Goal: Information Seeking & Learning: Check status

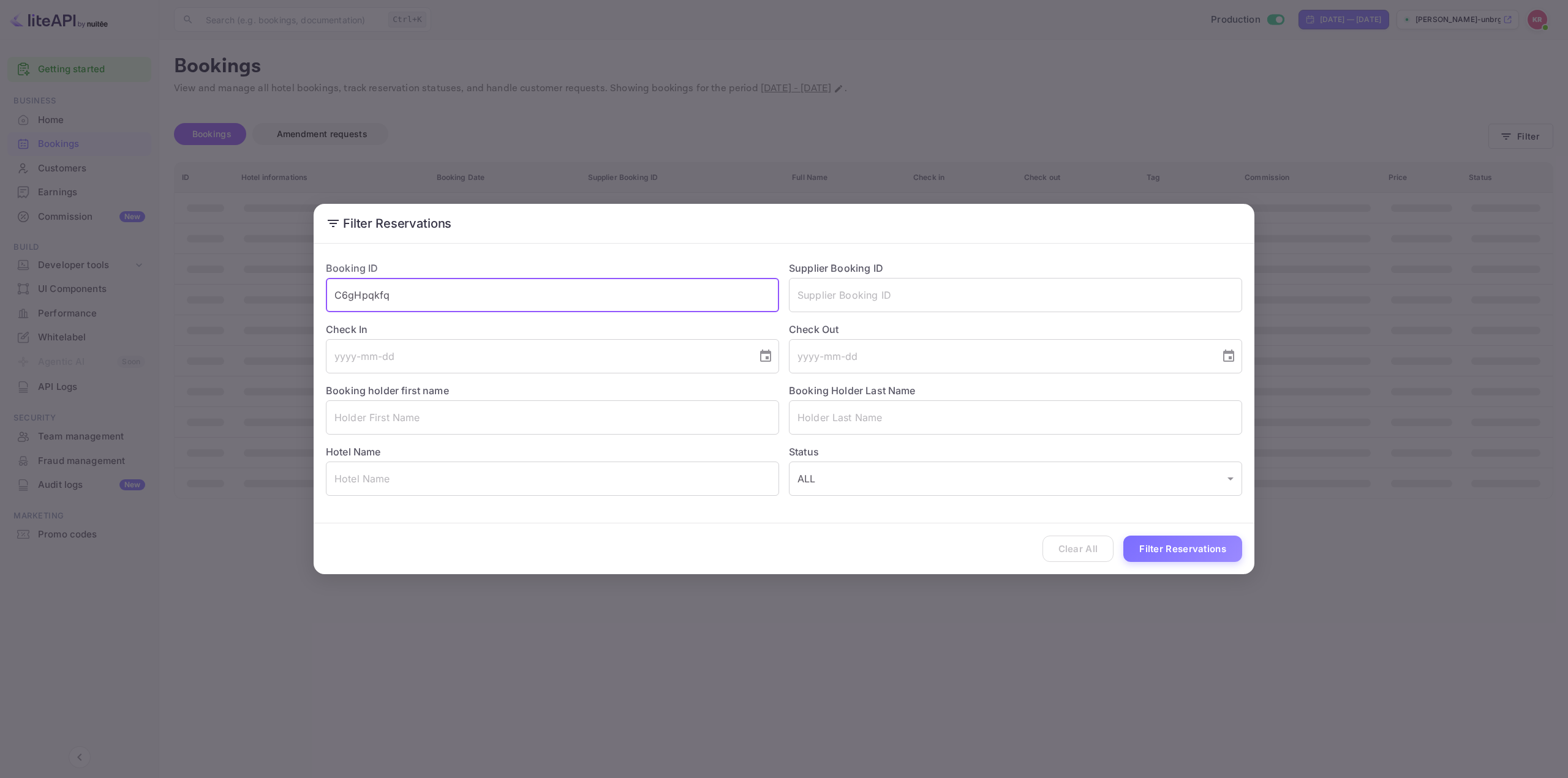
type input "C6gHpqkfq"
click at [1152, 549] on button "Filter Reservations" at bounding box center [1182, 549] width 119 height 26
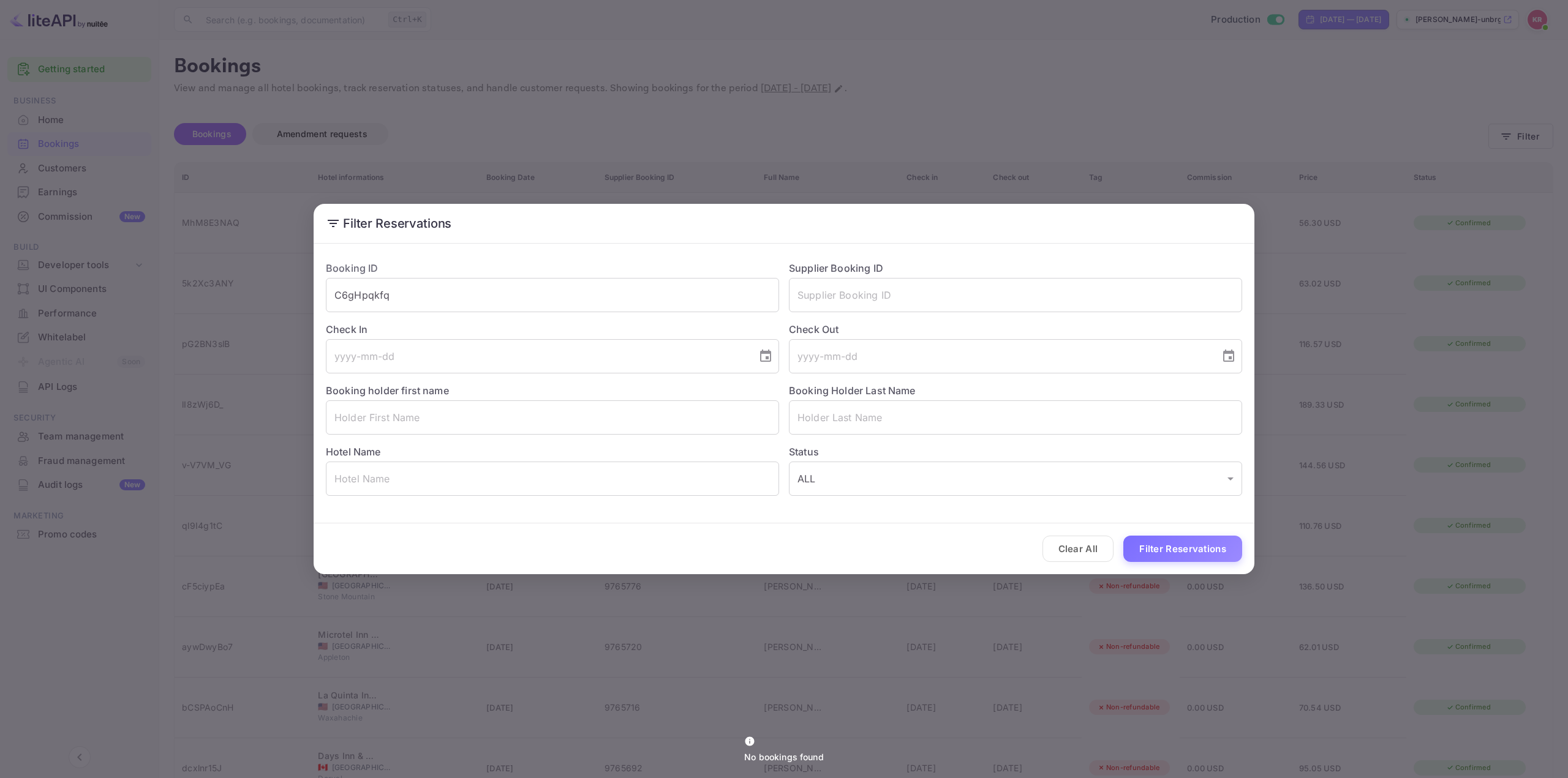
click at [1057, 175] on div "Filter Reservations Booking ID C6gHpqkfq ​ Supplier Booking ID ​ Check In ​ Che…" at bounding box center [784, 389] width 1568 height 778
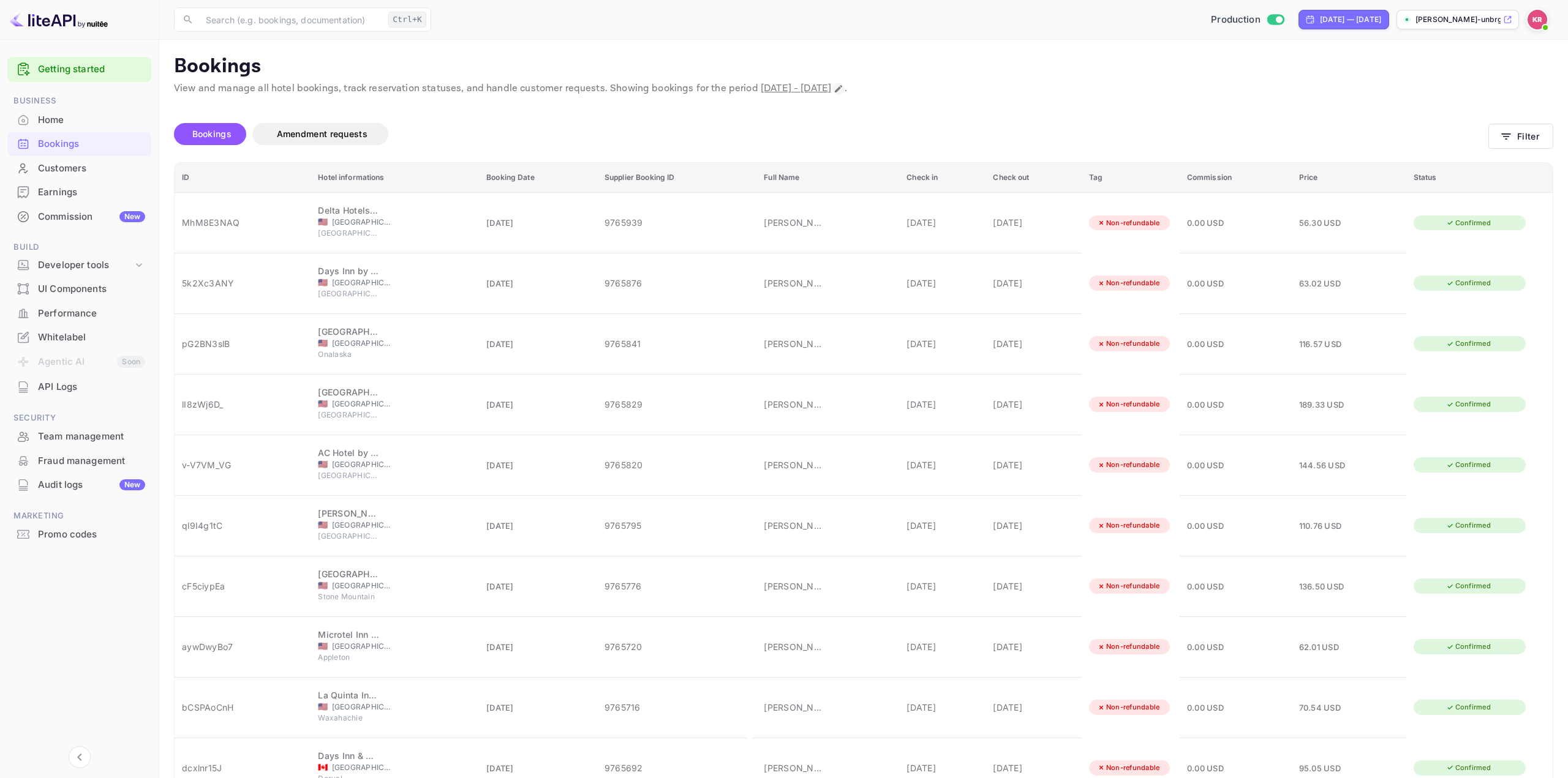
click at [844, 91] on icon "Change date range" at bounding box center [838, 88] width 9 height 9
select select "8"
select select "2025"
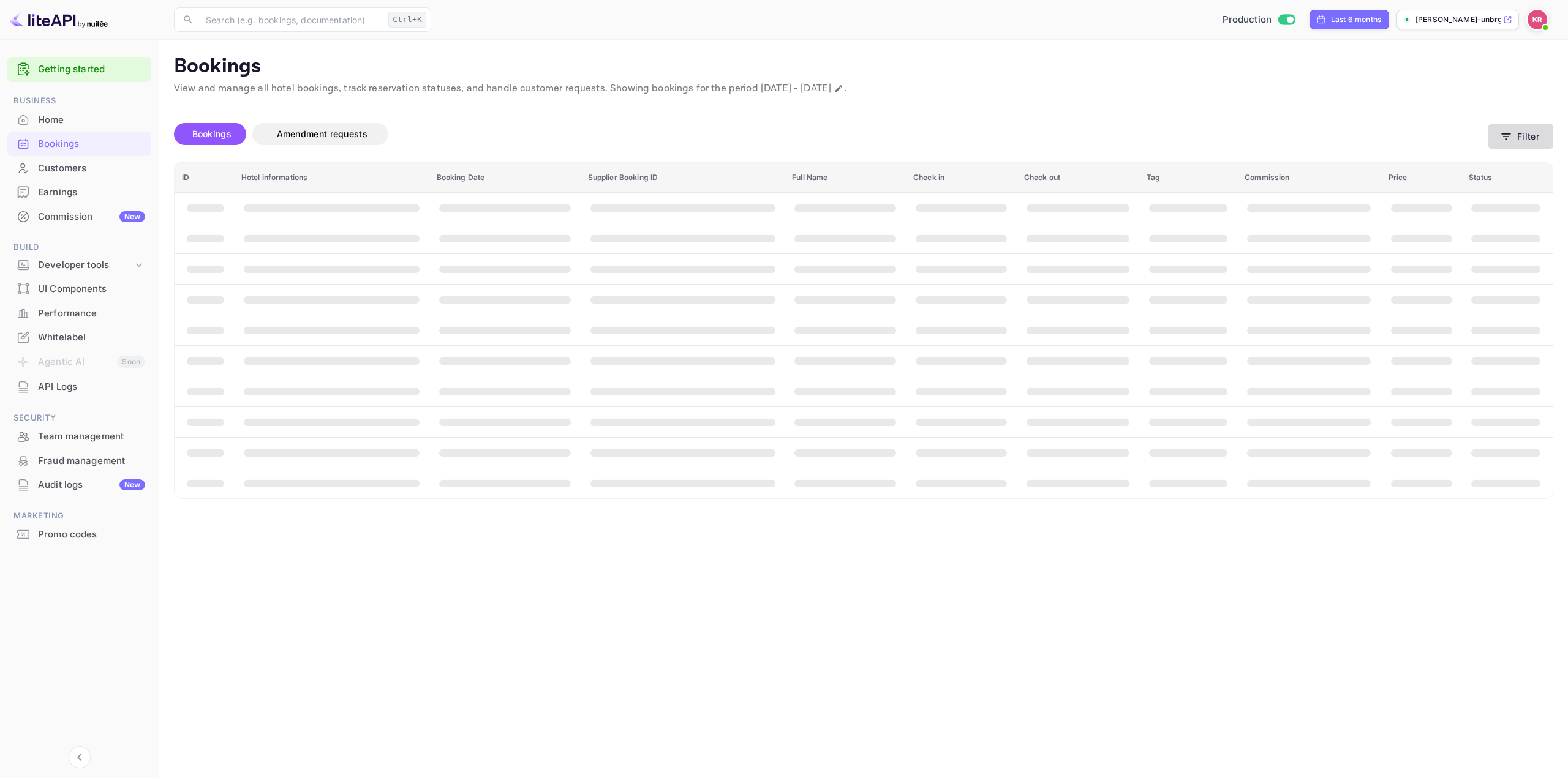
click at [1520, 132] on button "Filter" at bounding box center [1521, 136] width 65 height 25
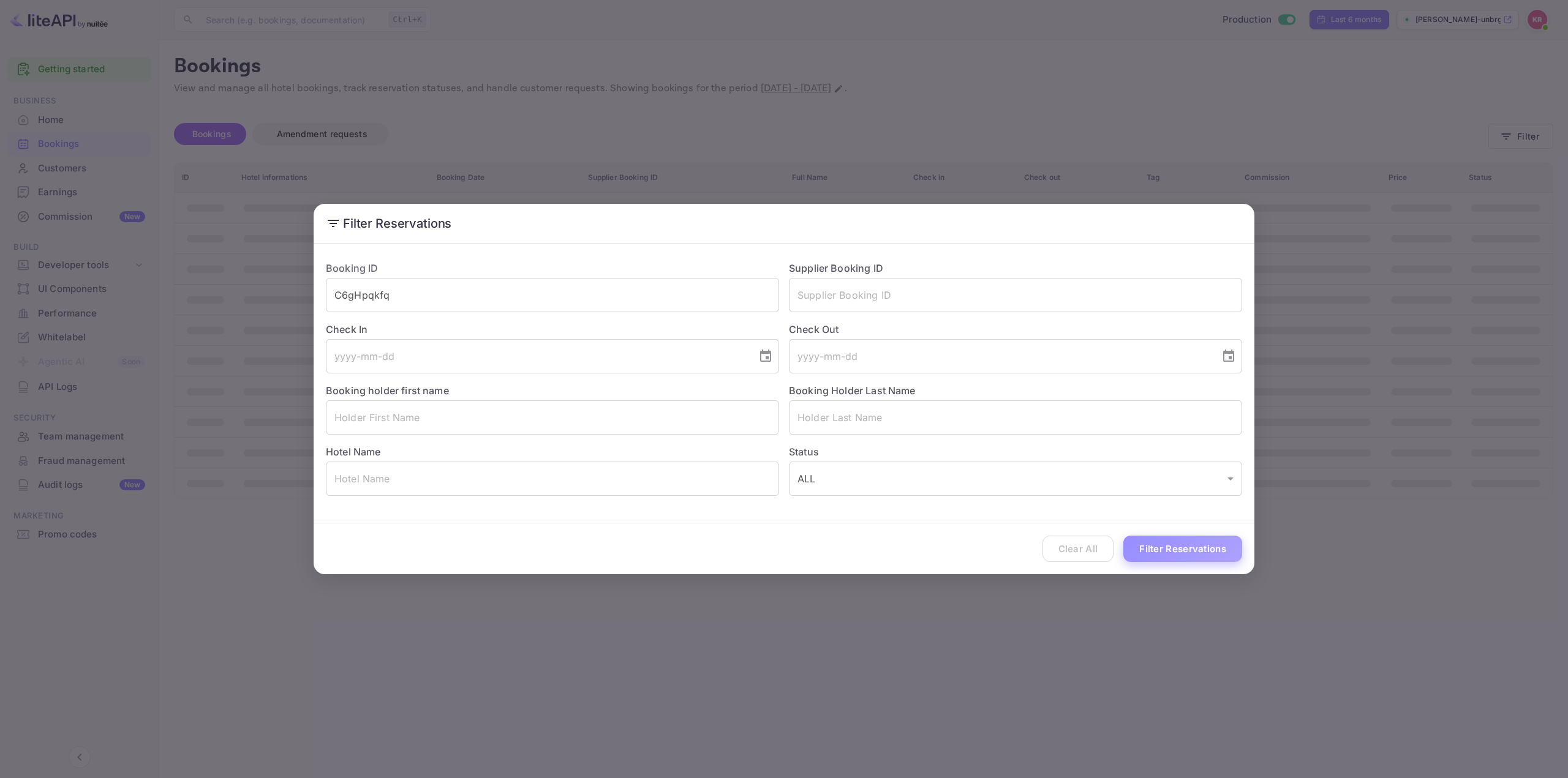
click at [1208, 542] on button "Filter Reservations" at bounding box center [1182, 549] width 119 height 26
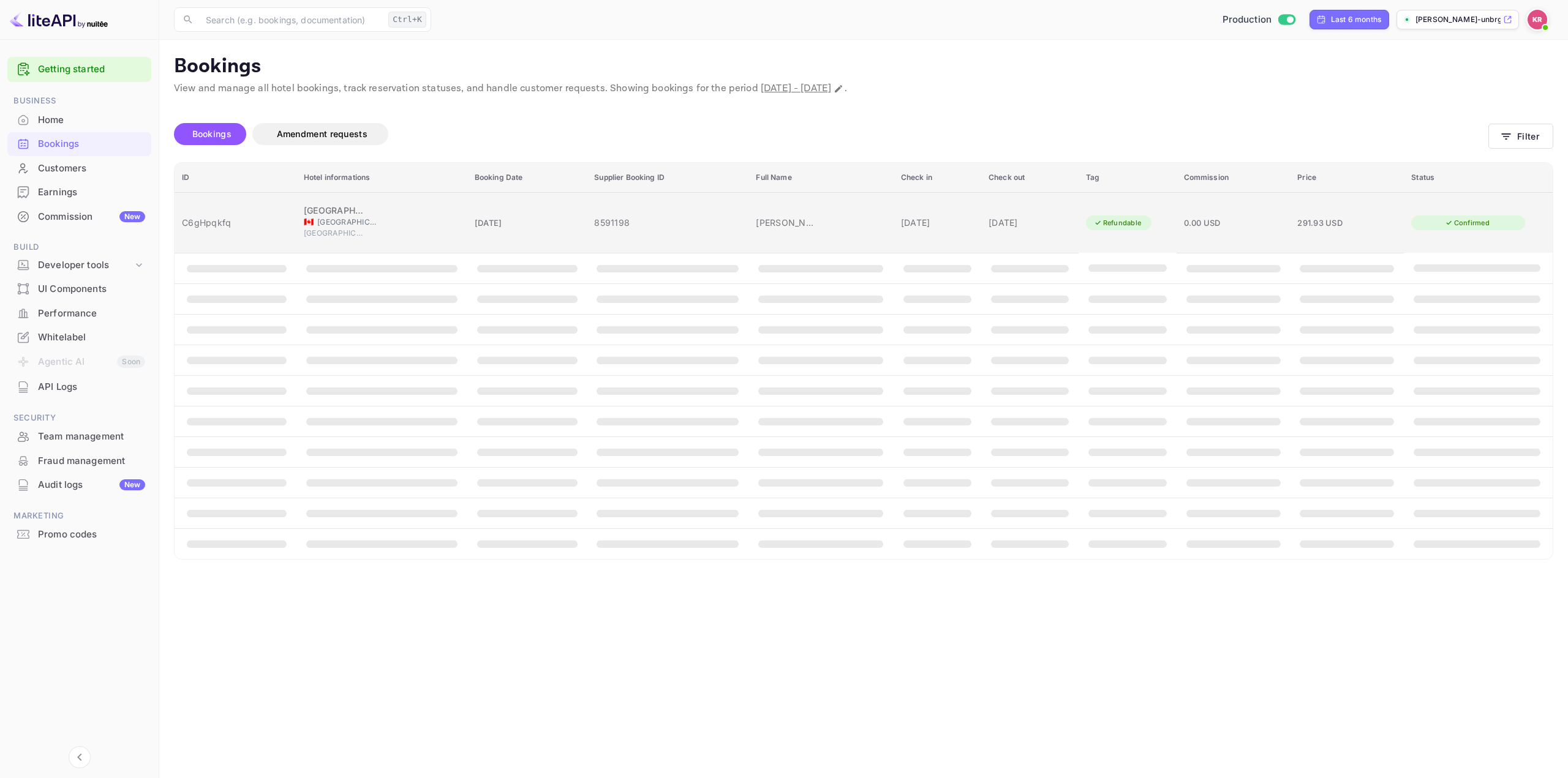
click at [1304, 218] on span "291.93 USD" at bounding box center [1320, 223] width 45 height 9
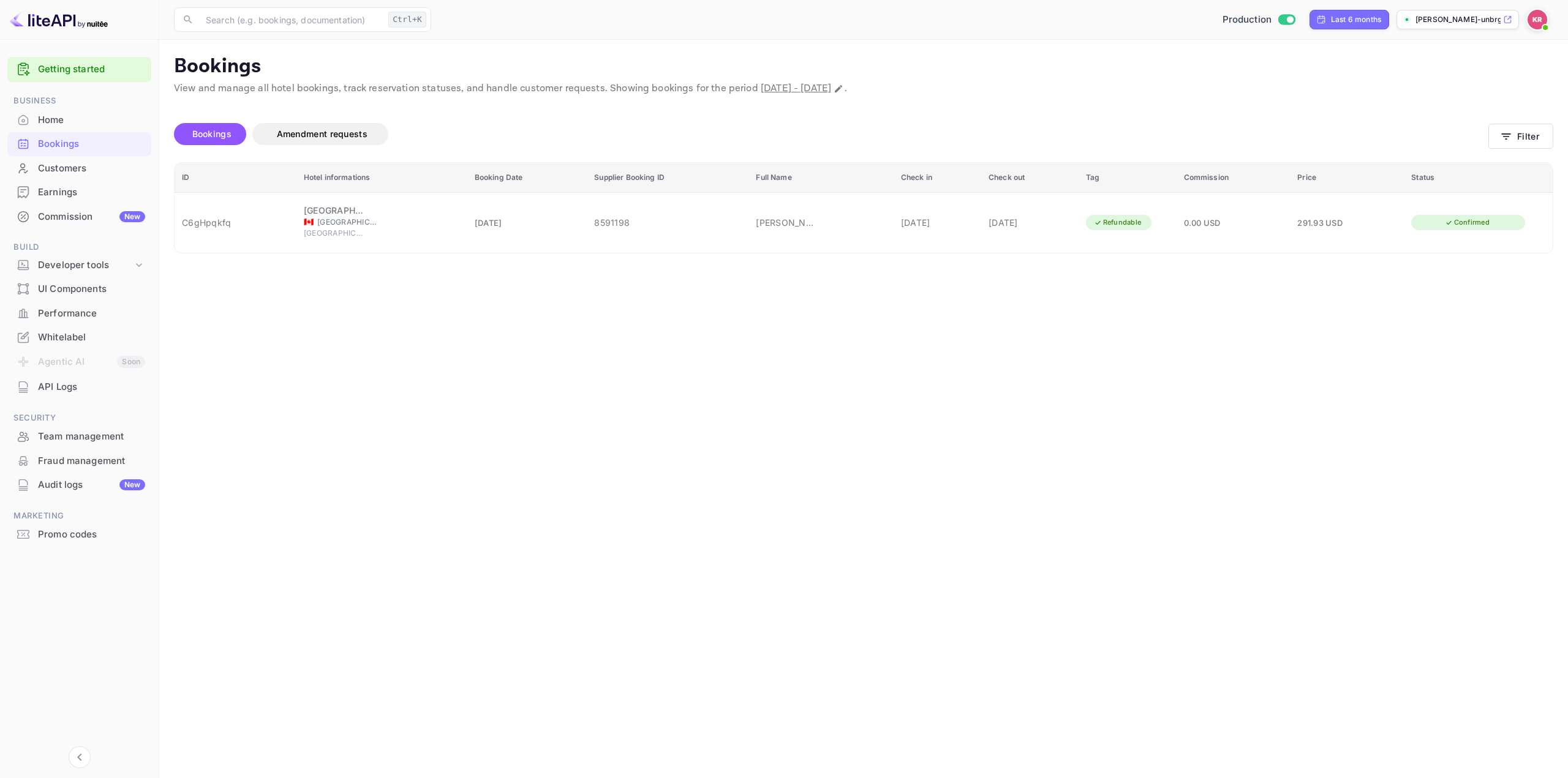
copy div "C6gHpqkfq"
click at [1016, 563] on div at bounding box center [784, 389] width 1568 height 778
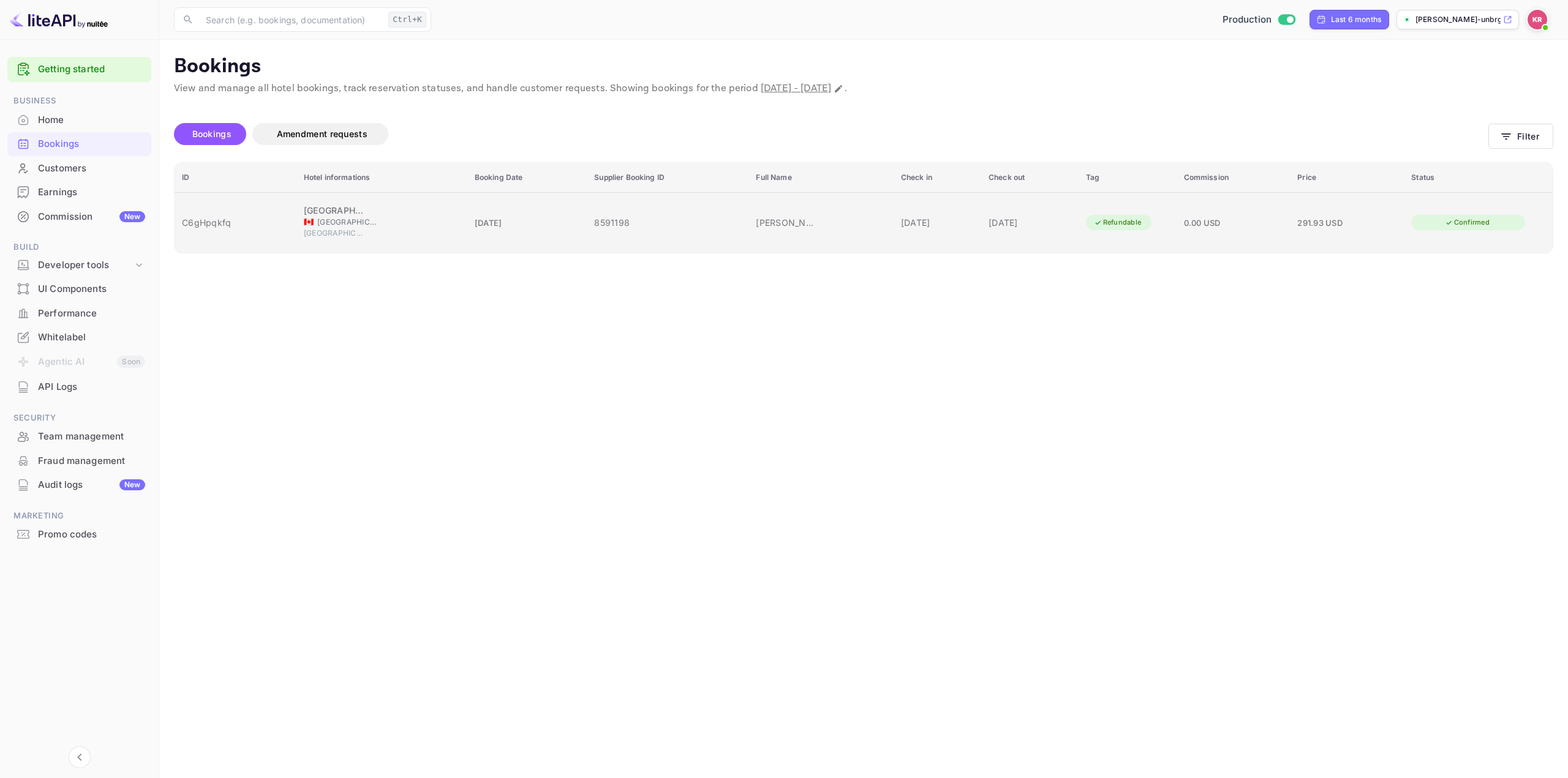
click at [1094, 221] on icon "booking table" at bounding box center [1098, 223] width 9 height 9
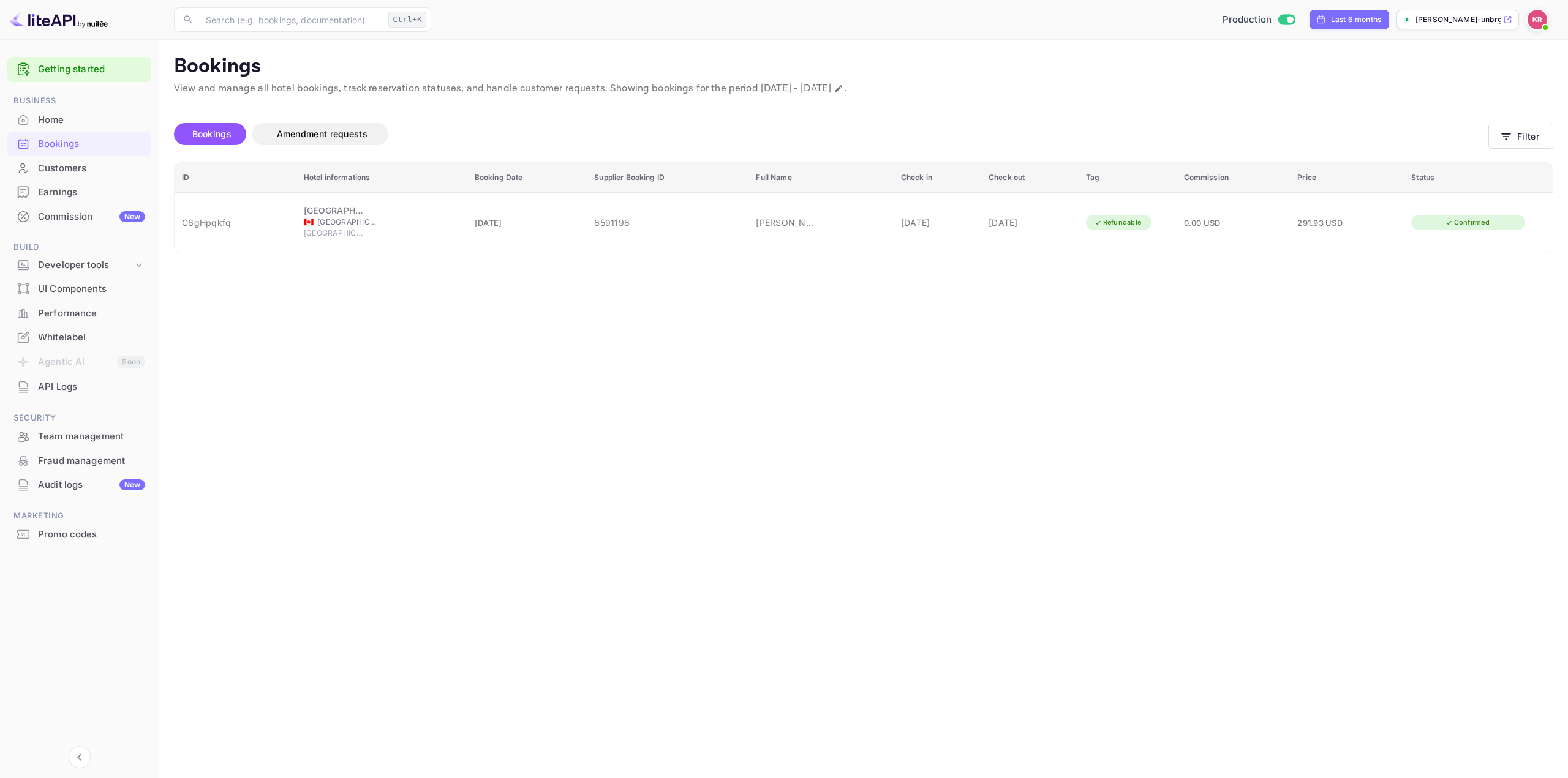
drag, startPoint x: 1403, startPoint y: 199, endPoint x: 1433, endPoint y: 207, distance: 31.0
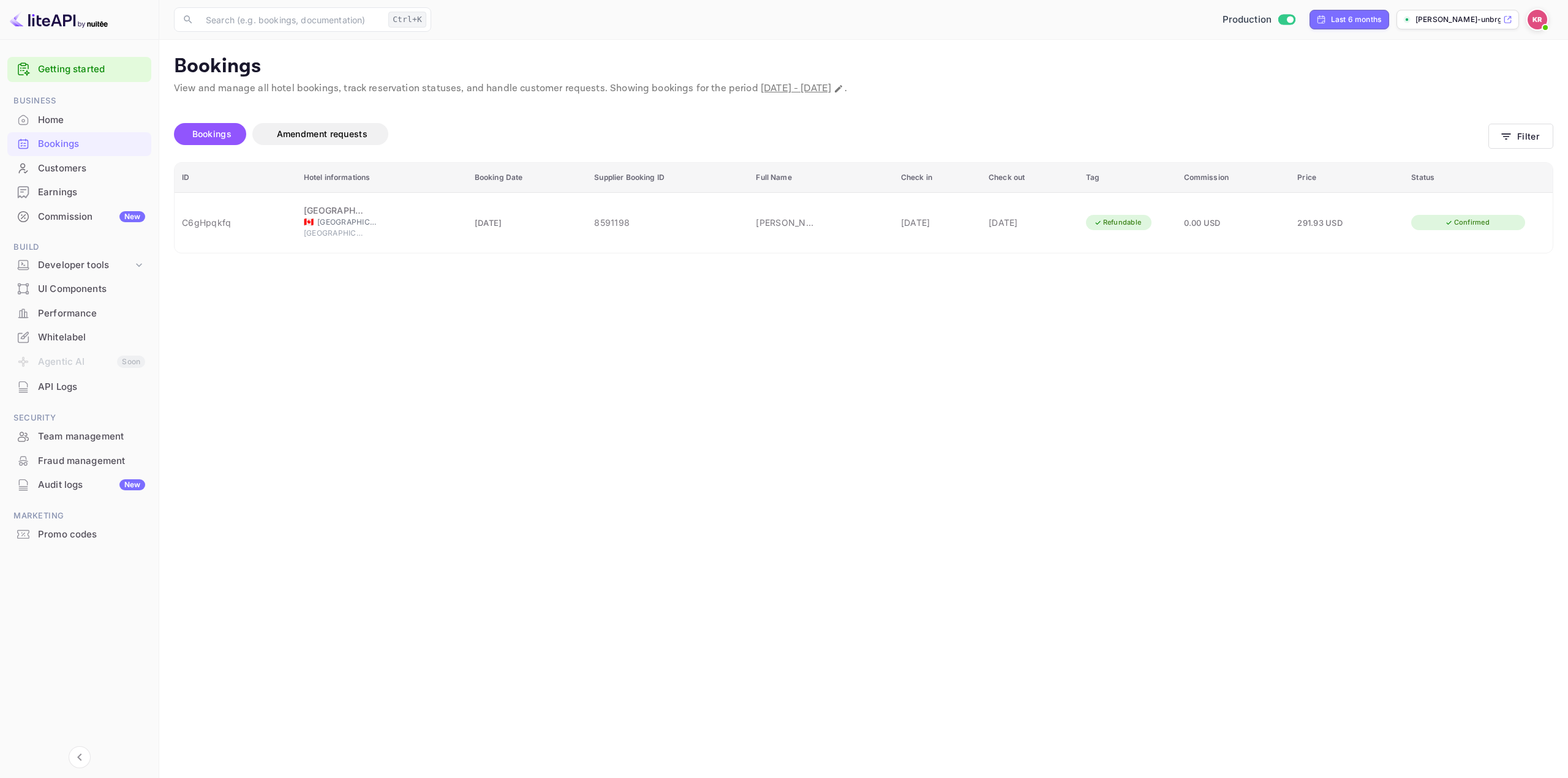
drag, startPoint x: 1347, startPoint y: 700, endPoint x: 1539, endPoint y: 703, distance: 192.0
copy div ""cancelTime" : "2025-08-03 10:00:00""
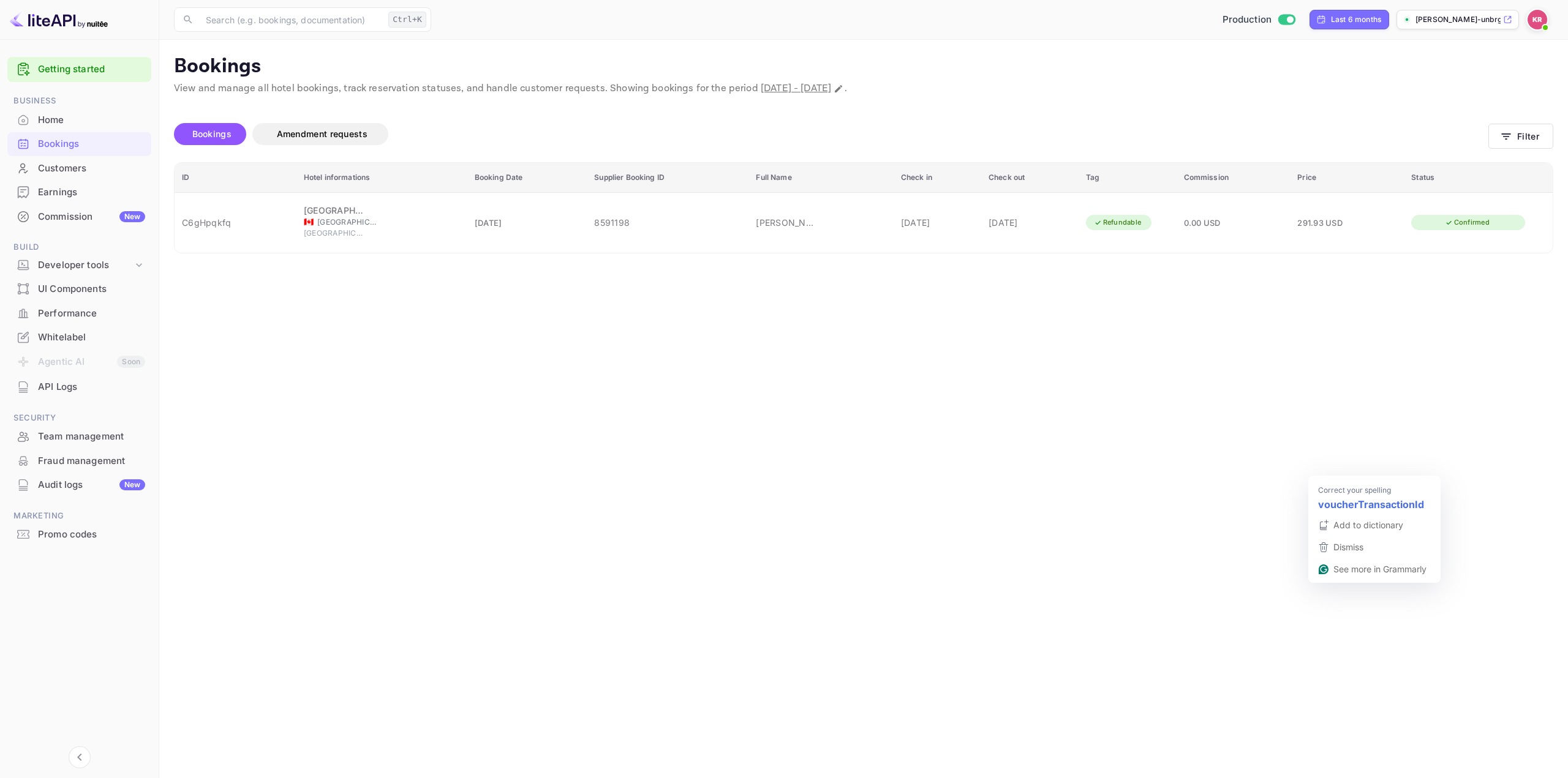
drag, startPoint x: 1311, startPoint y: 255, endPoint x: 1433, endPoint y: 266, distance: 122.5
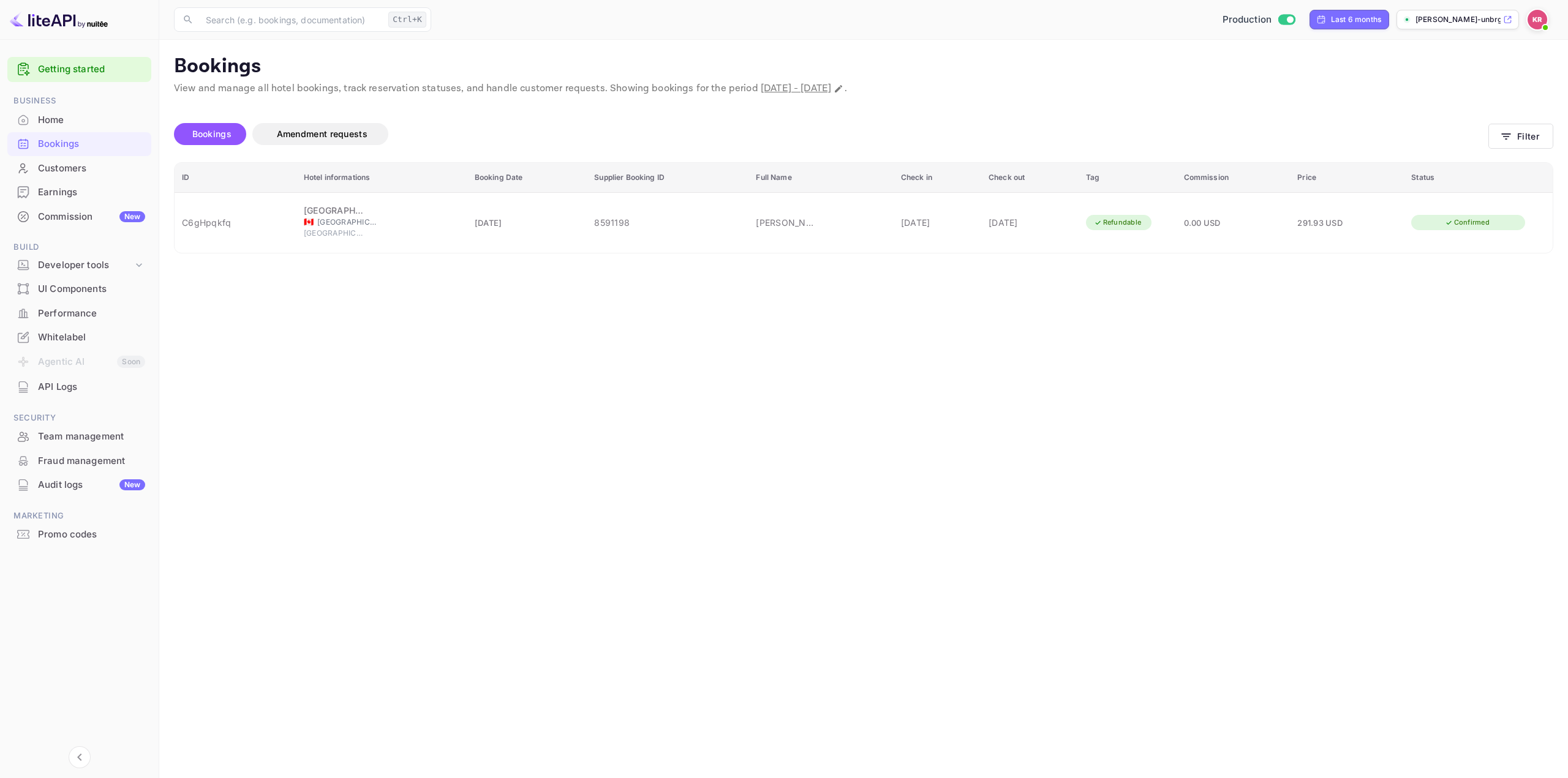
scroll to position [1374, 0]
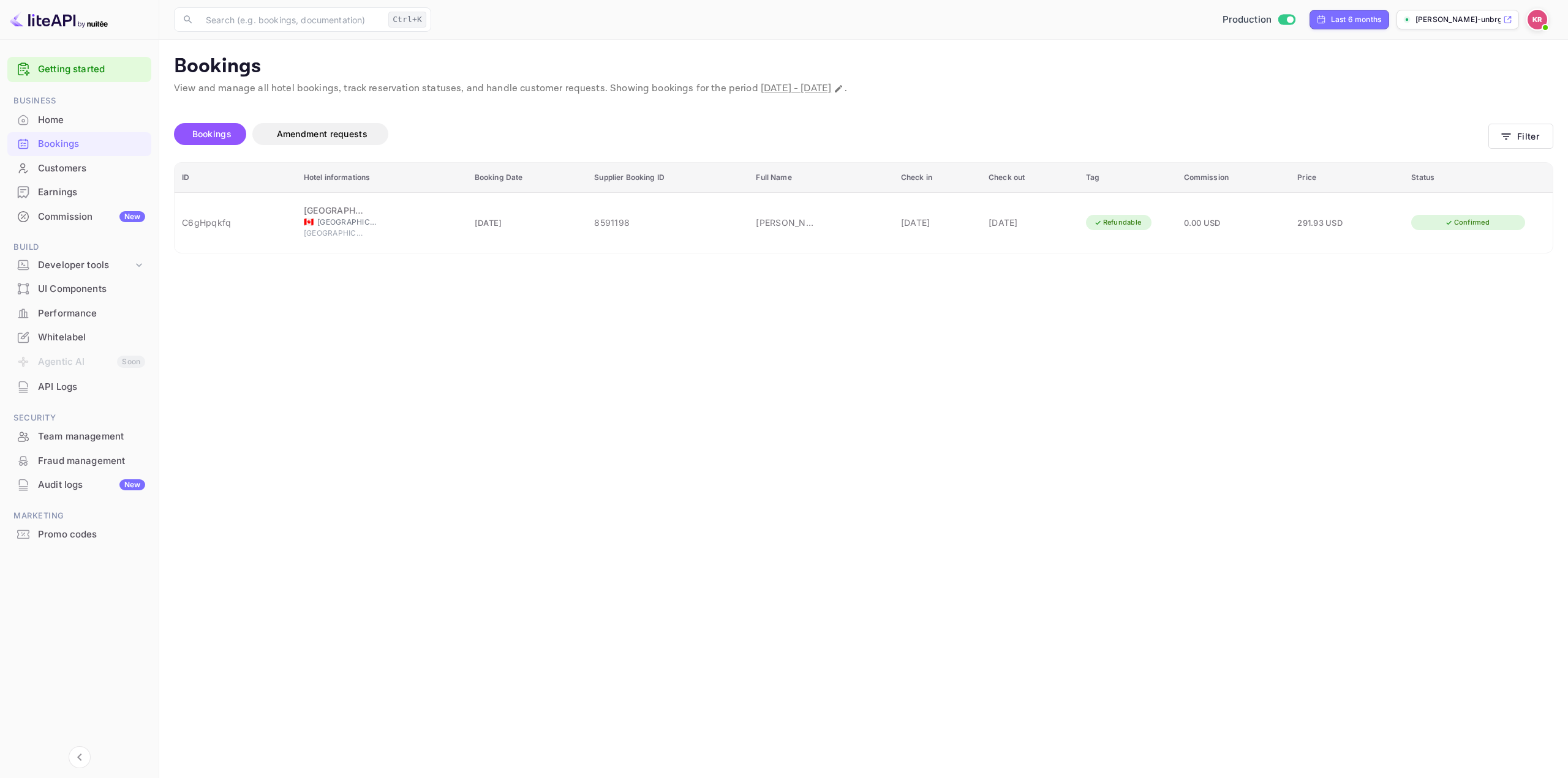
click at [1118, 338] on main "Bookings View and manage all hotel bookings, track reservation statuses, and ha…" at bounding box center [863, 409] width 1409 height 739
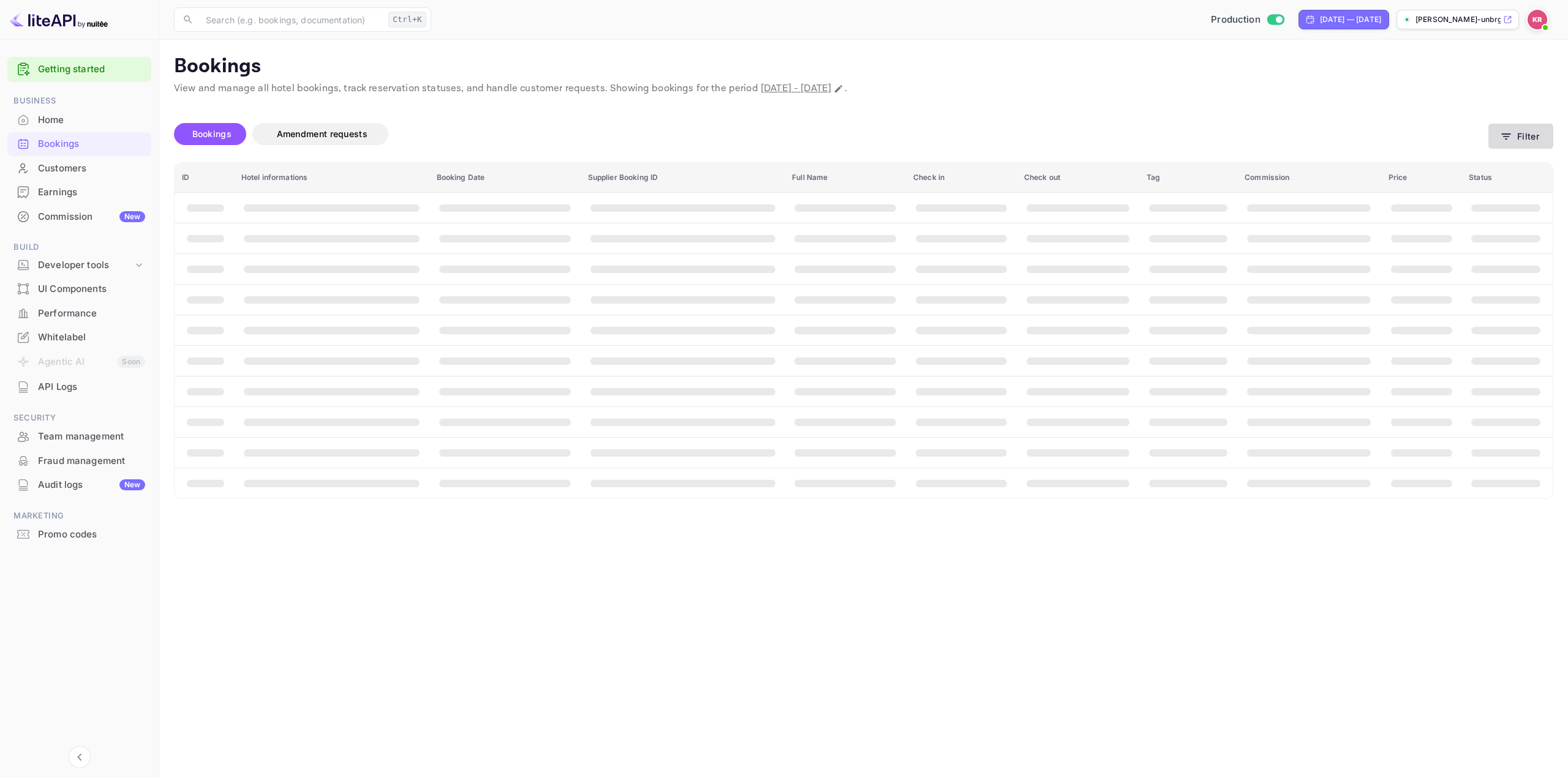
click at [1521, 134] on button "Filter" at bounding box center [1521, 136] width 65 height 25
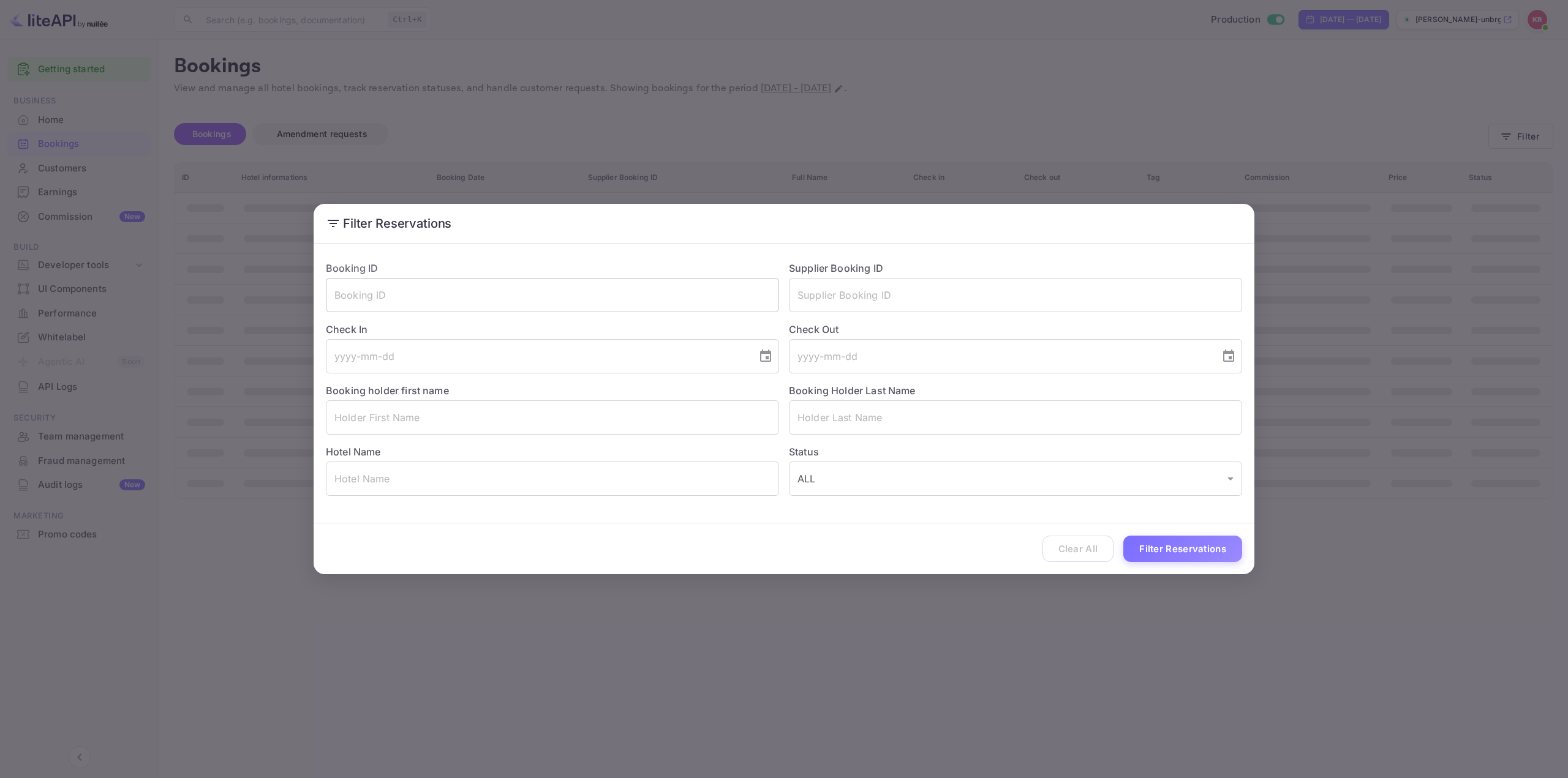
click at [689, 297] on input "text" at bounding box center [553, 295] width 454 height 34
paste input "hQB9fTyki"
type input "hQB9fTyki"
click at [1157, 550] on button "Filter Reservations" at bounding box center [1182, 549] width 119 height 26
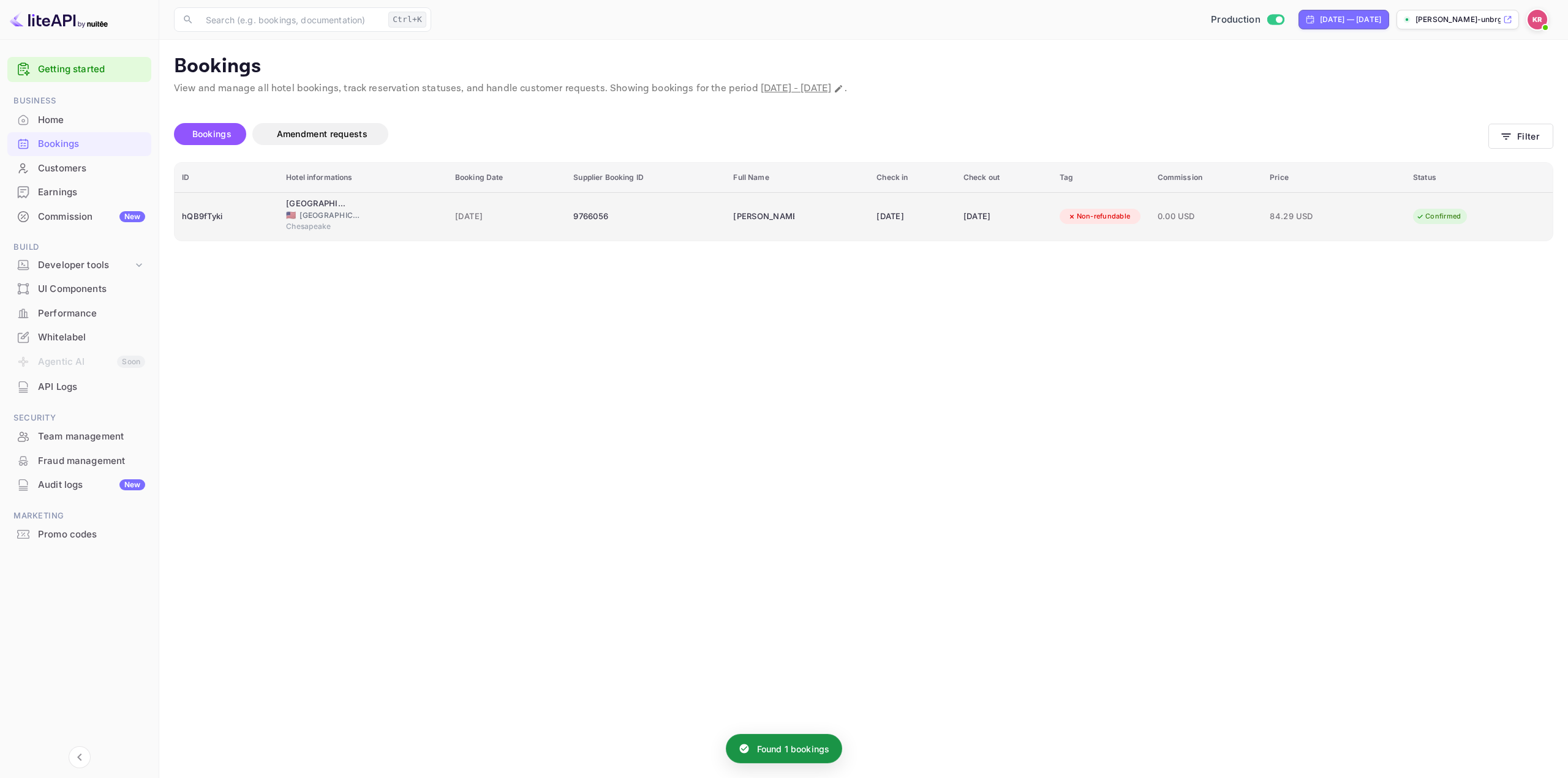
click at [914, 204] on td "[DATE]" at bounding box center [912, 216] width 87 height 48
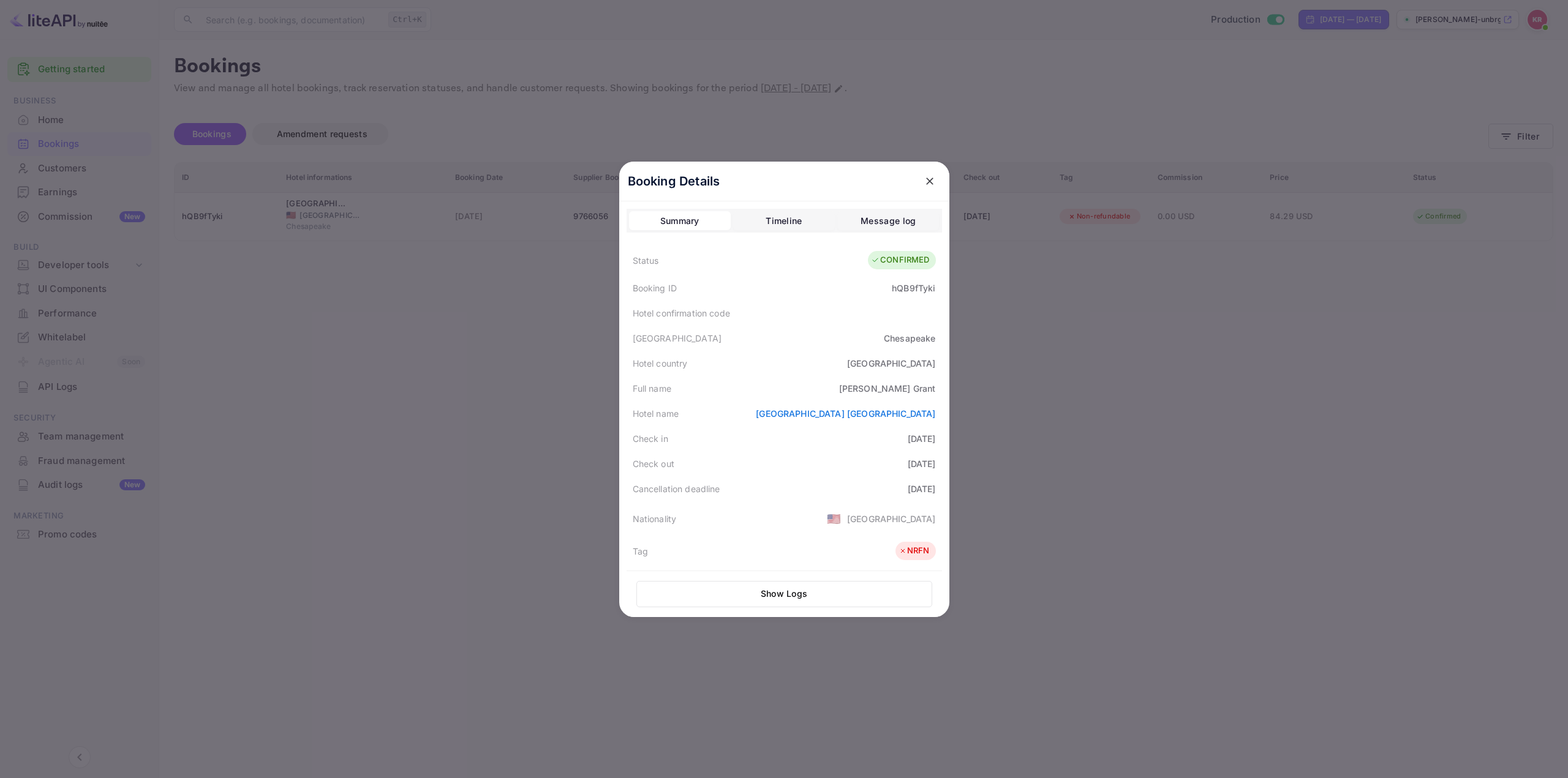
click at [817, 595] on button "Show Logs" at bounding box center [784, 594] width 296 height 26
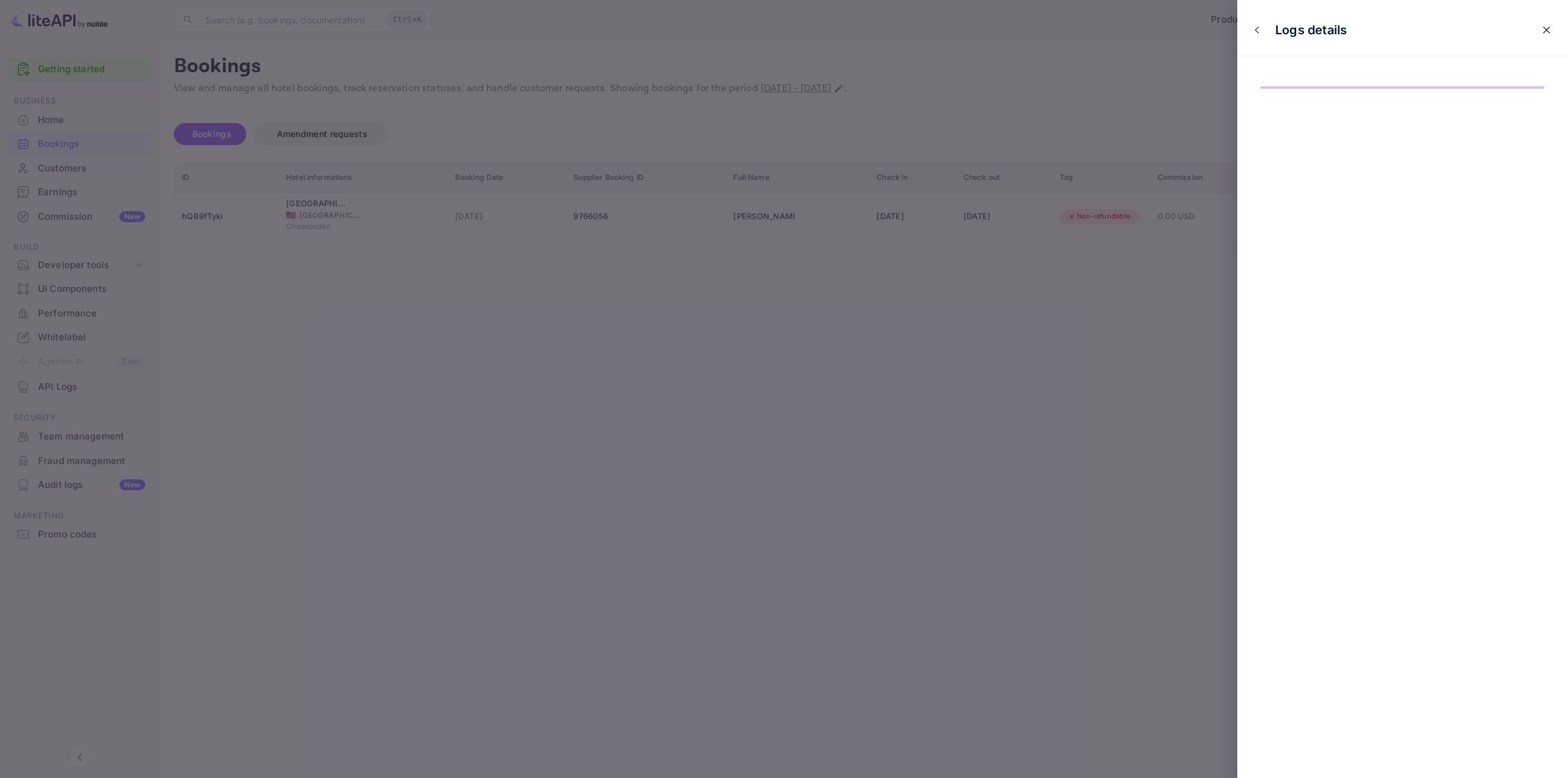
click at [1387, 226] on div "Logs details" at bounding box center [1403, 389] width 330 height 778
click at [1256, 26] on icon "close" at bounding box center [1257, 30] width 9 height 9
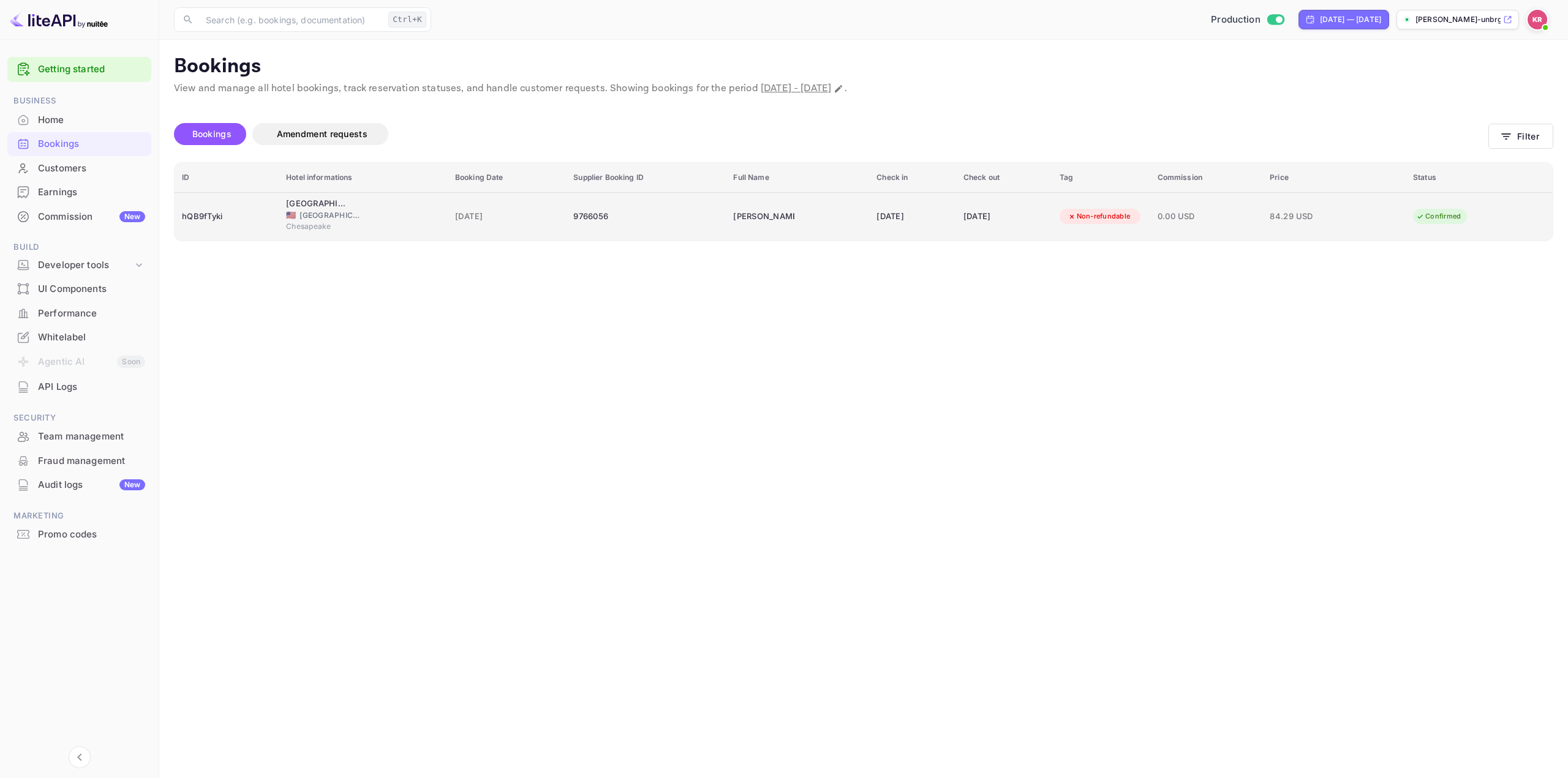
click at [1136, 205] on td "Non-refundable" at bounding box center [1101, 216] width 98 height 48
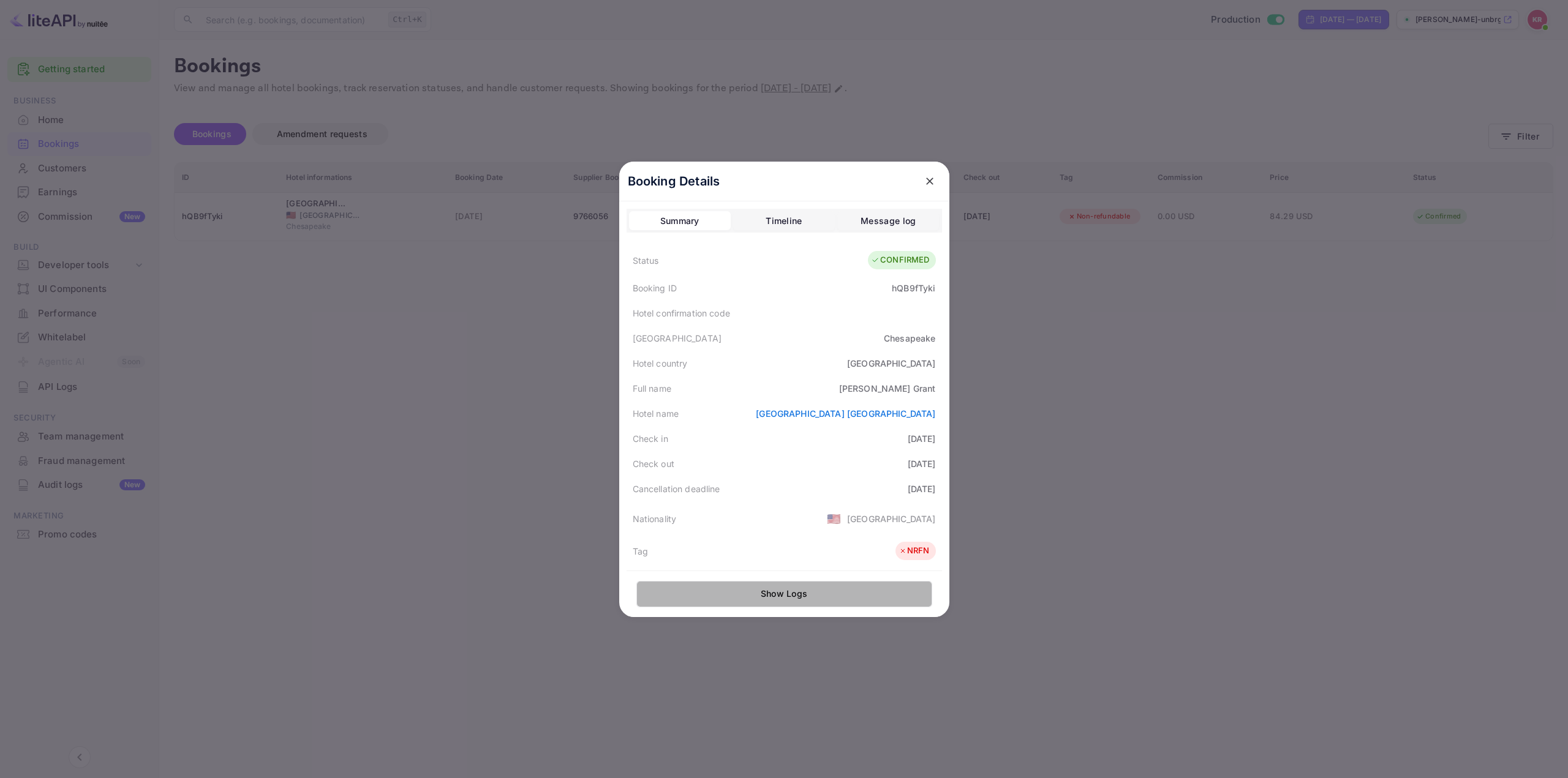
click at [778, 598] on button "Show Logs" at bounding box center [784, 594] width 296 height 26
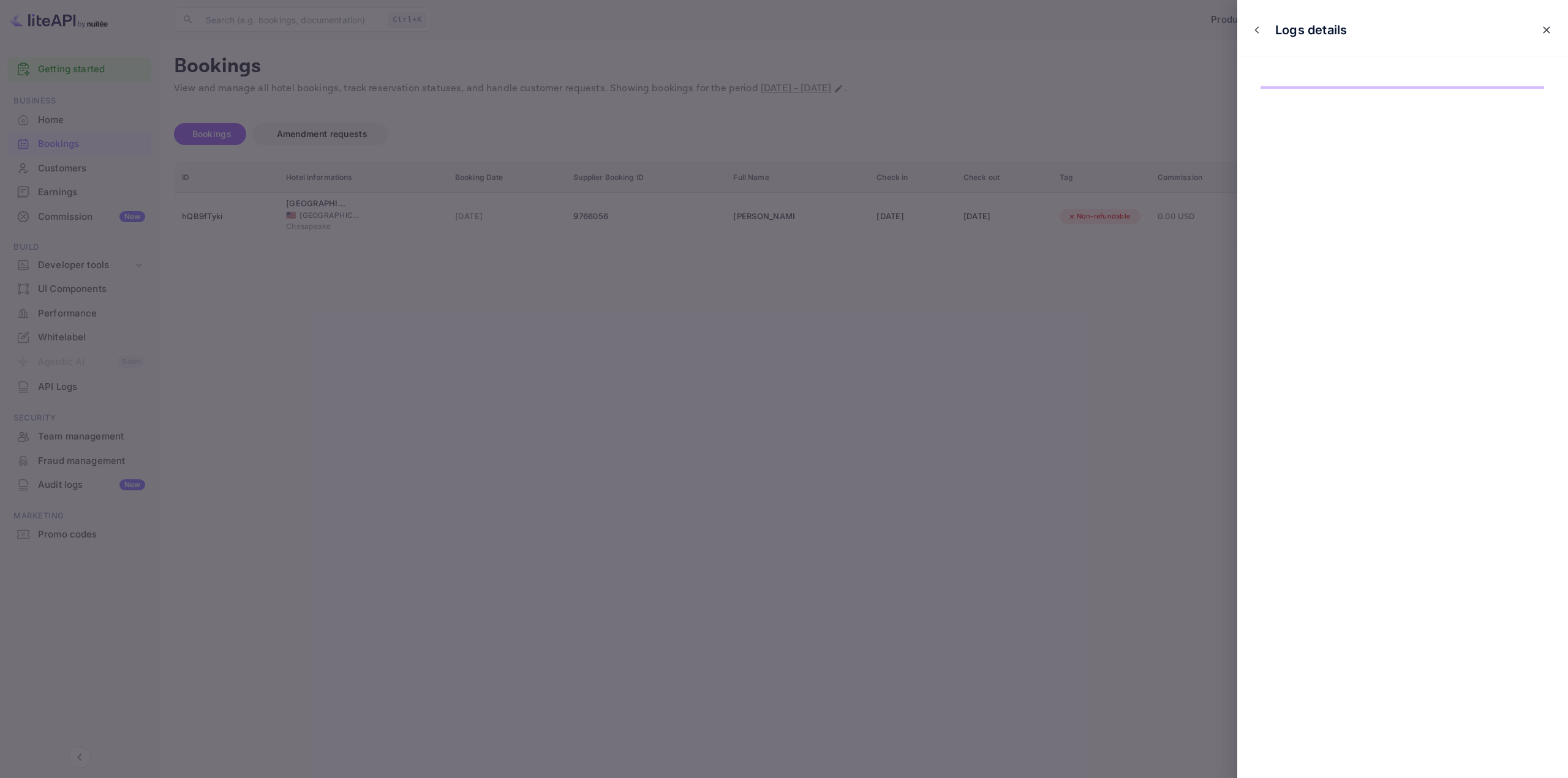
click at [1160, 83] on div at bounding box center [784, 389] width 1568 height 778
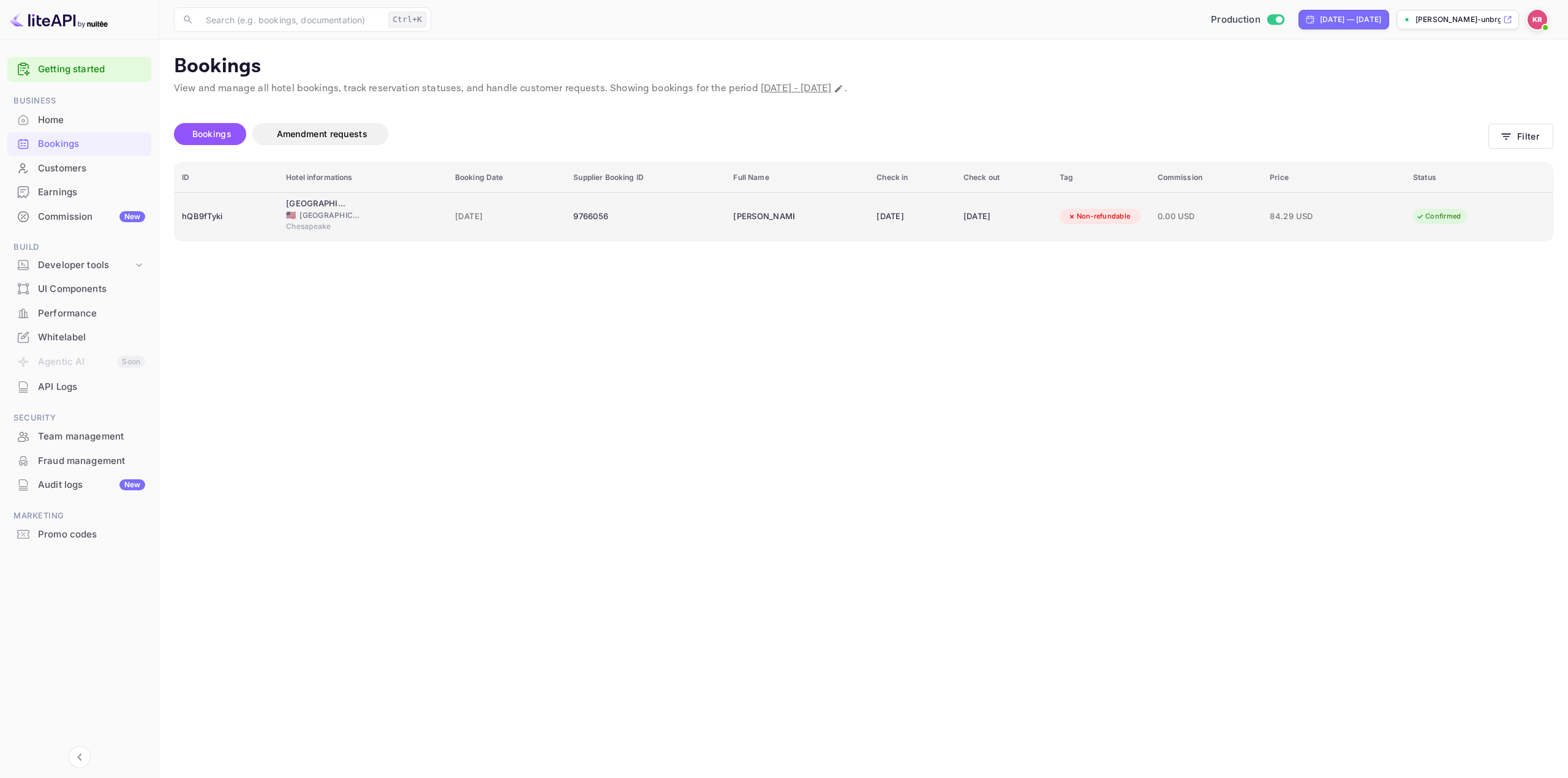
click at [1285, 203] on td "84.29 USD" at bounding box center [1334, 216] width 143 height 48
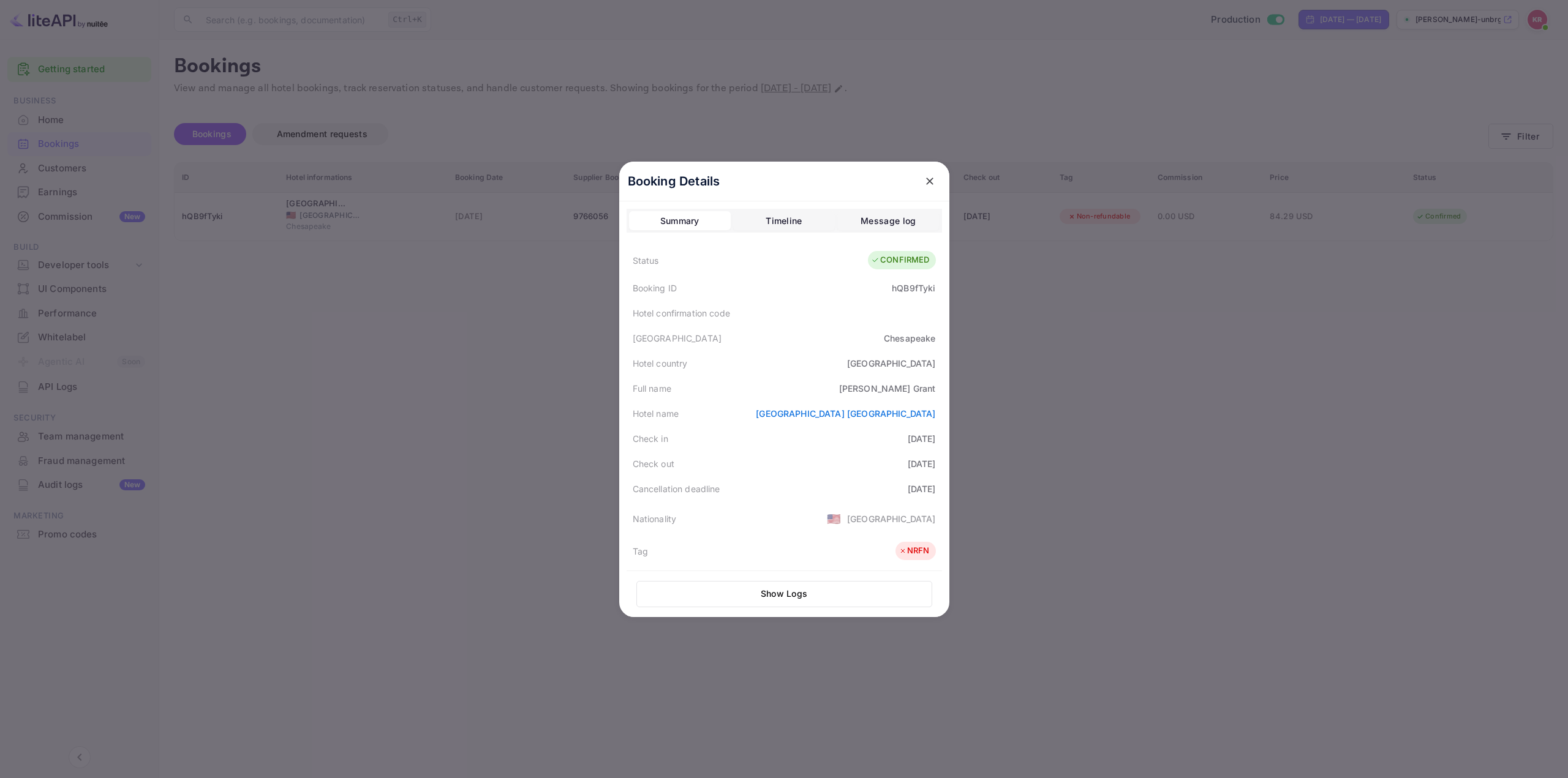
drag, startPoint x: 1462, startPoint y: 134, endPoint x: 1473, endPoint y: 132, distance: 11.2
click at [1462, 134] on div at bounding box center [784, 389] width 1568 height 778
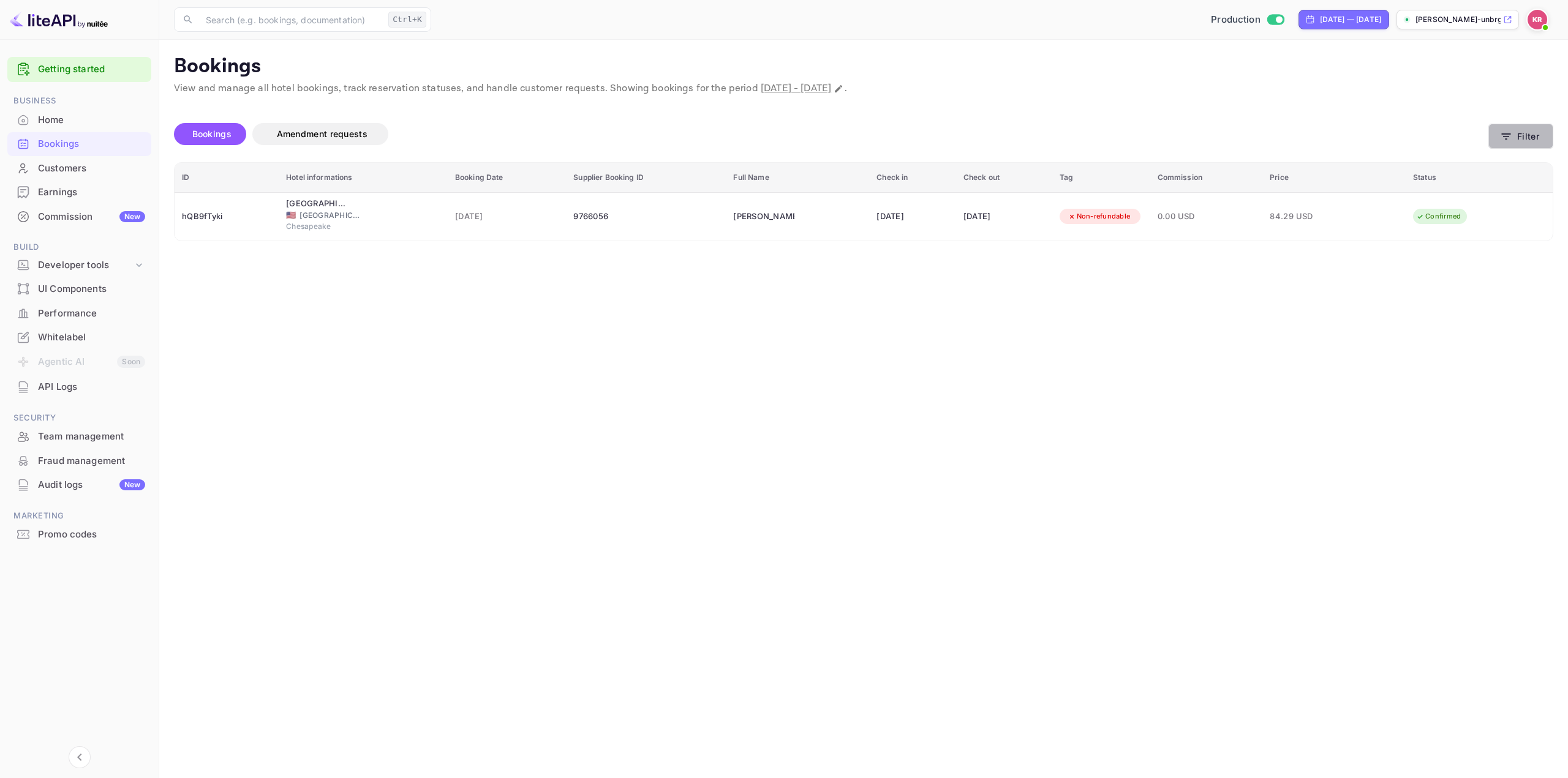
click at [1516, 127] on button "Filter" at bounding box center [1521, 136] width 65 height 25
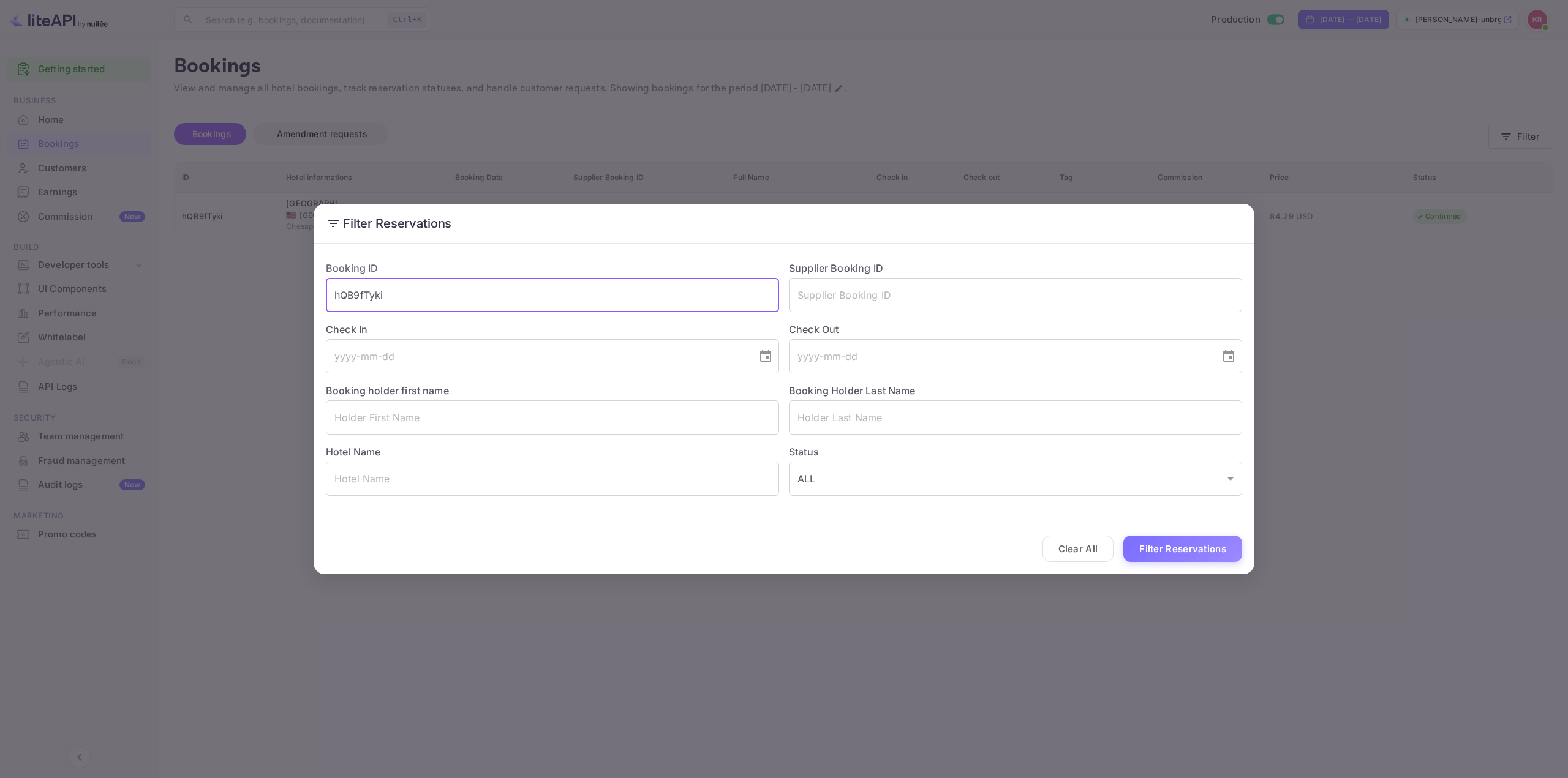
drag, startPoint x: 497, startPoint y: 287, endPoint x: 191, endPoint y: 291, distance: 306.0
click at [187, 292] on div "Filter Reservations Booking ID hQB9fTyki ​ Supplier Booking ID ​ Check In ​ Che…" at bounding box center [784, 389] width 1568 height 778
click at [1199, 544] on button "Filter Reservations" at bounding box center [1182, 549] width 119 height 26
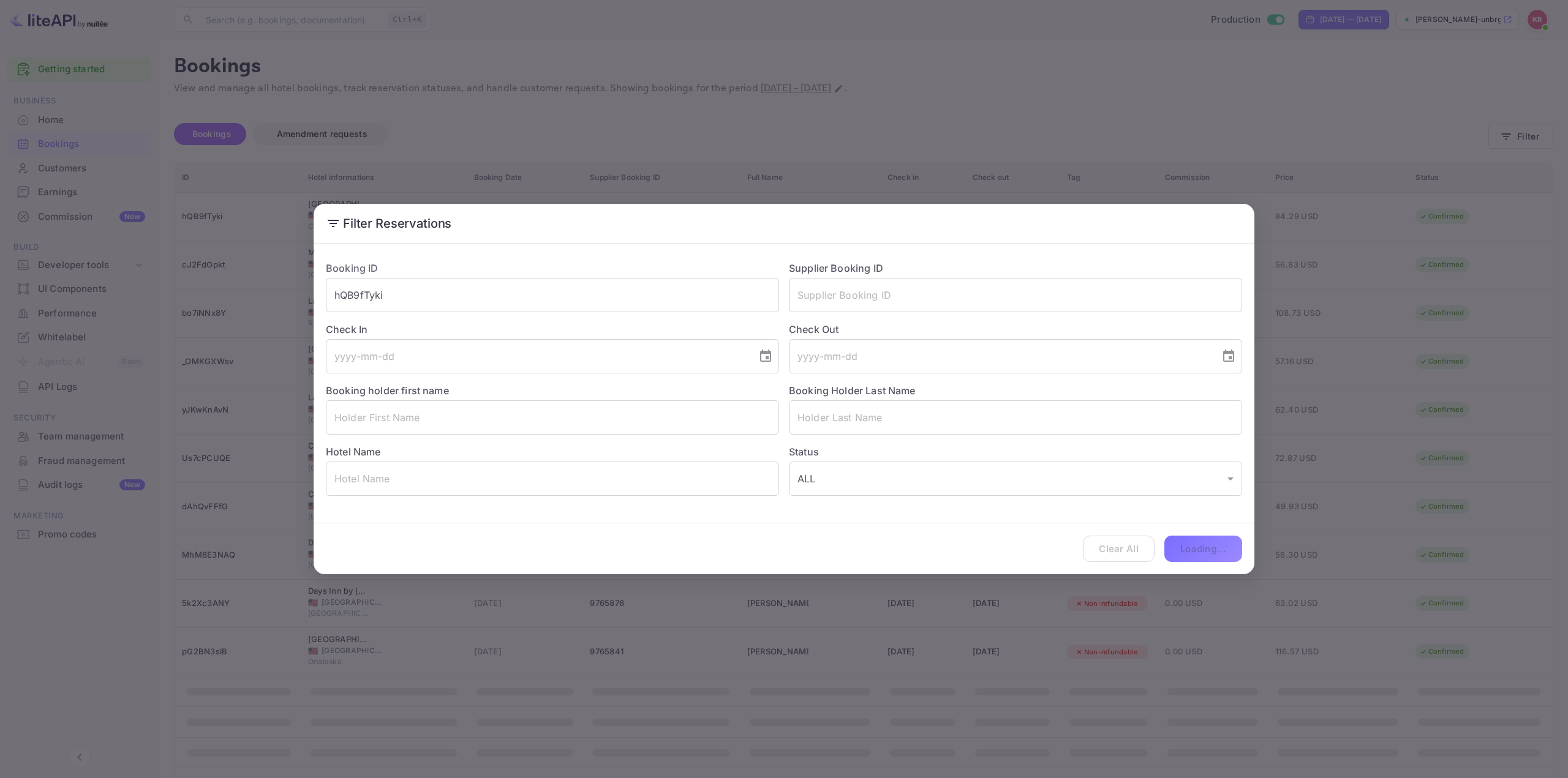
click at [1379, 357] on div "Filter Reservations Booking ID hQB9fTyki ​ Supplier Booking ID ​ Check In ​ Che…" at bounding box center [784, 389] width 1568 height 778
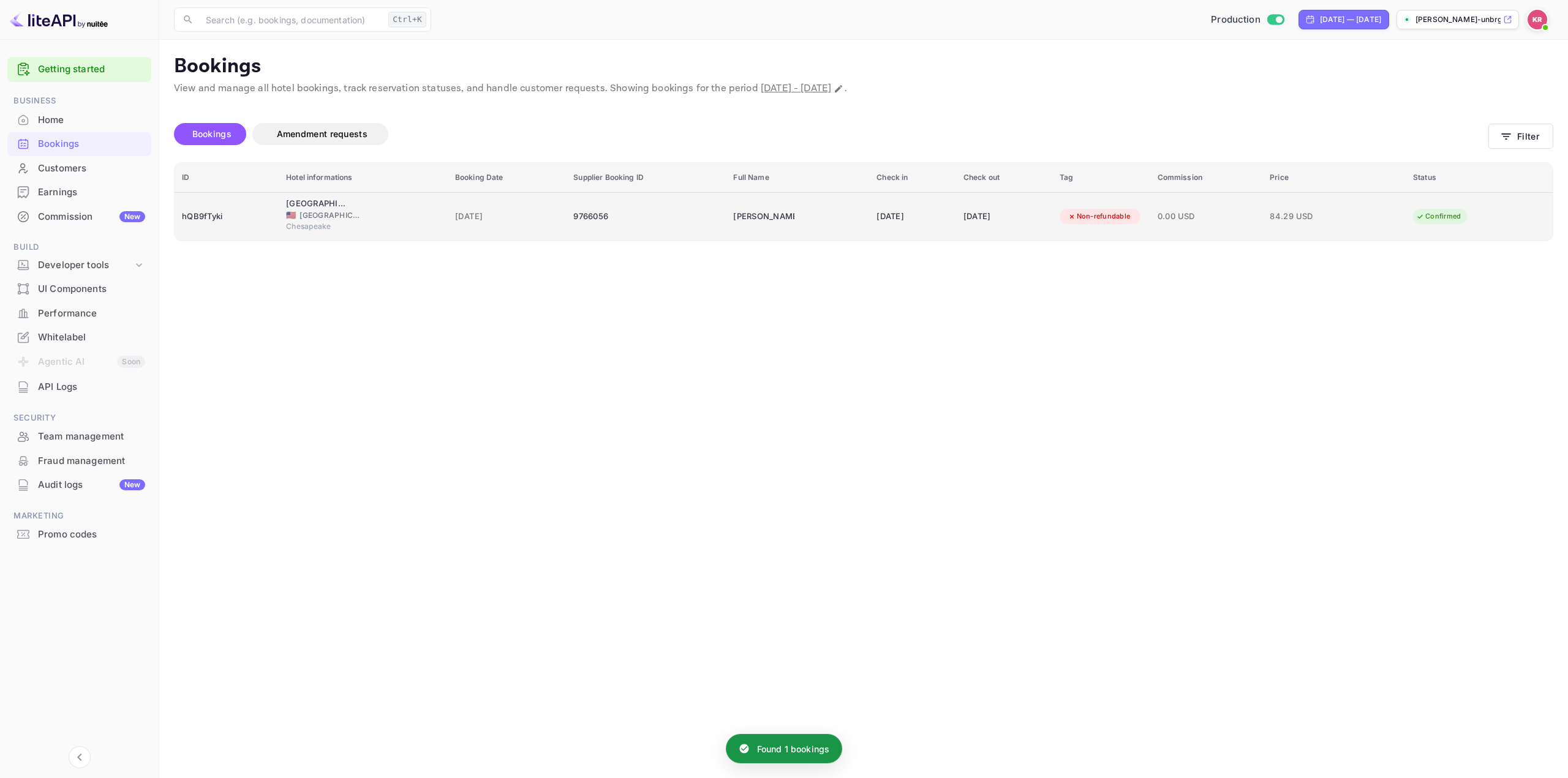
click at [1240, 226] on td "0.00 USD" at bounding box center [1206, 216] width 113 height 48
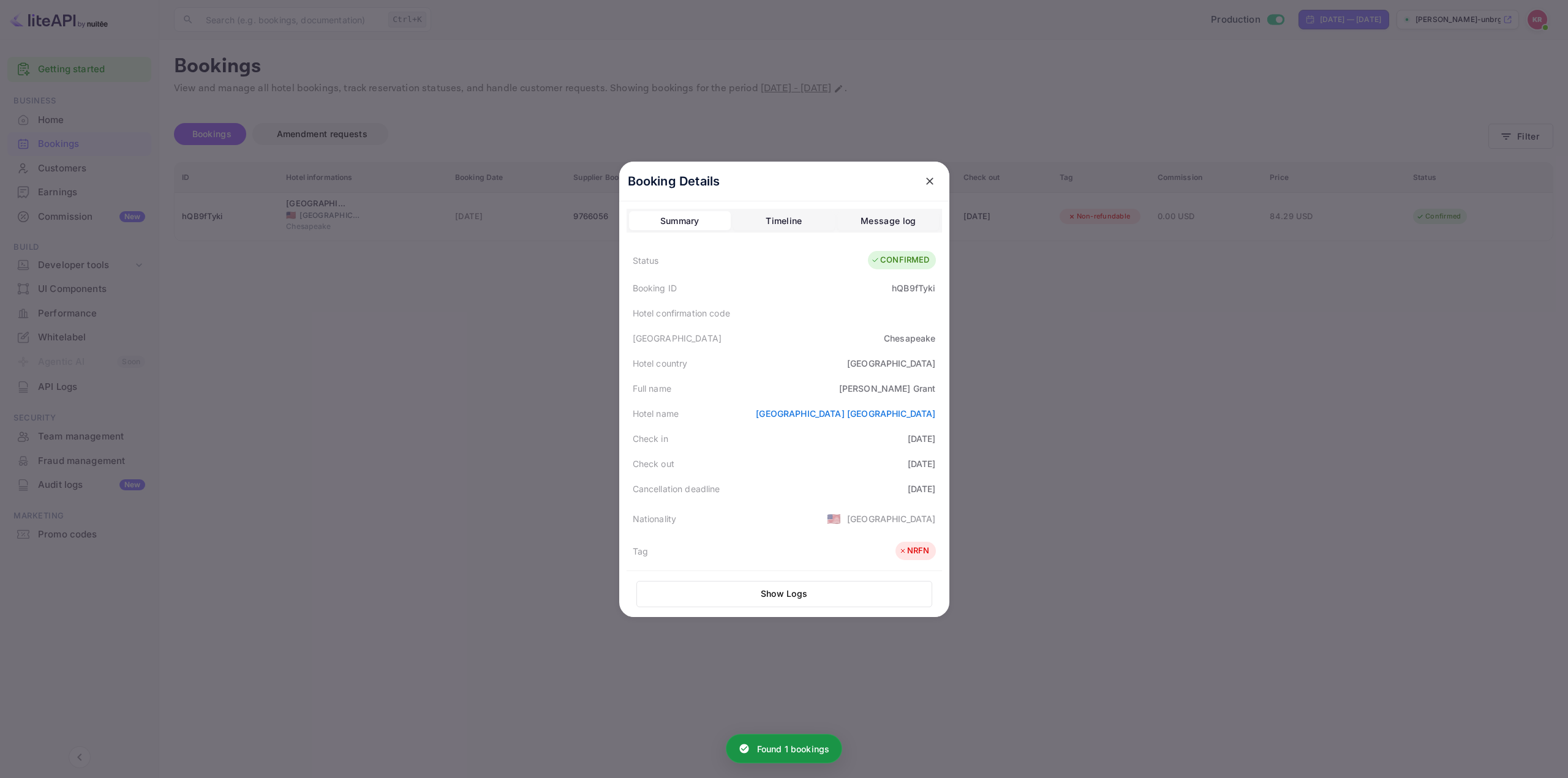
click at [798, 596] on button "Show Logs" at bounding box center [784, 594] width 296 height 26
click at [1137, 421] on div at bounding box center [784, 389] width 1568 height 778
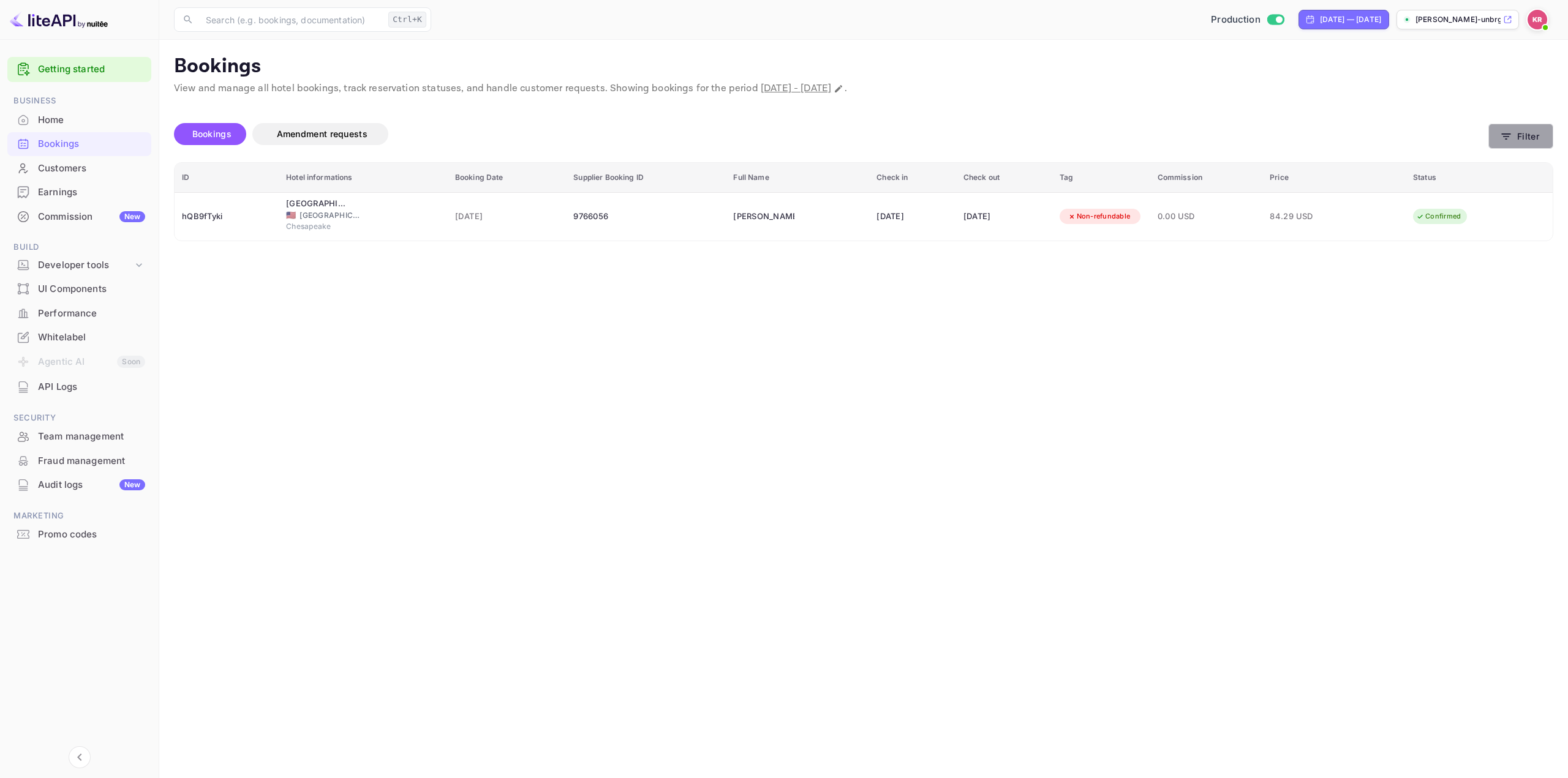
click at [1544, 127] on body "Getting started Business Home Bookings Customers Earnings Commission New Build …" at bounding box center [784, 389] width 1568 height 778
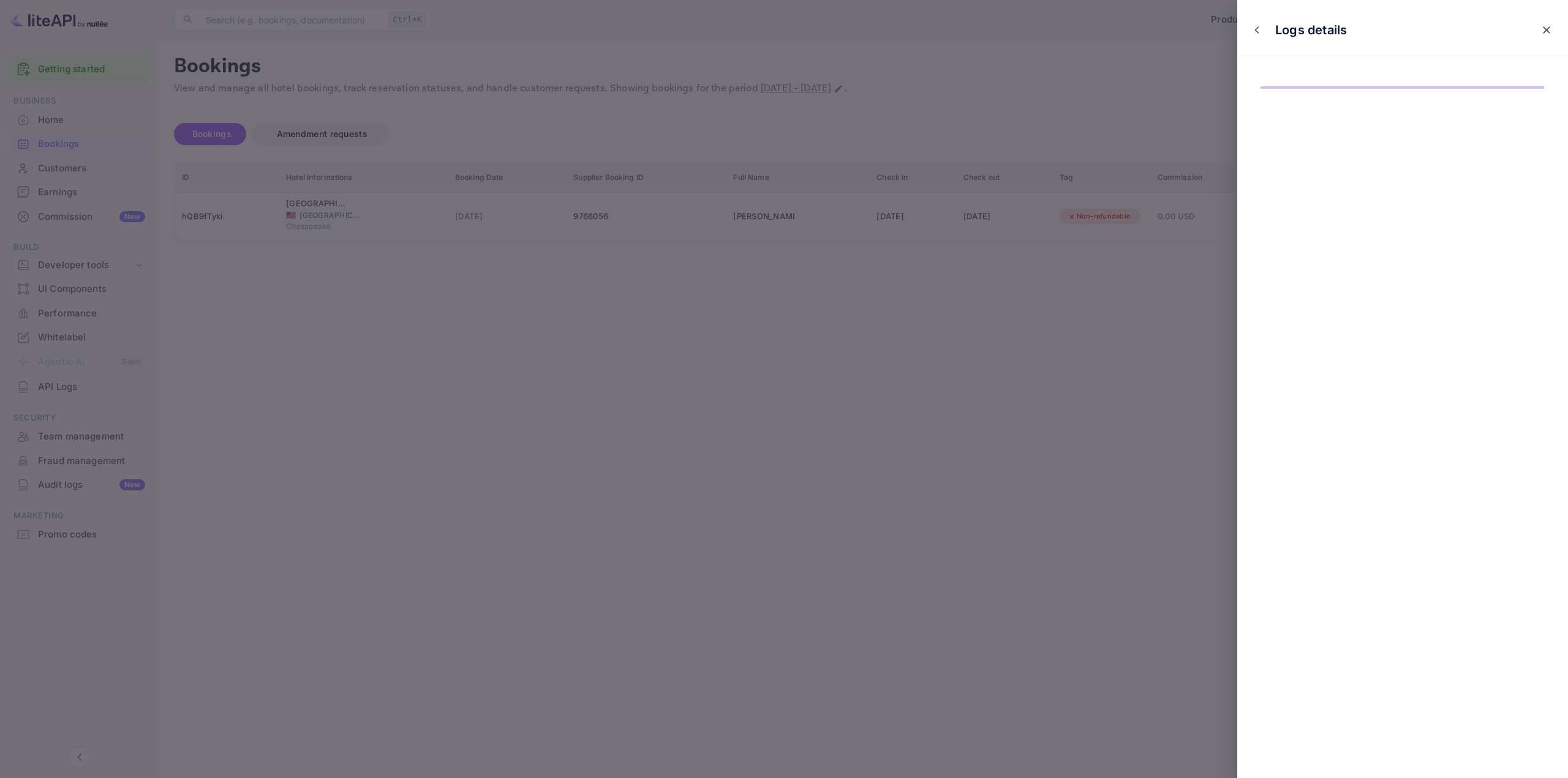
click at [1551, 25] on icon "close" at bounding box center [1546, 30] width 12 height 12
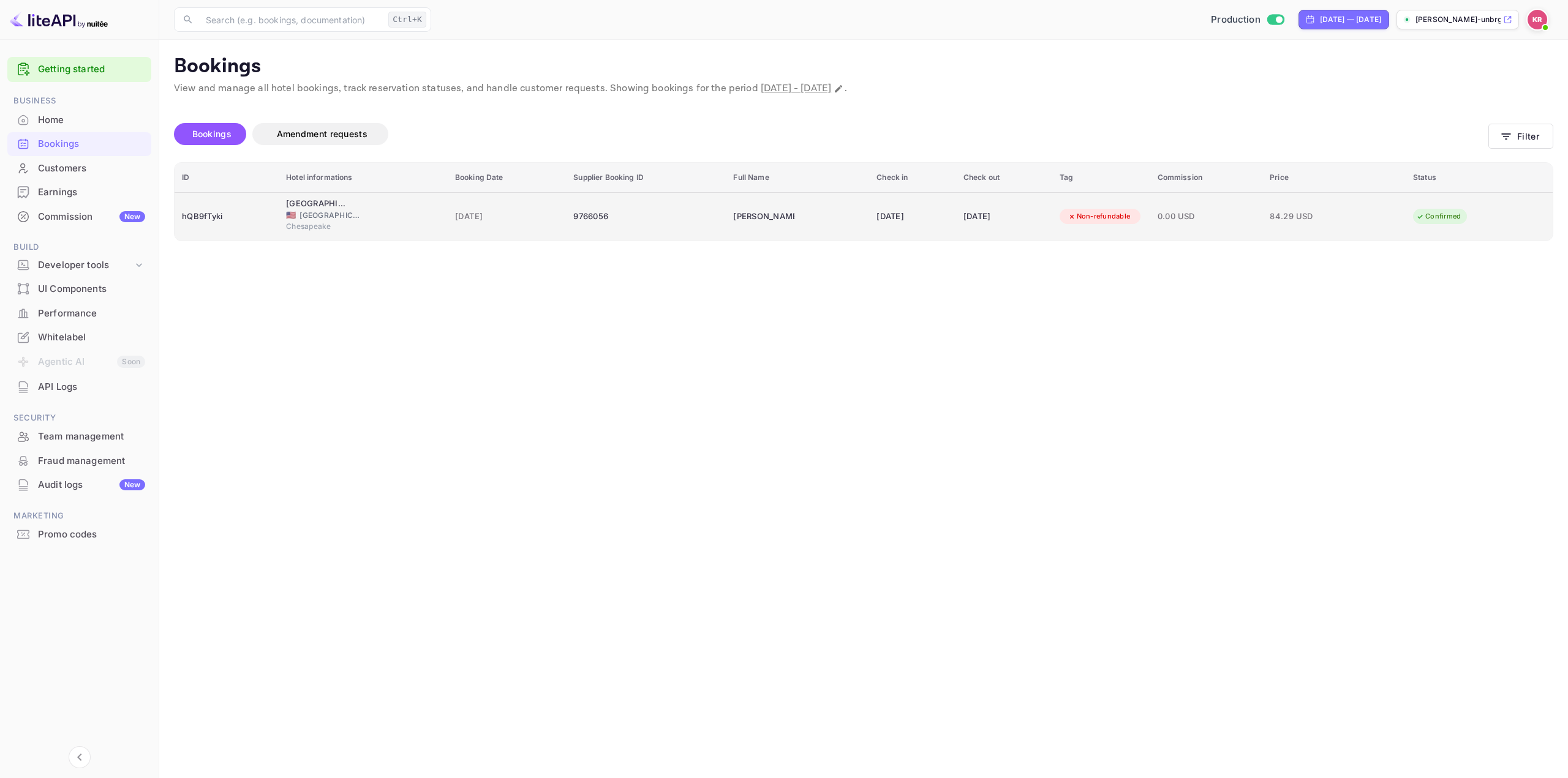
click at [946, 213] on div "[DATE]" at bounding box center [912, 216] width 72 height 20
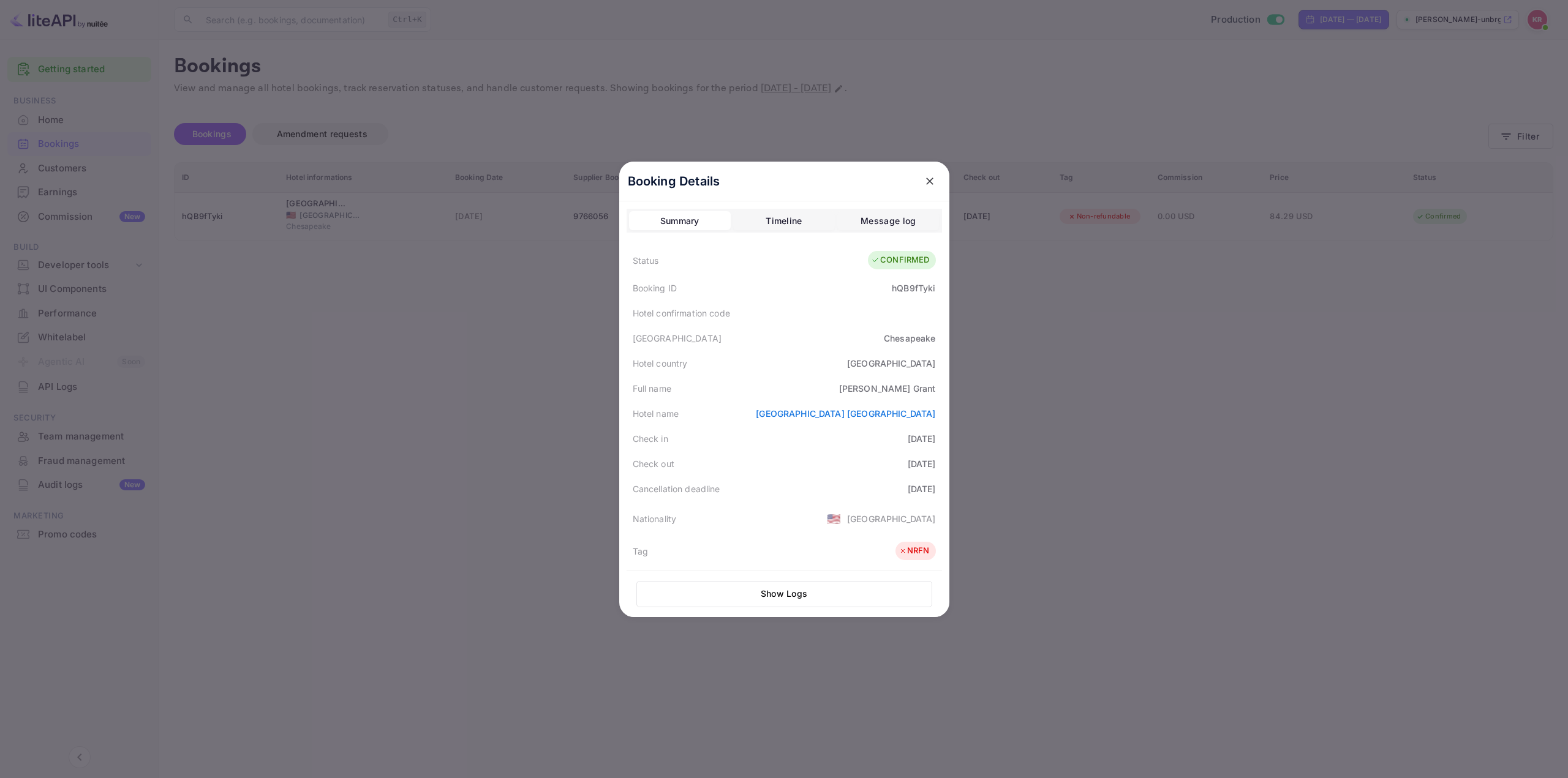
click at [1528, 130] on div at bounding box center [784, 389] width 1568 height 778
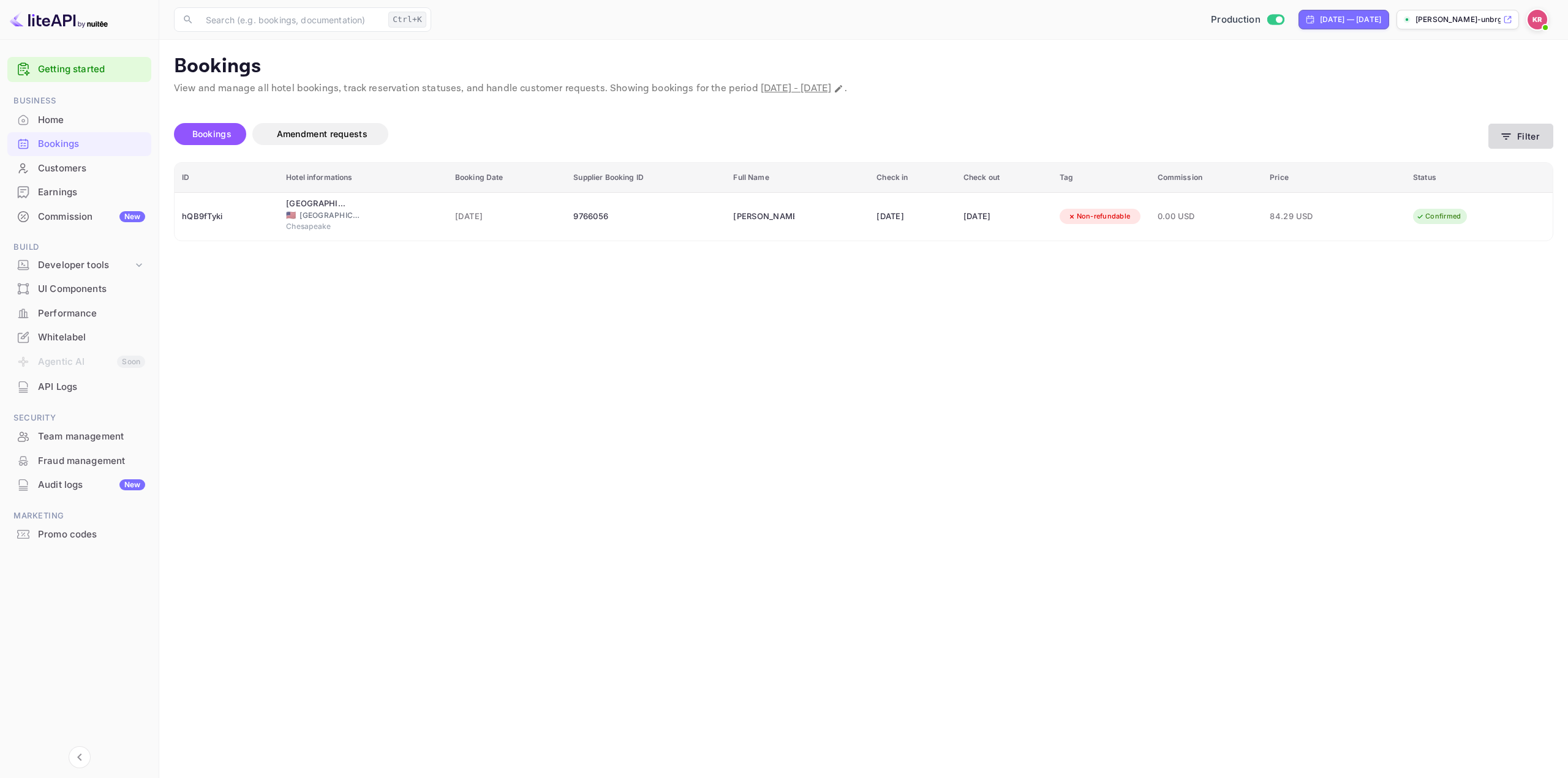
click at [1527, 135] on button "Filter" at bounding box center [1521, 136] width 65 height 25
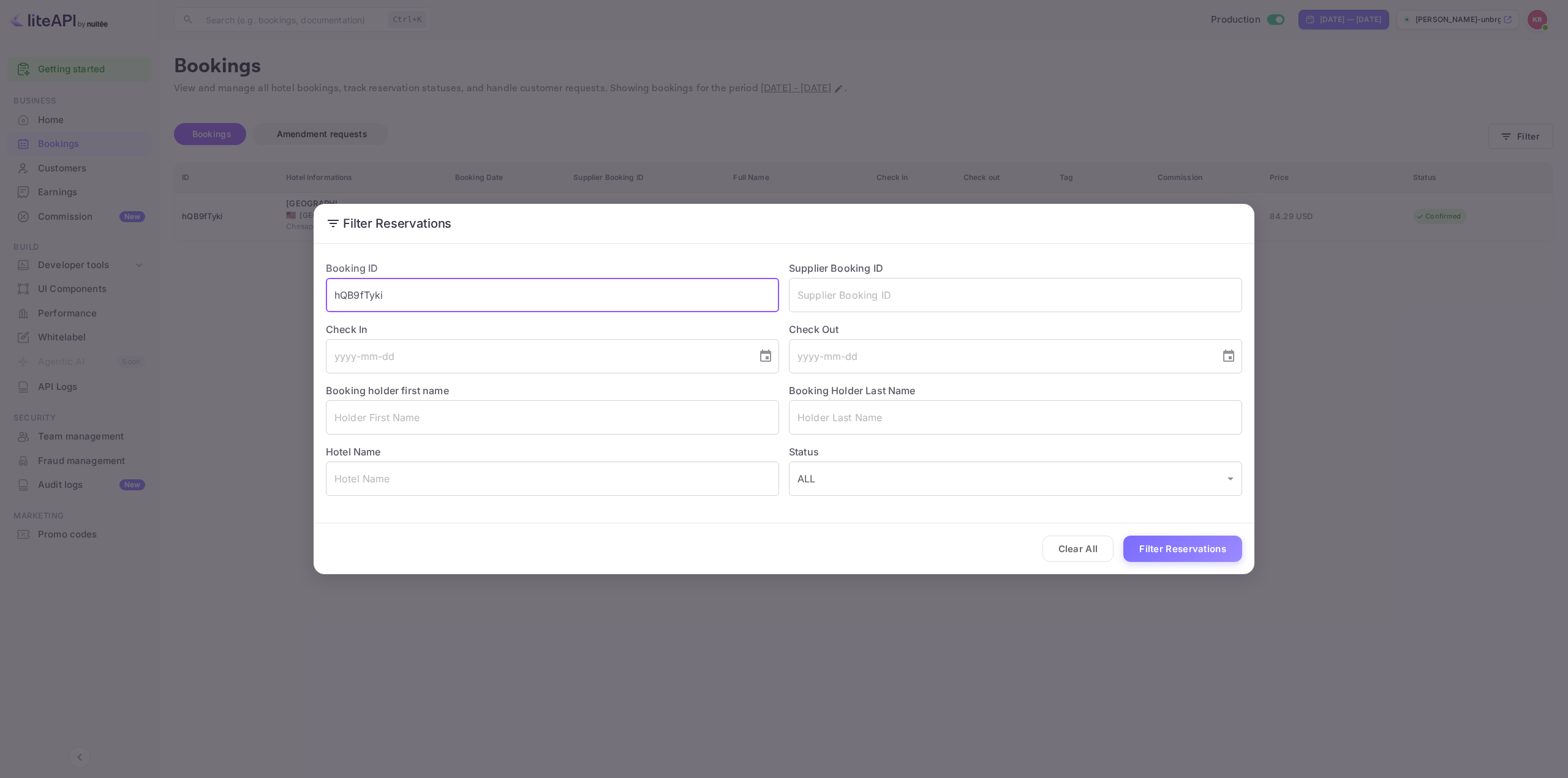
drag, startPoint x: 531, startPoint y: 279, endPoint x: 513, endPoint y: 283, distance: 18.4
click at [517, 280] on input "hQB9fTyki" at bounding box center [553, 295] width 454 height 34
drag, startPoint x: 488, startPoint y: 292, endPoint x: 234, endPoint y: 292, distance: 254.0
click at [245, 293] on div "Filter Reservations Booking ID hQB9fTyki ​ Supplier Booking ID ​ Check In ​ Che…" at bounding box center [784, 389] width 1568 height 778
click at [1192, 550] on button "Filter Reservations" at bounding box center [1182, 549] width 119 height 26
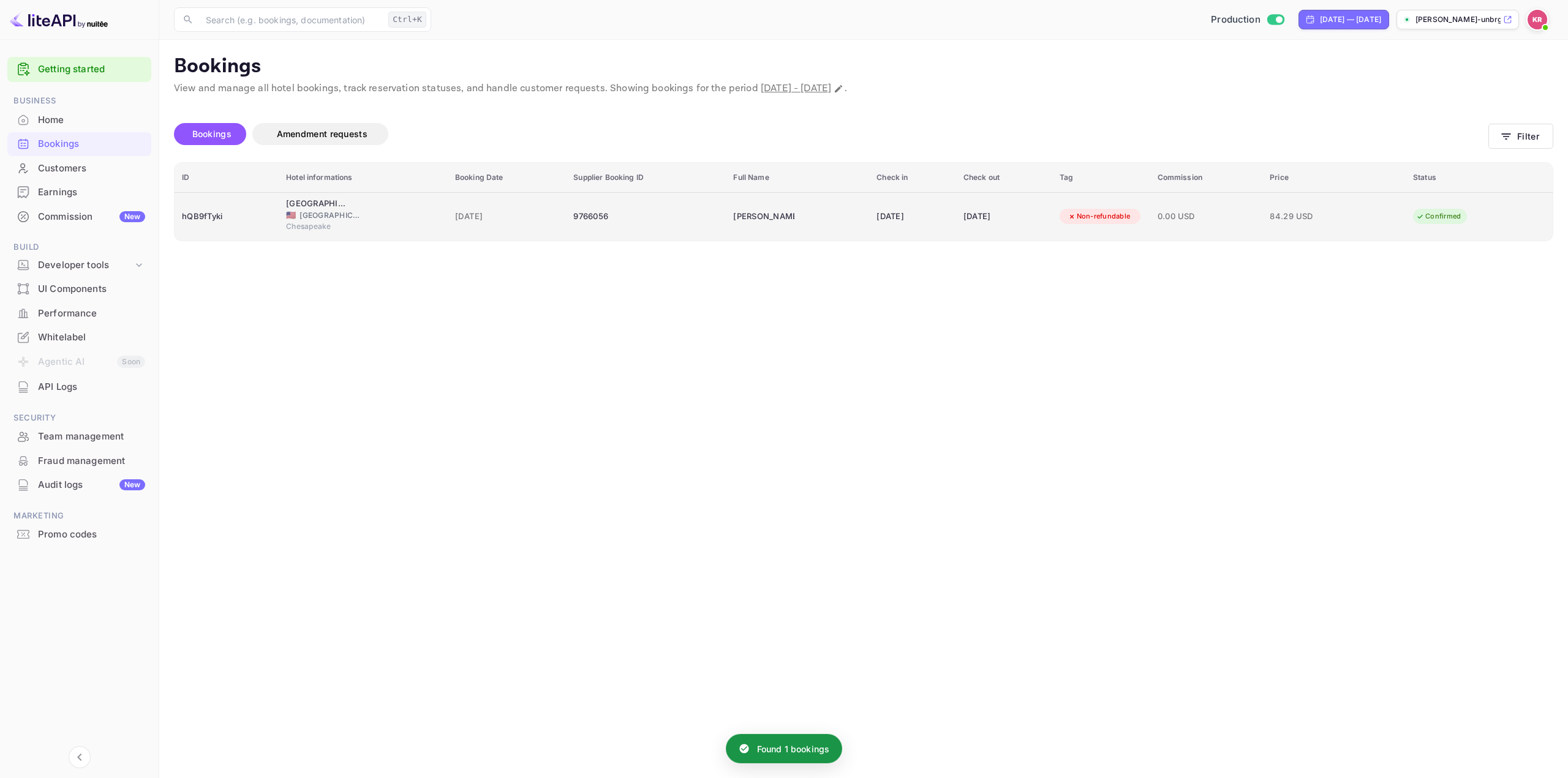
click at [1205, 221] on span "0.00 USD" at bounding box center [1206, 217] width 98 height 14
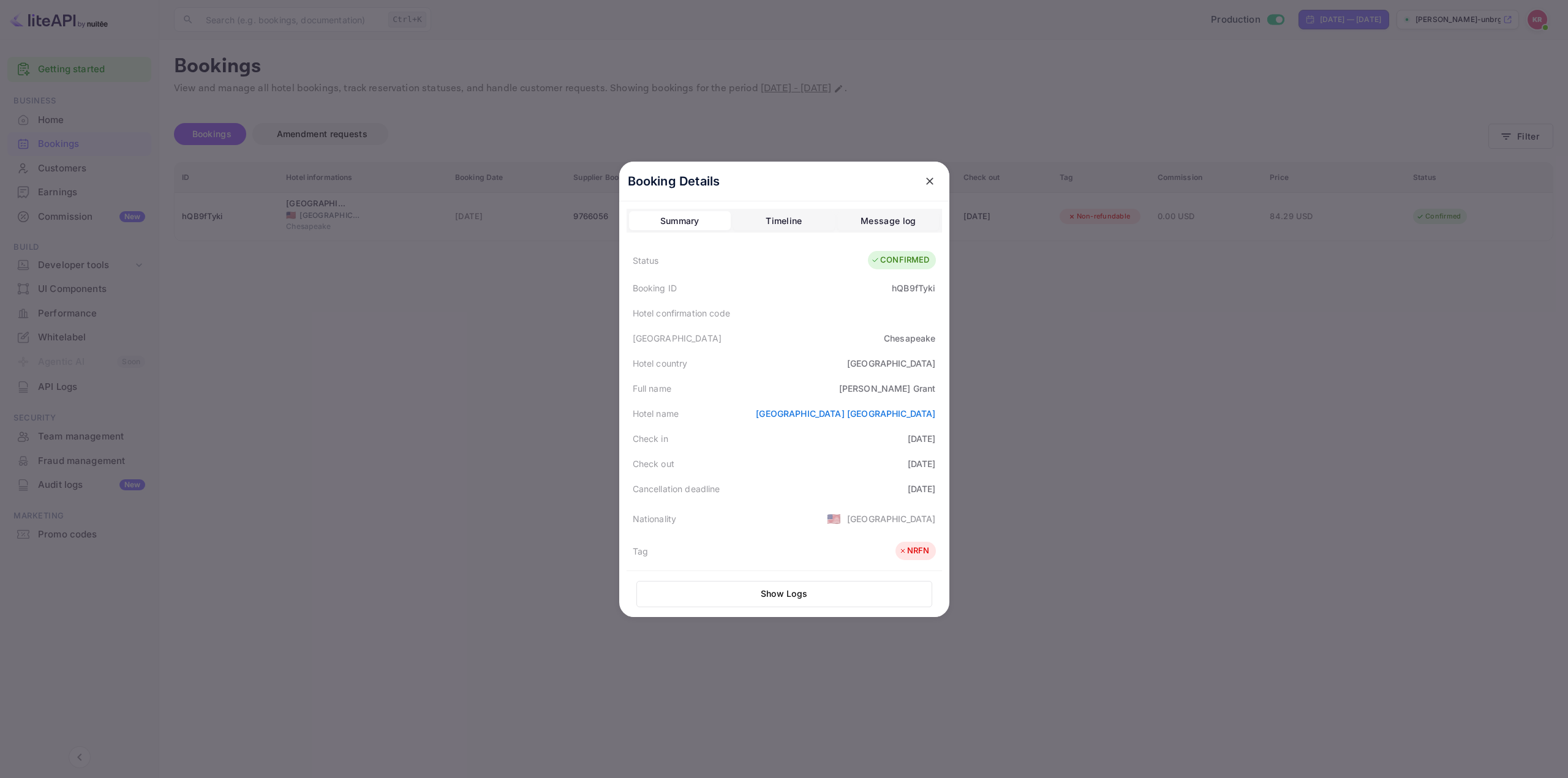
click at [804, 594] on button "Show Logs" at bounding box center [784, 594] width 296 height 26
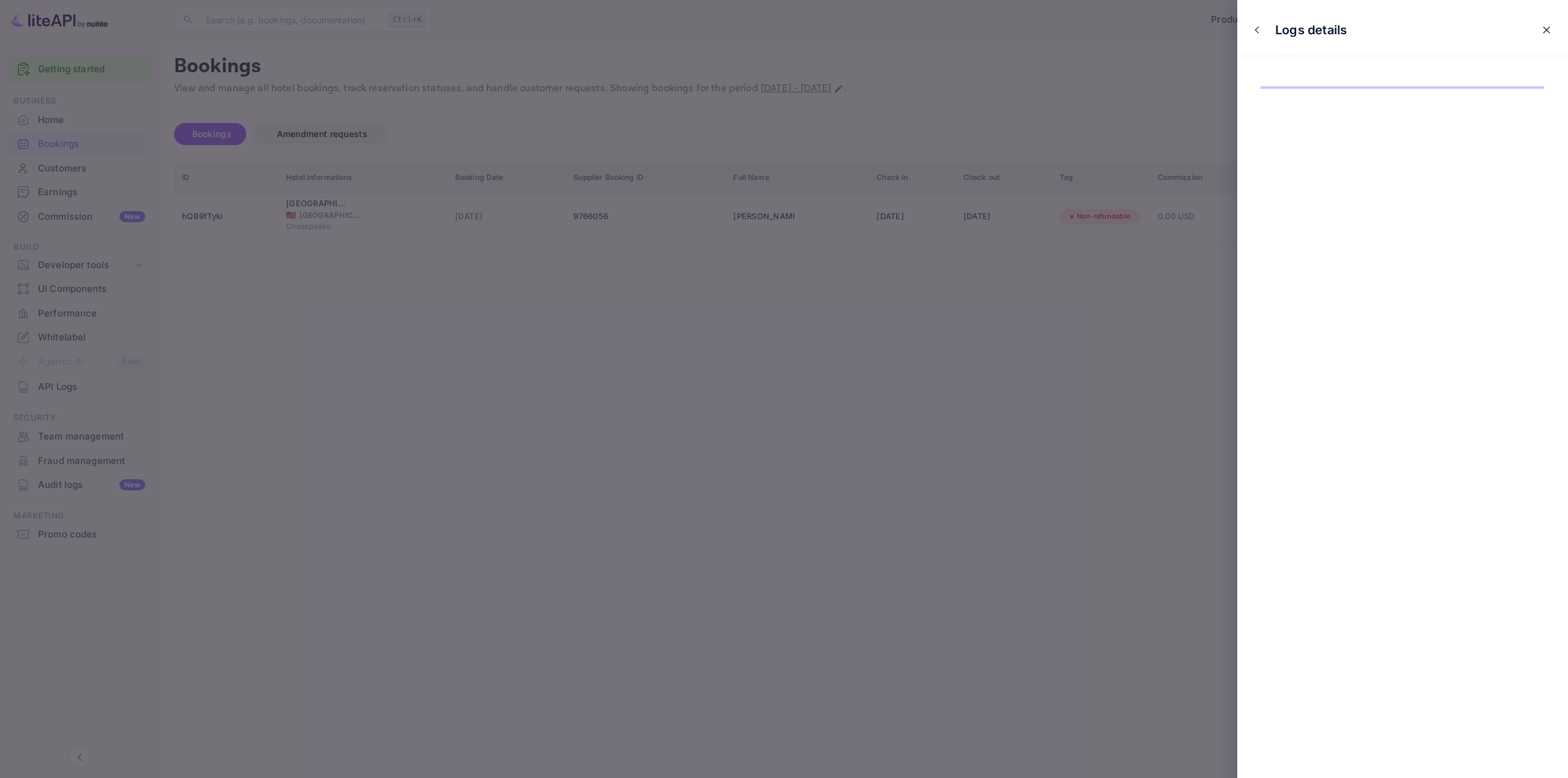
click at [819, 221] on div at bounding box center [784, 389] width 1568 height 778
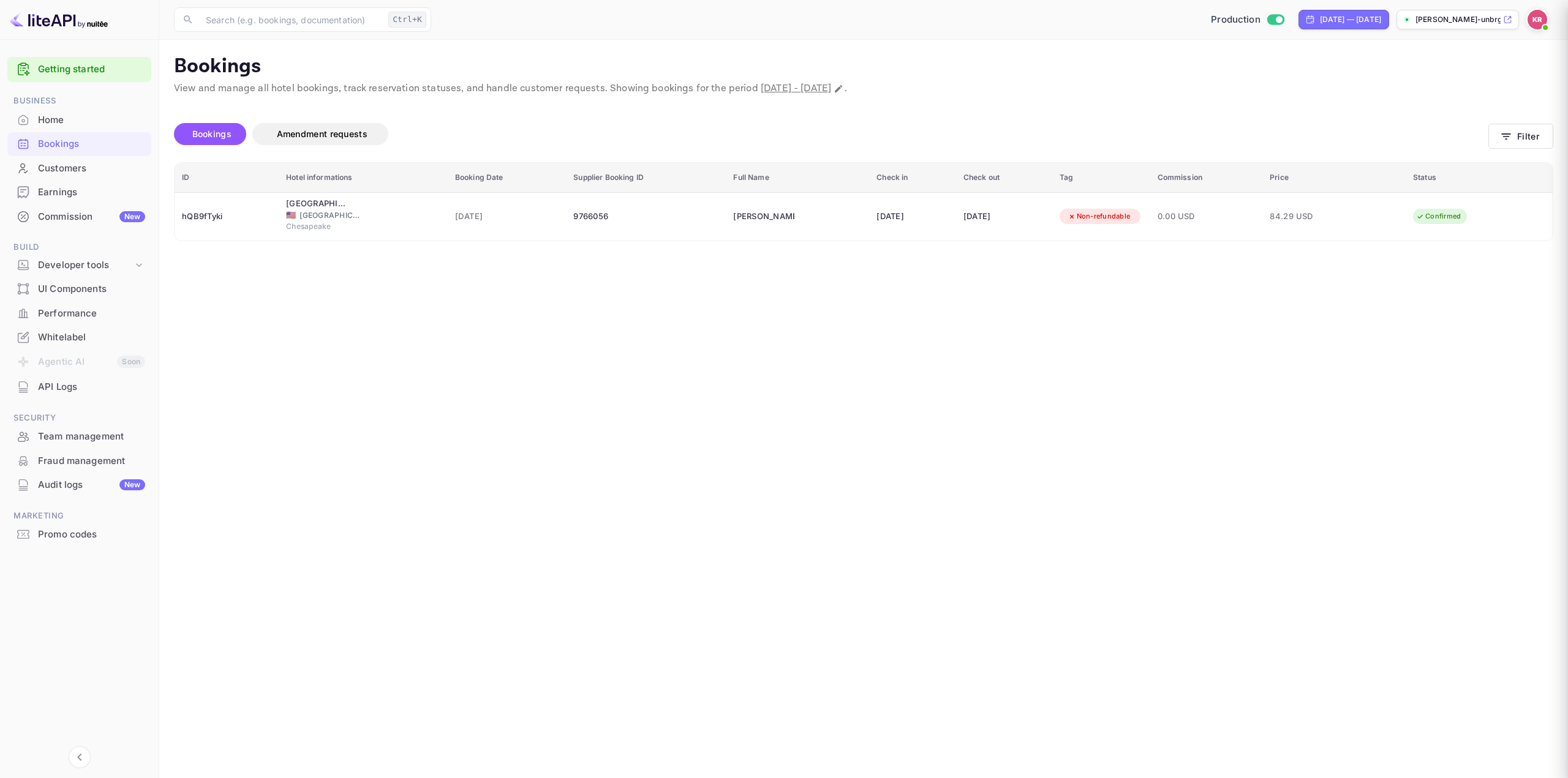
click at [896, 218] on div at bounding box center [784, 389] width 1568 height 778
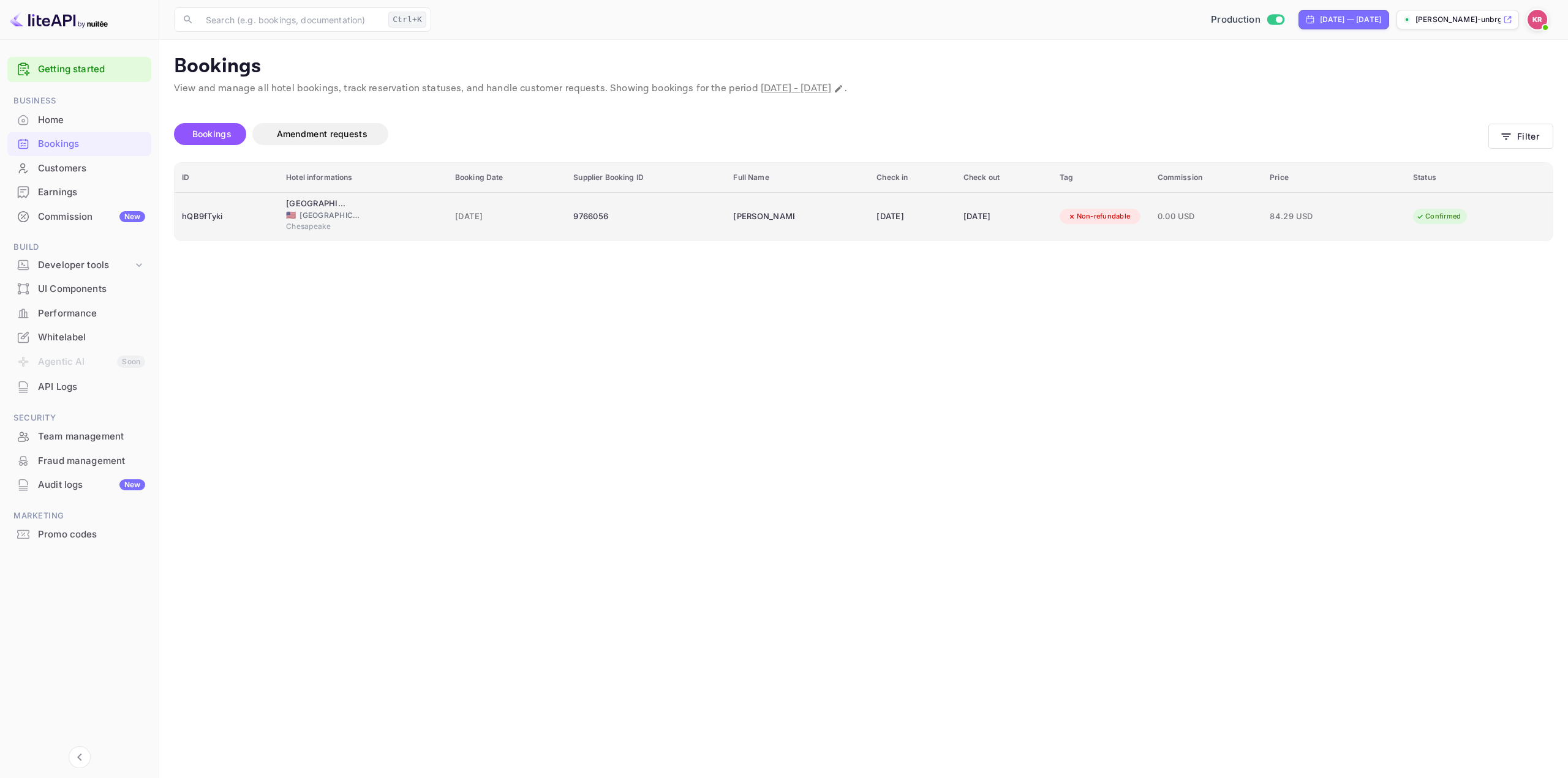
click at [894, 218] on div "[DATE]" at bounding box center [912, 216] width 72 height 20
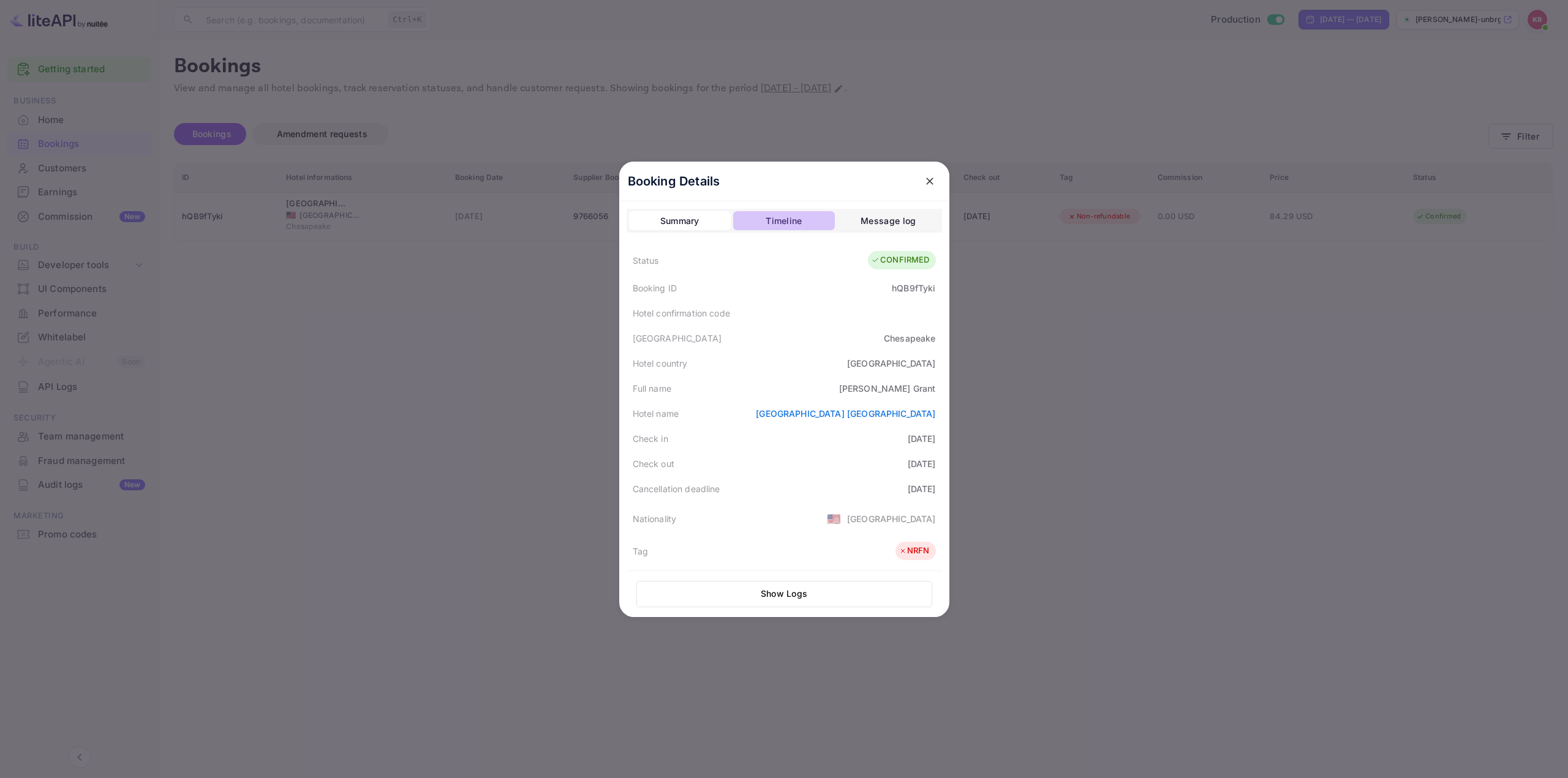
click at [790, 214] on div "Timeline" at bounding box center [784, 221] width 36 height 15
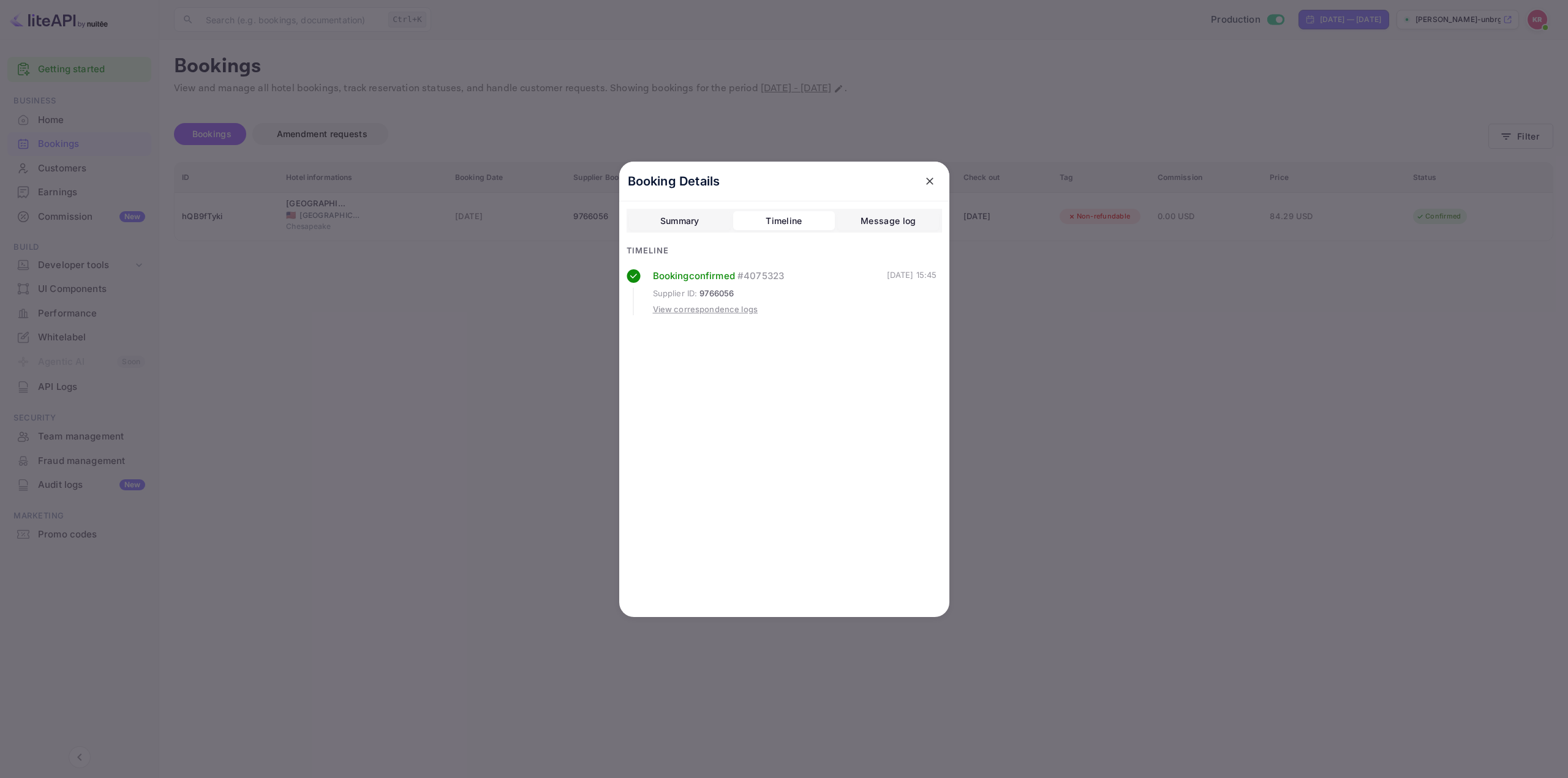
click at [708, 309] on div "View correspondence logs" at bounding box center [705, 309] width 106 height 12
click at [795, 223] on div "Timeline" at bounding box center [784, 221] width 36 height 15
click at [668, 214] on div "Summary" at bounding box center [680, 221] width 39 height 15
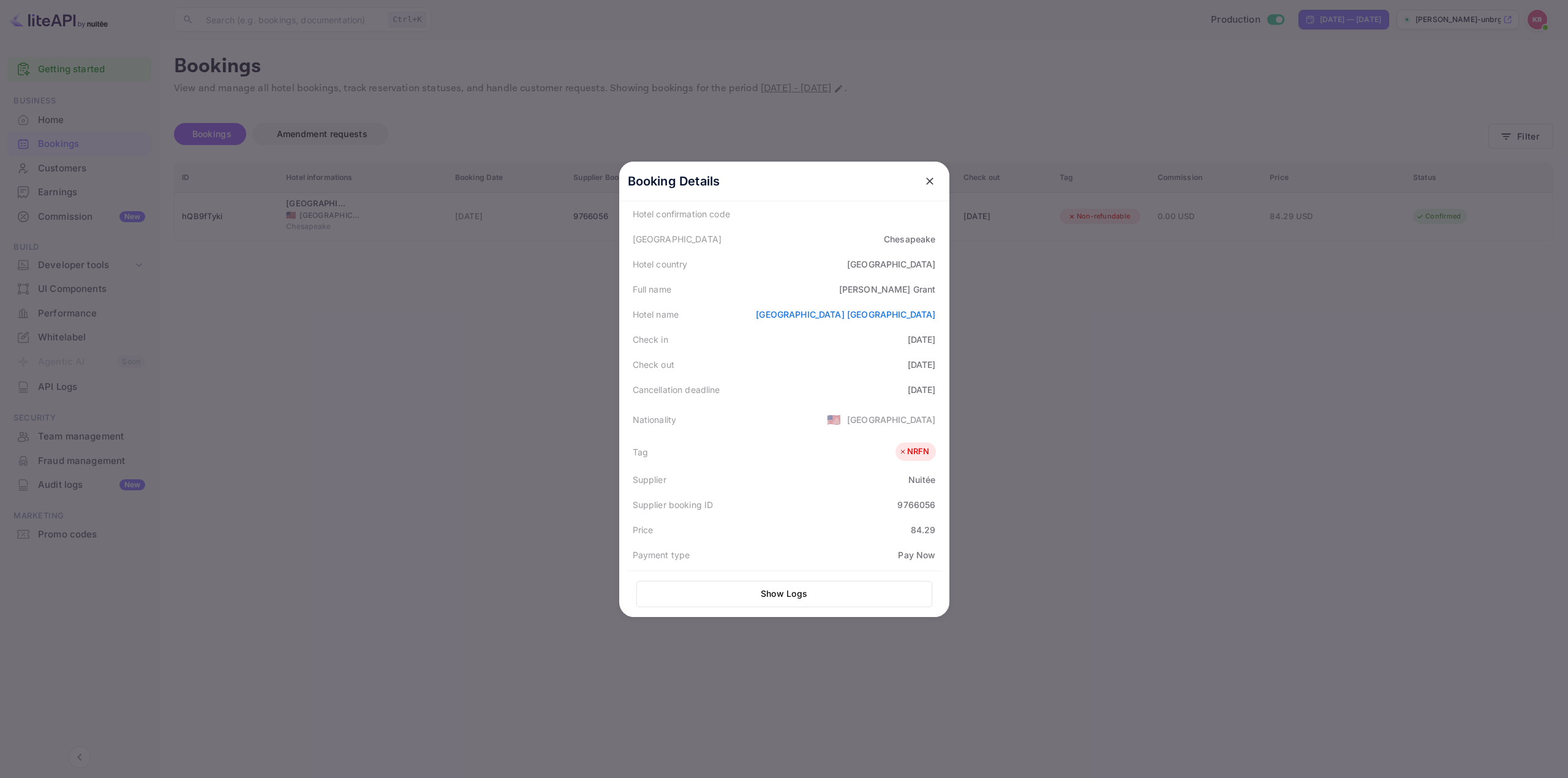
scroll to position [299, 0]
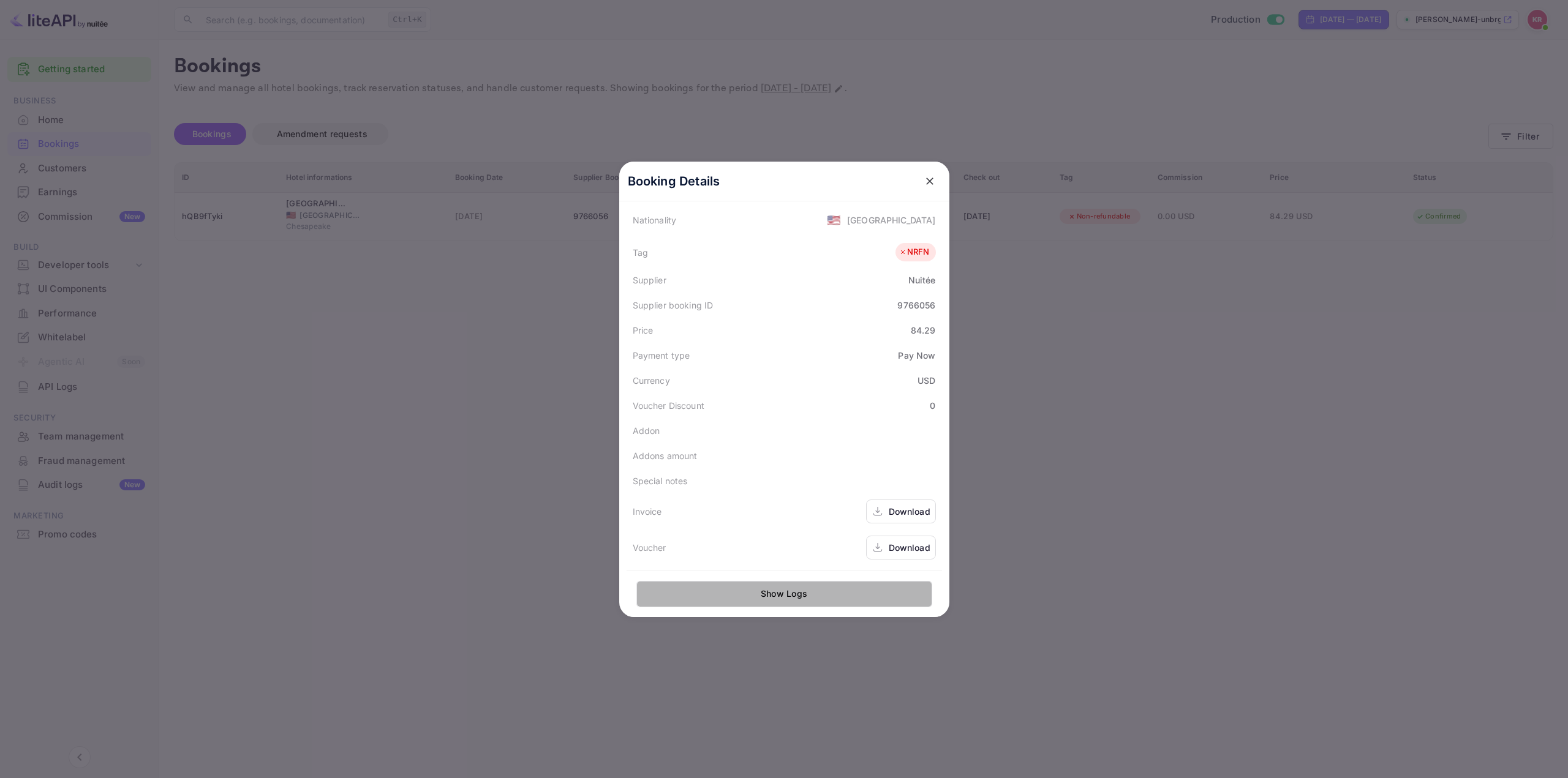
click at [782, 590] on button "Show Logs" at bounding box center [784, 594] width 296 height 26
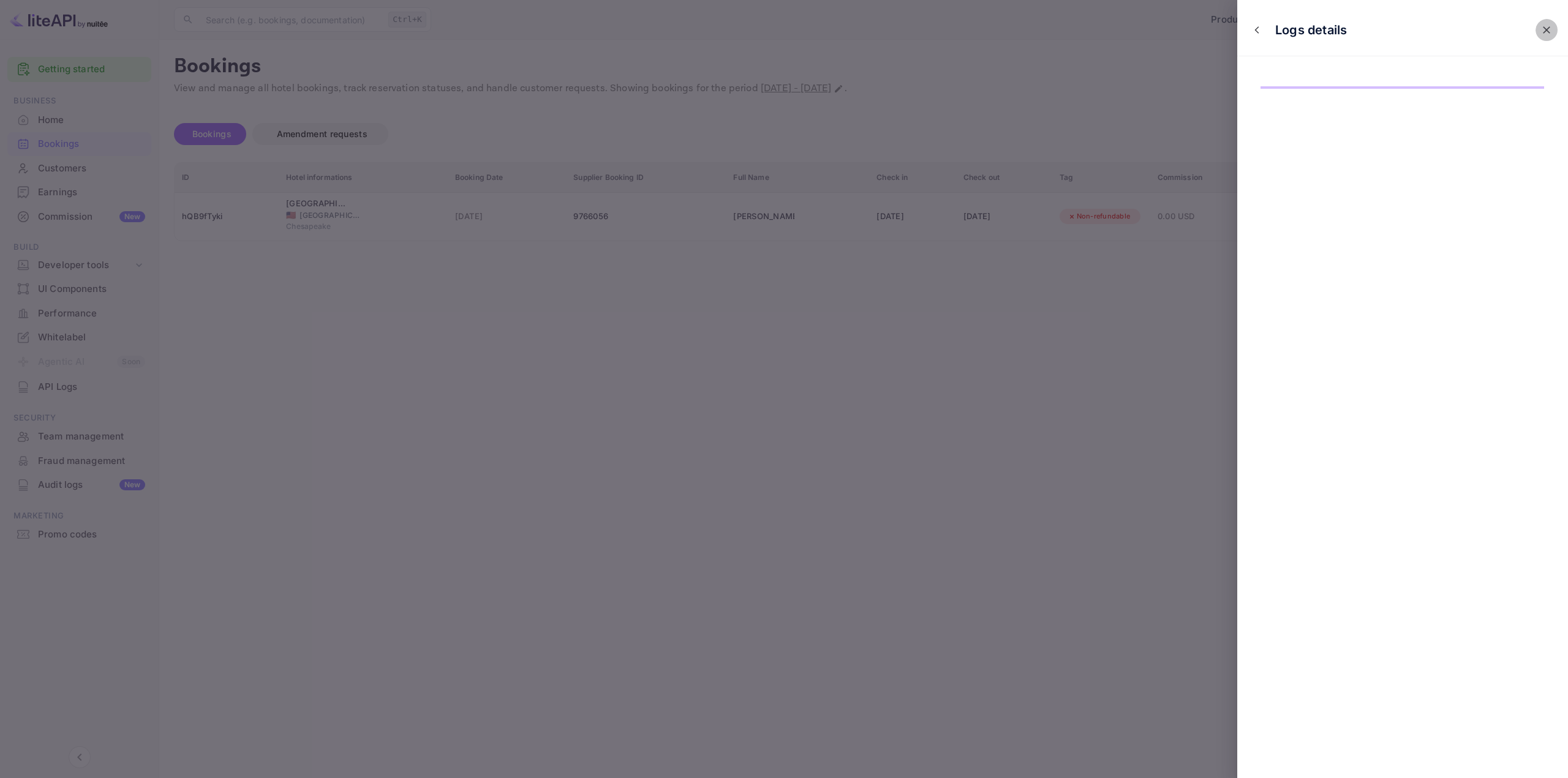
click at [1544, 31] on icon "close" at bounding box center [1546, 30] width 12 height 12
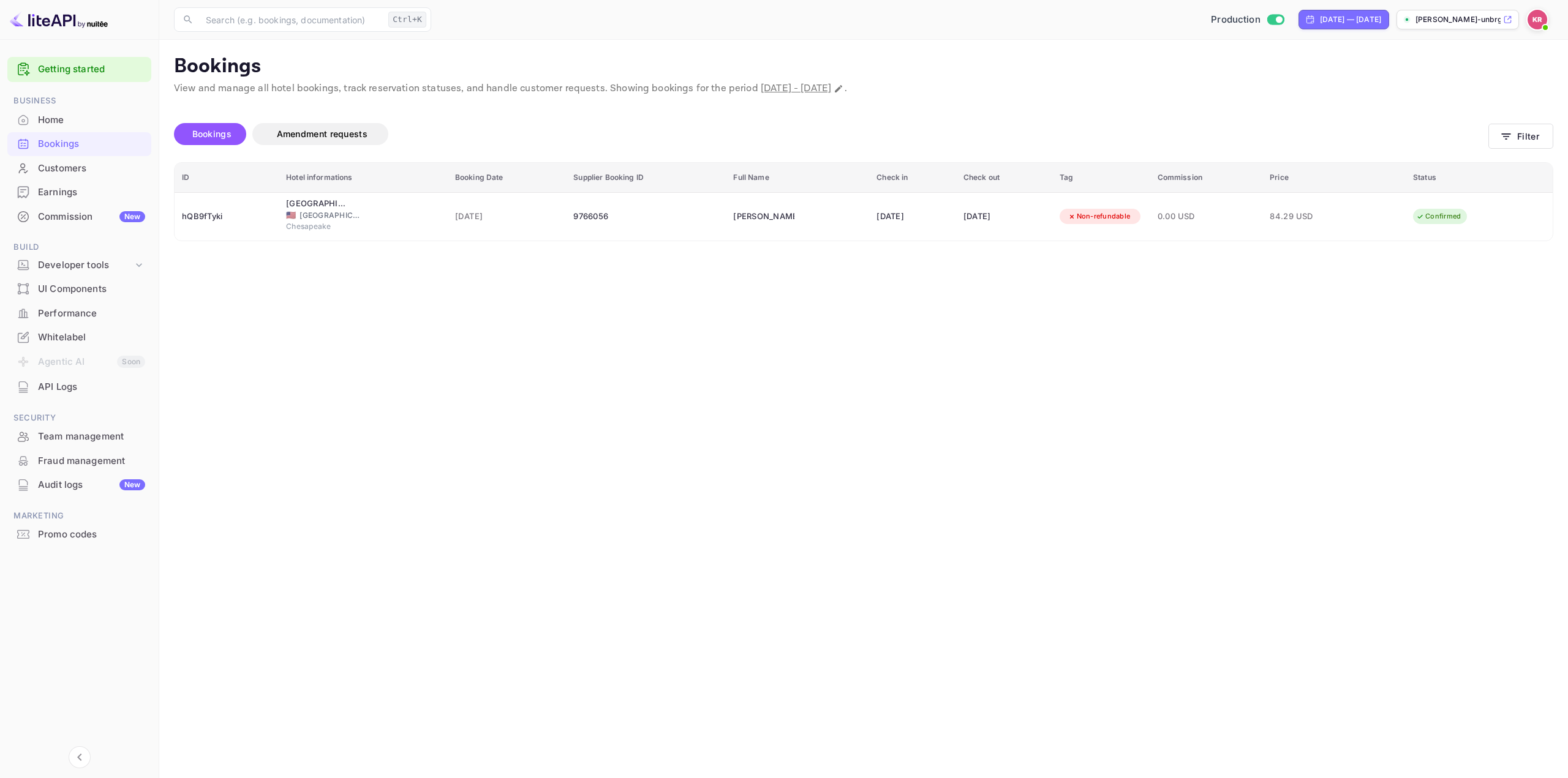
click at [98, 156] on li "Customers" at bounding box center [79, 169] width 144 height 25
click at [102, 143] on div "Bookings" at bounding box center [91, 143] width 107 height 14
click at [1521, 135] on button "Filter" at bounding box center [1521, 136] width 65 height 25
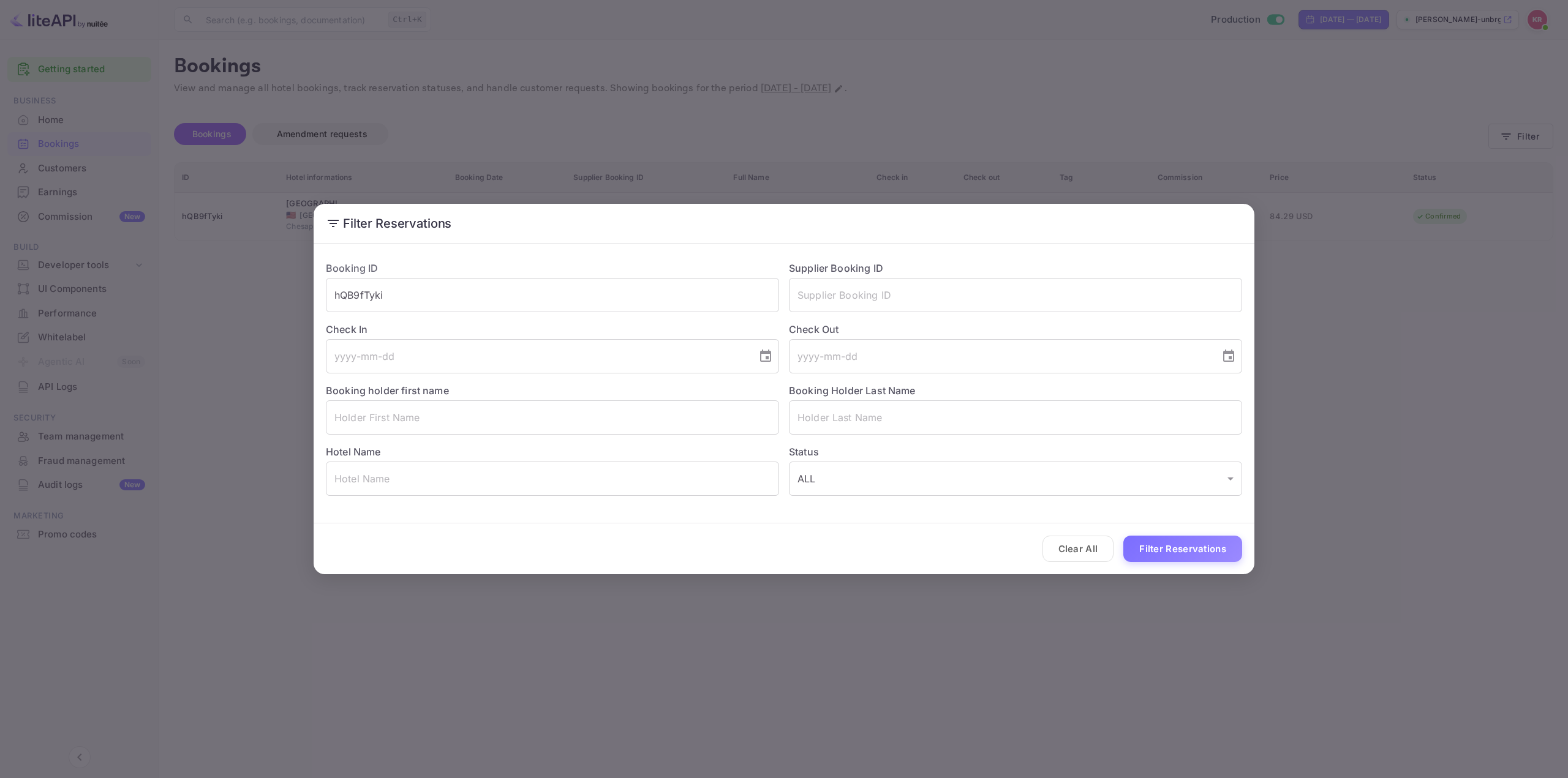
drag, startPoint x: 254, startPoint y: 296, endPoint x: 104, endPoint y: 298, distance: 150.0
click at [164, 298] on div "Filter Reservations Booking ID hQB9fTyki ​ Supplier Booking ID ​ Check In ​ Che…" at bounding box center [784, 389] width 1568 height 778
click at [1193, 550] on button "Filter Reservations" at bounding box center [1182, 549] width 119 height 26
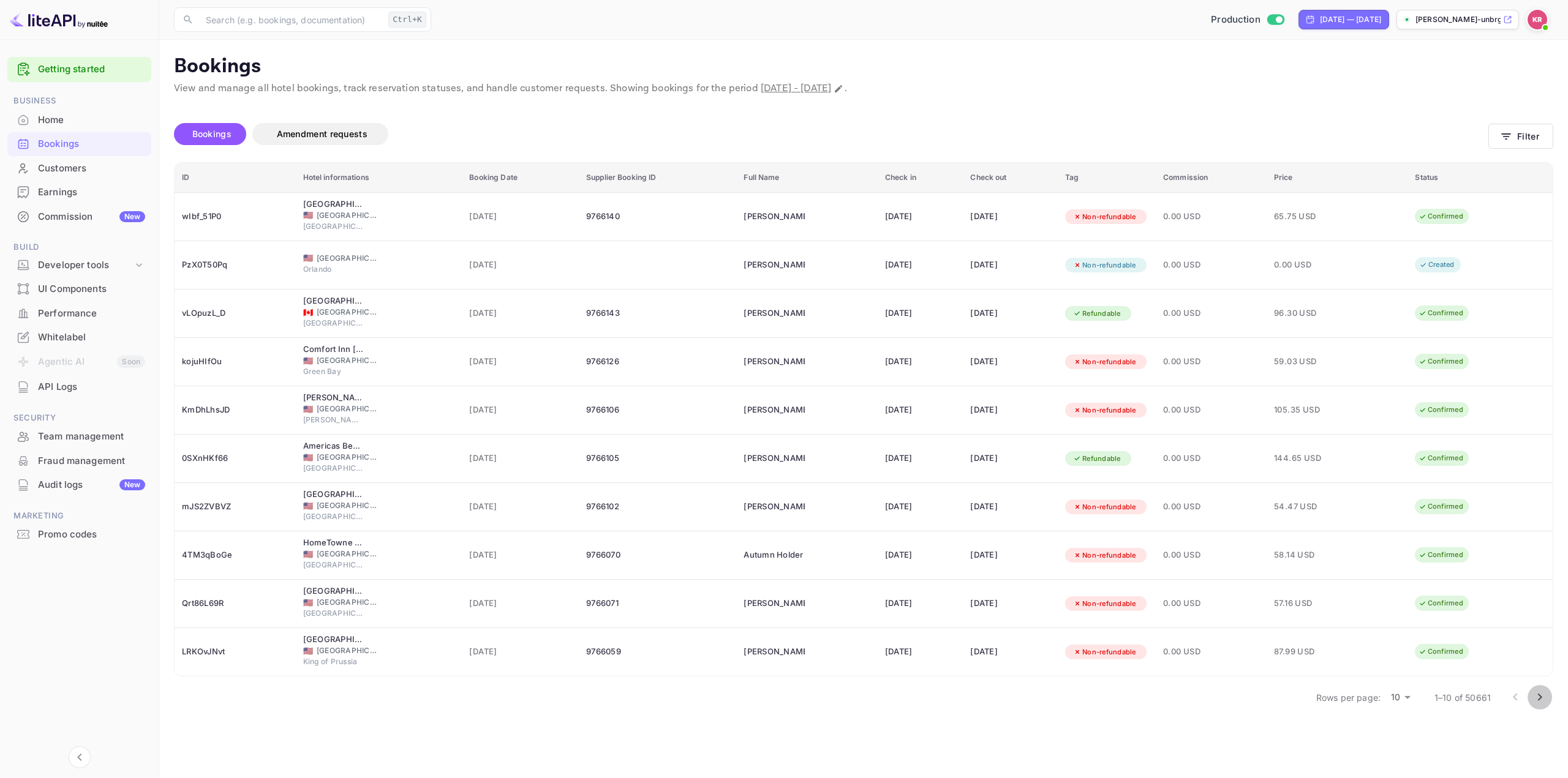
click at [1543, 695] on icon "Go to next page" at bounding box center [1540, 697] width 15 height 15
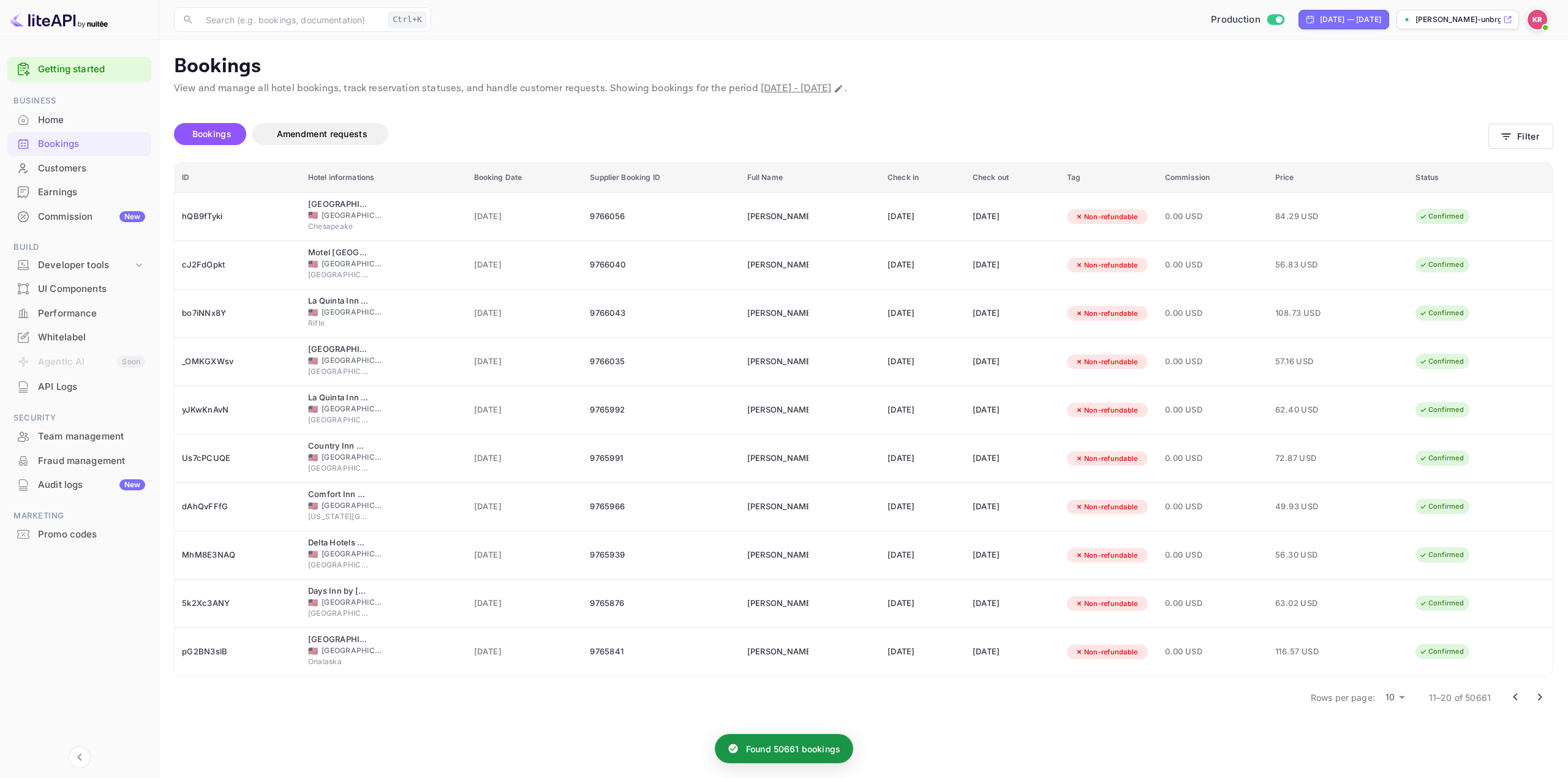
click at [1531, 699] on button "Go to next page" at bounding box center [1540, 698] width 25 height 25
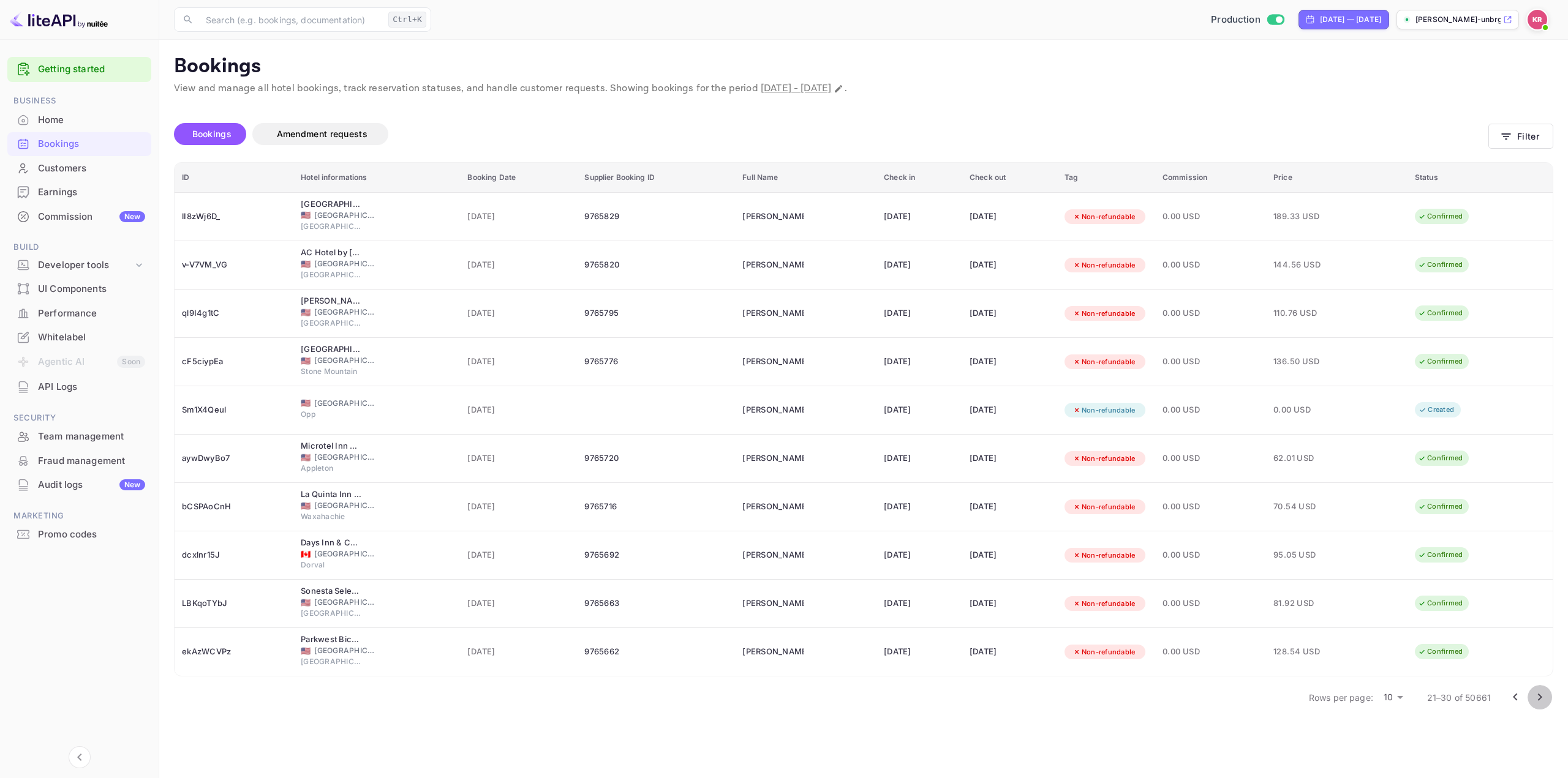
click at [1535, 697] on icon "Go to next page" at bounding box center [1540, 697] width 15 height 15
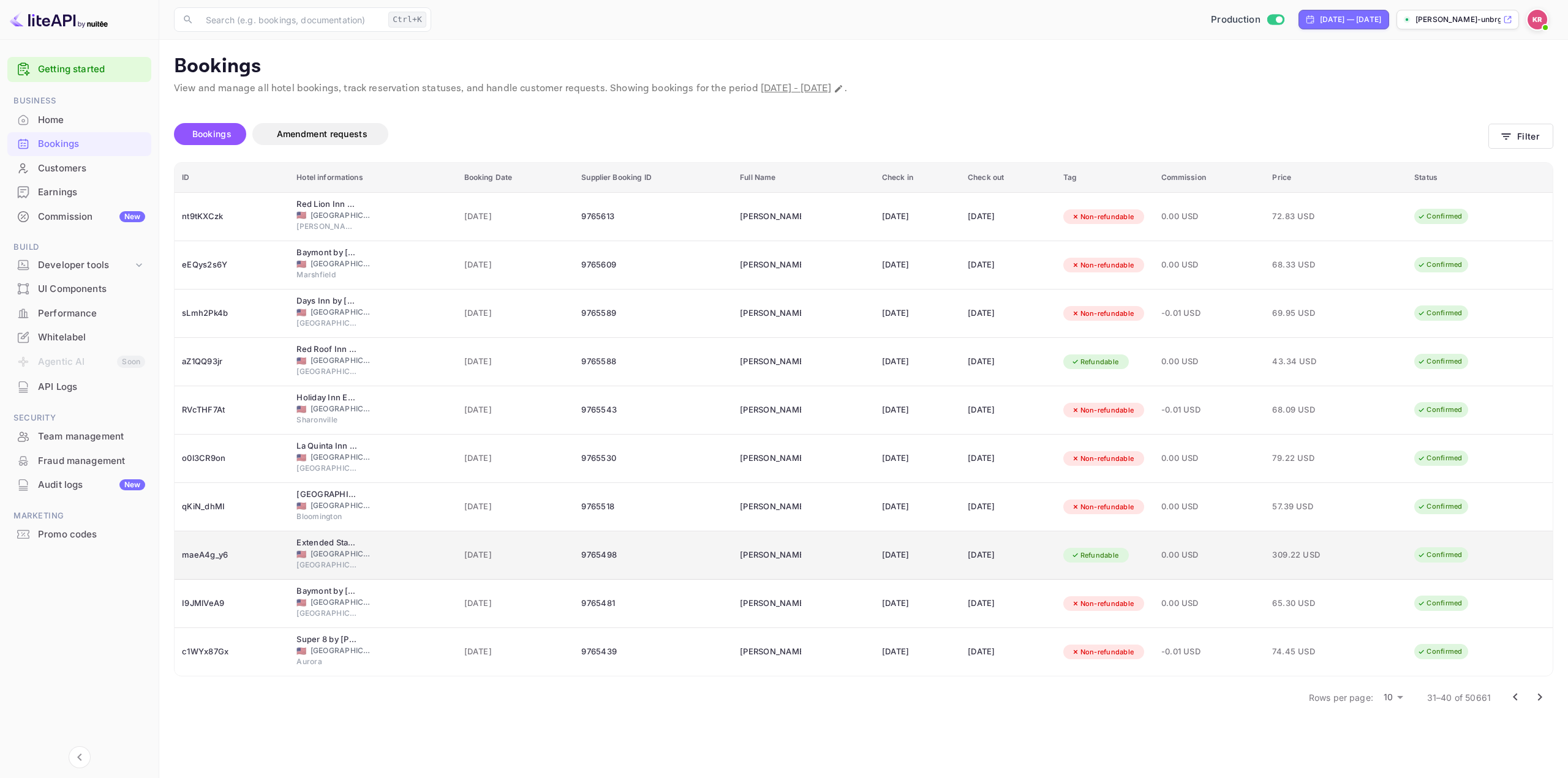
click at [936, 552] on div "05 Oct 2025" at bounding box center [918, 555] width 71 height 20
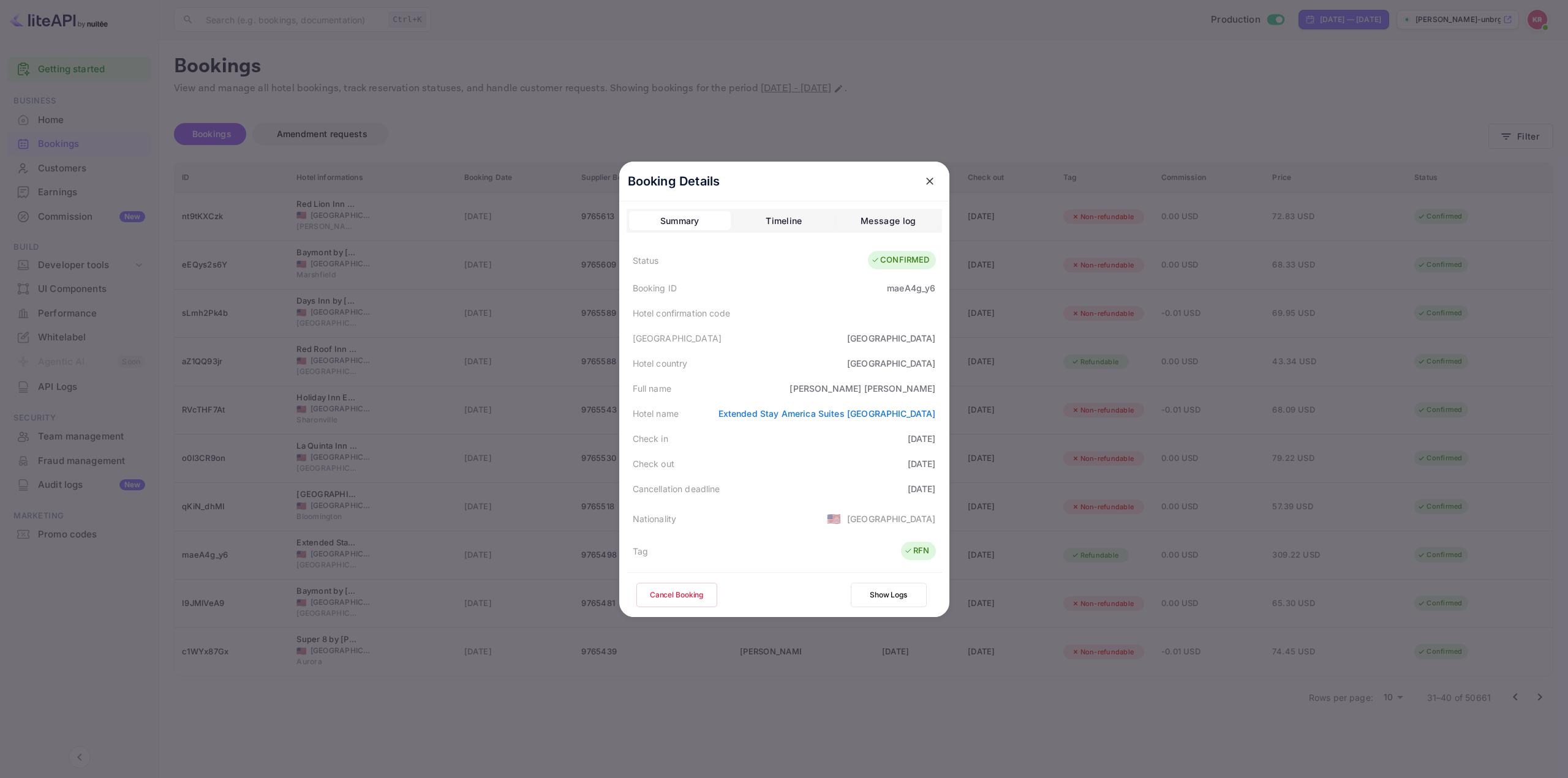
click at [879, 597] on button "Show Logs" at bounding box center [889, 595] width 76 height 25
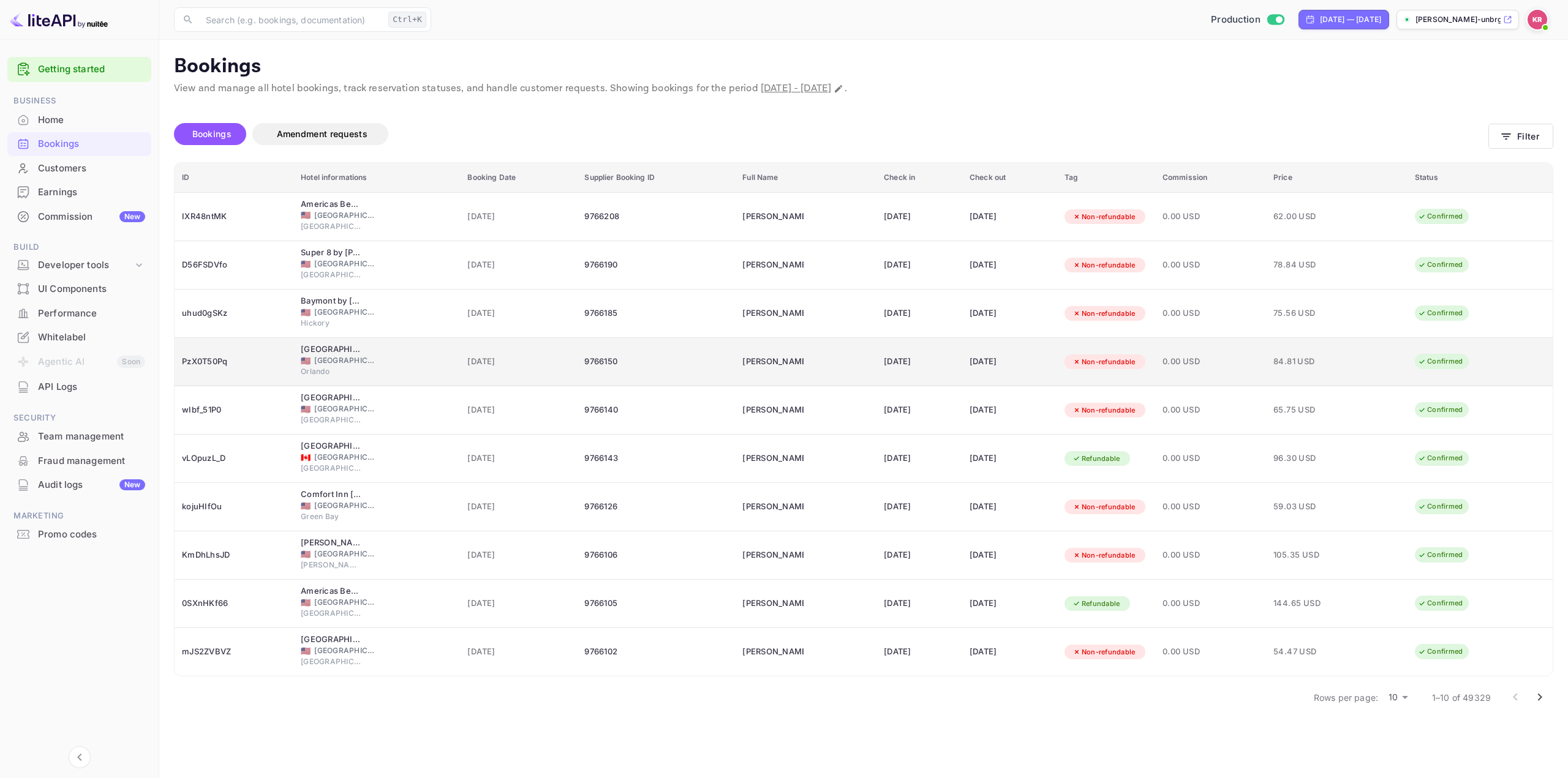
click at [991, 360] on div "[DATE]" at bounding box center [1010, 362] width 80 height 20
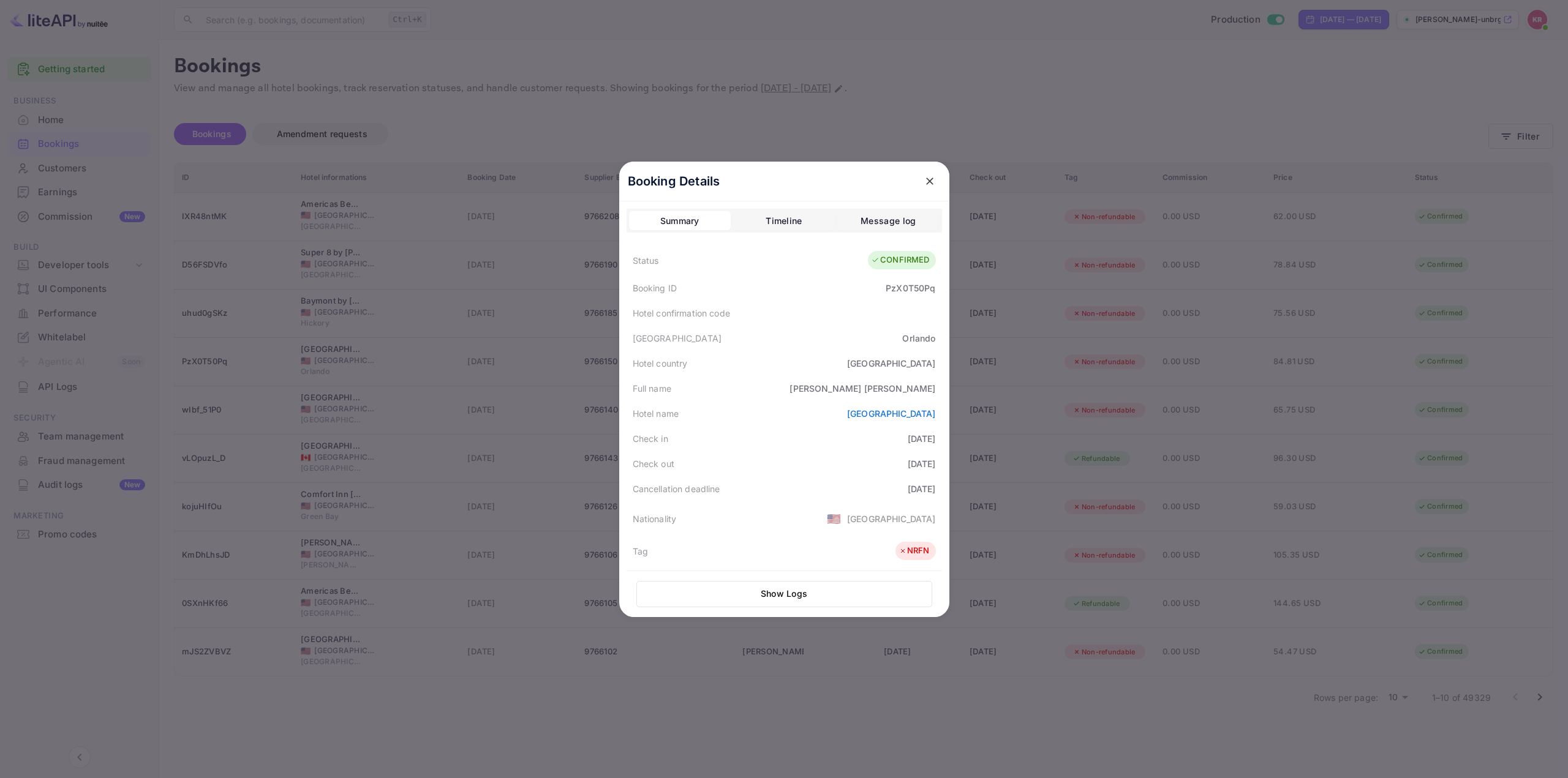
click at [847, 592] on button "Show Logs" at bounding box center [784, 594] width 296 height 26
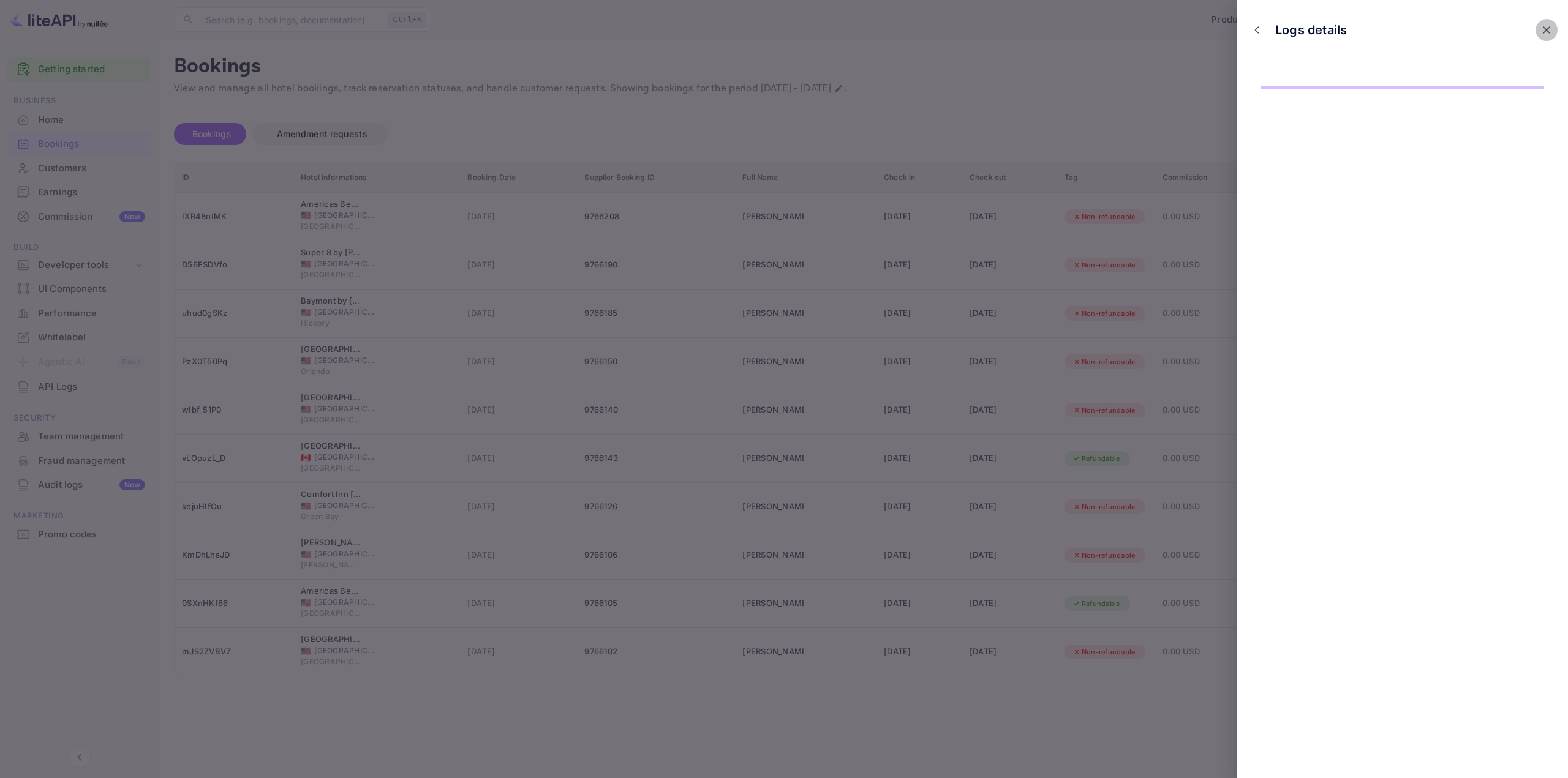
click at [1550, 27] on icon "close" at bounding box center [1546, 30] width 7 height 7
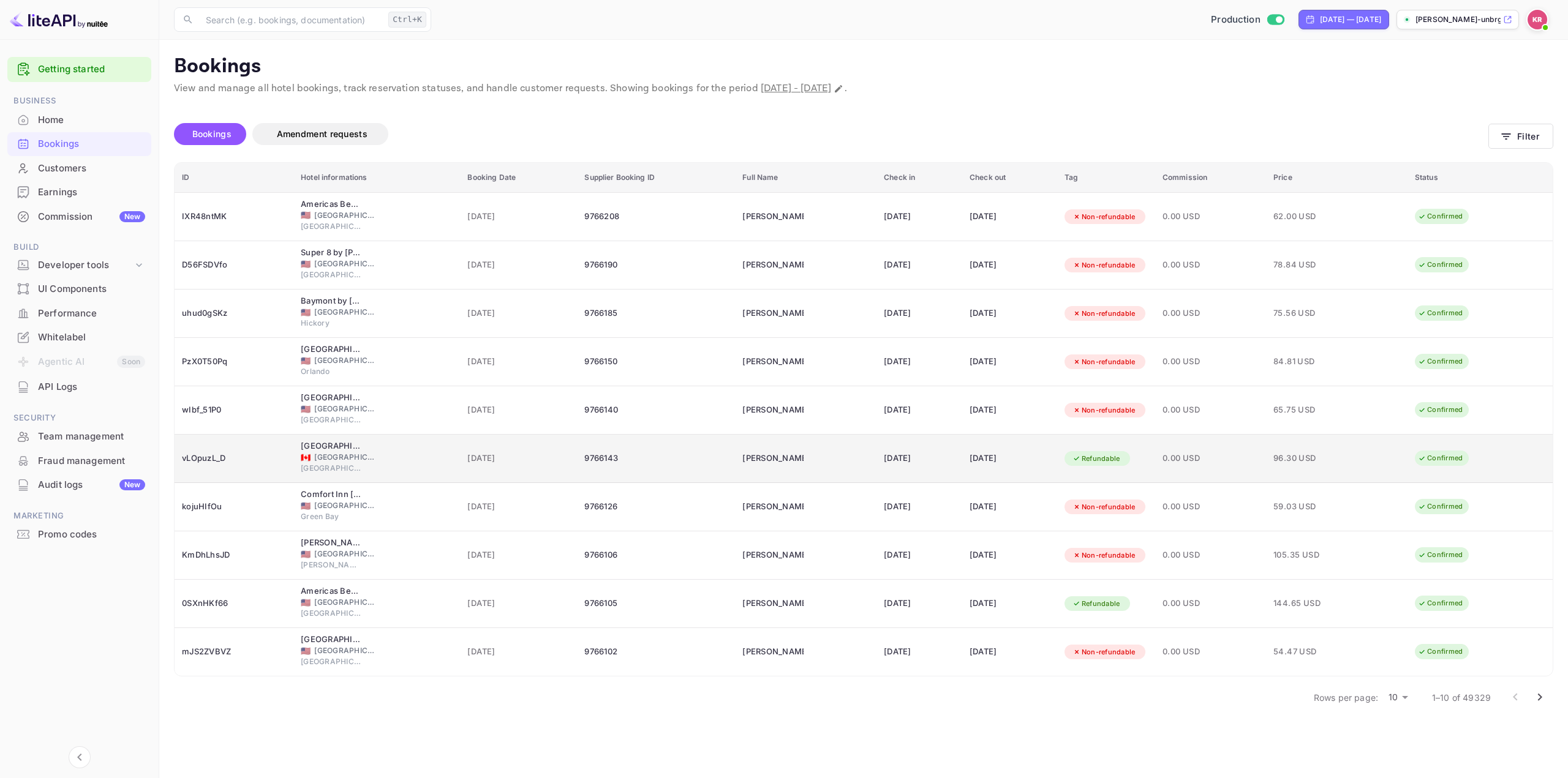
click at [970, 462] on div "[DATE]" at bounding box center [1010, 459] width 80 height 20
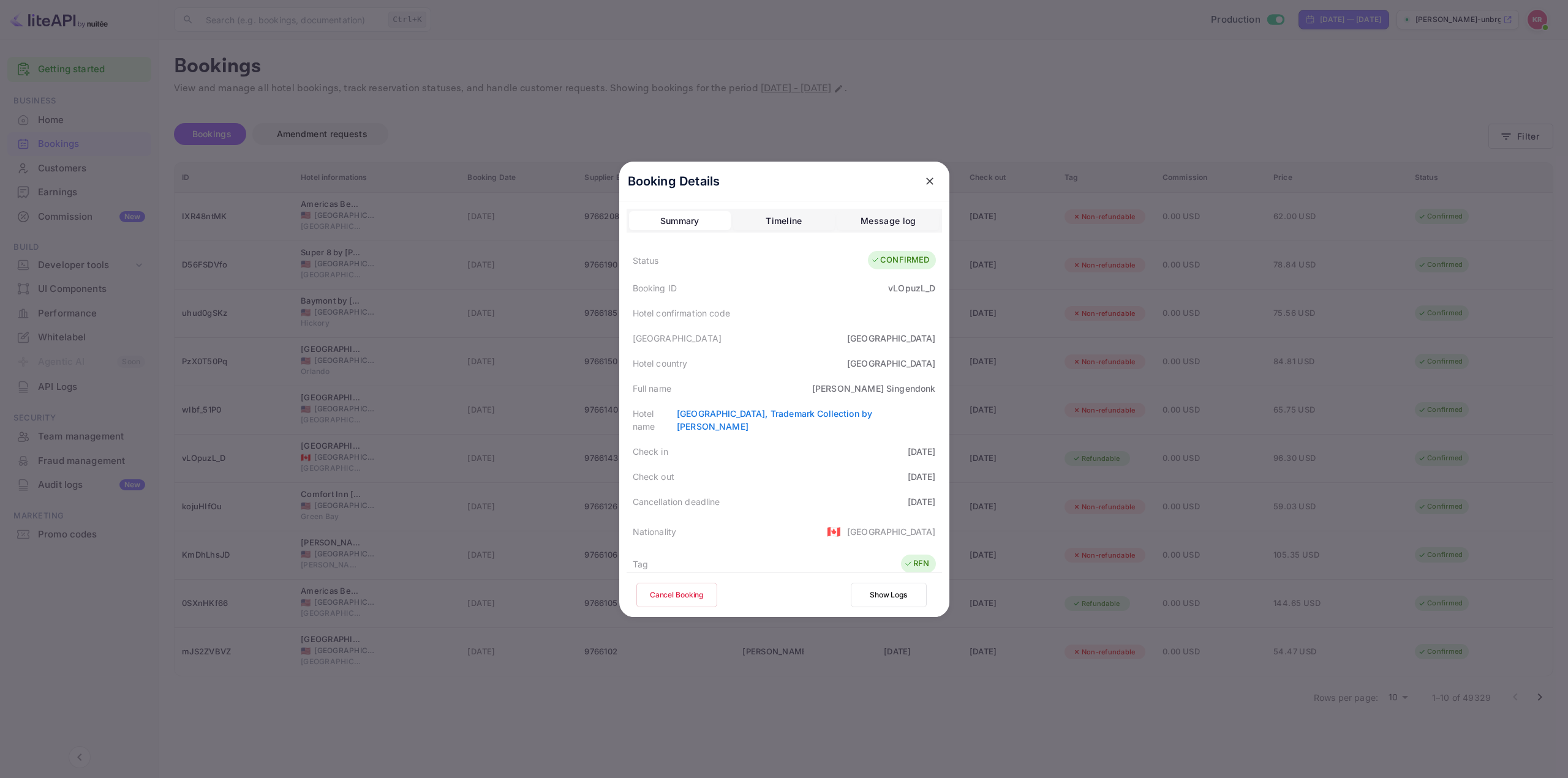
click at [895, 597] on button "Show Logs" at bounding box center [889, 595] width 76 height 25
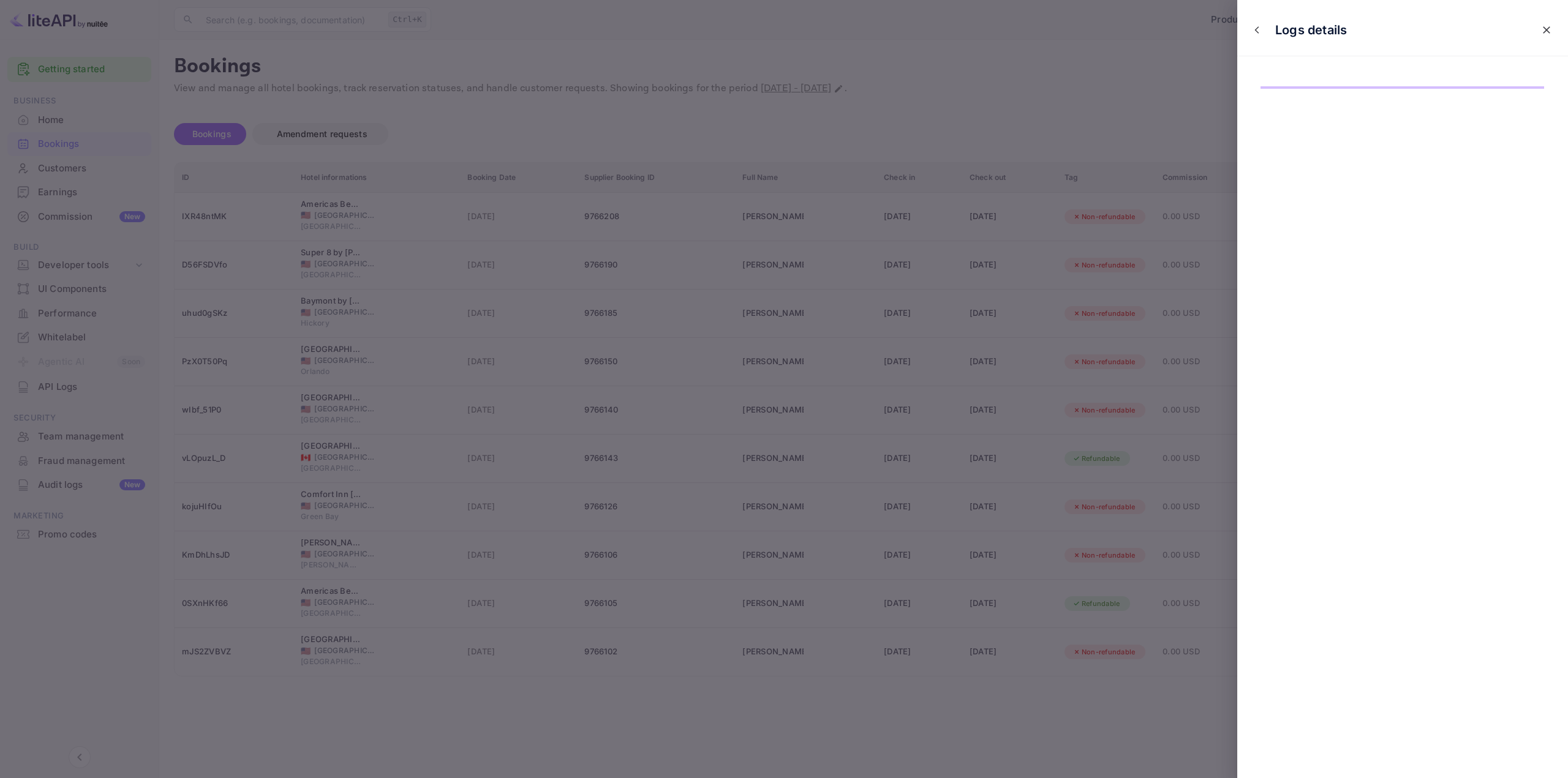
click at [1545, 28] on icon "close" at bounding box center [1546, 30] width 7 height 7
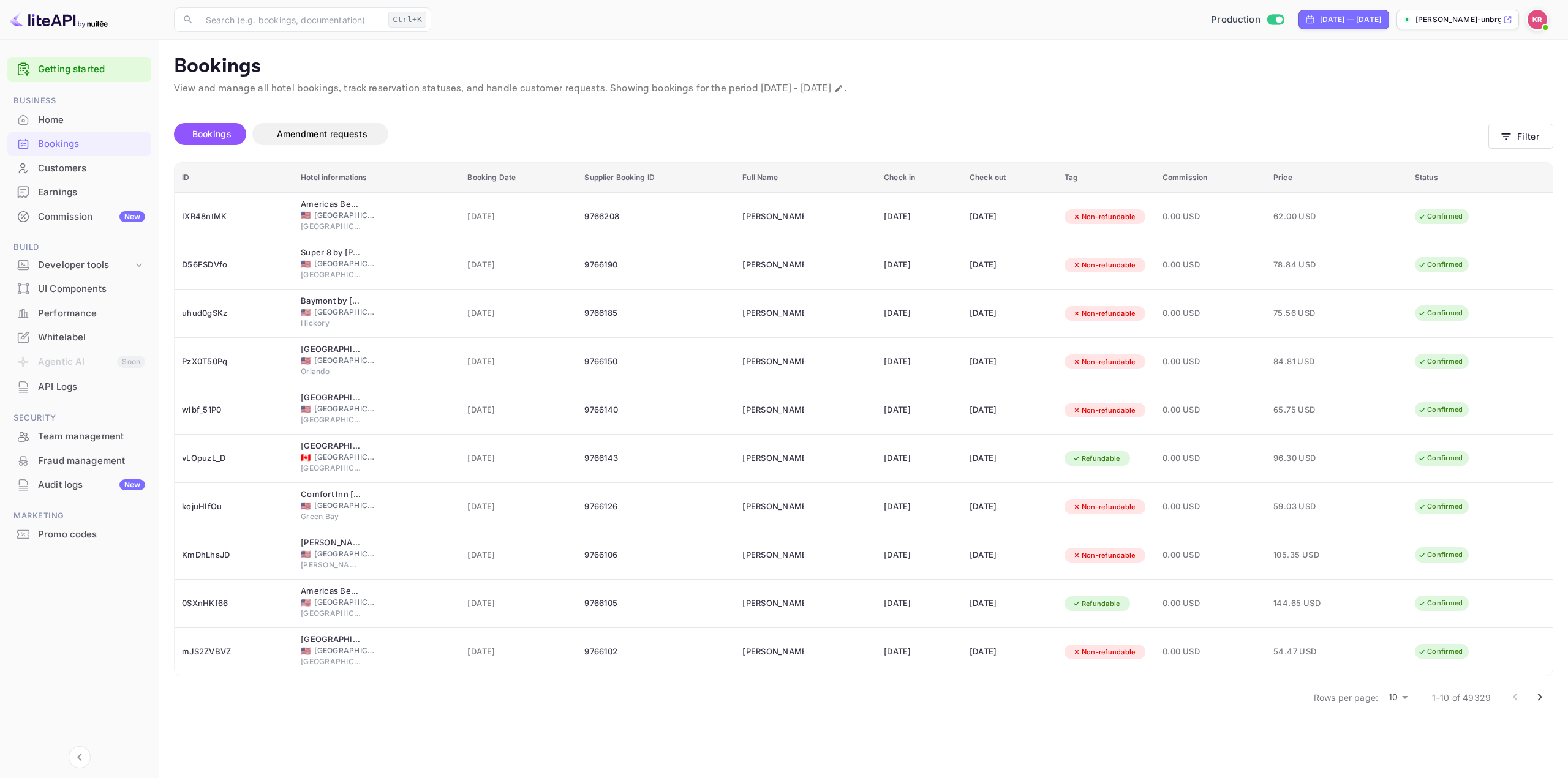
click at [1539, 22] on img at bounding box center [1537, 19] width 20 height 20
click at [1454, 164] on div "Sign out" at bounding box center [1462, 166] width 170 height 27
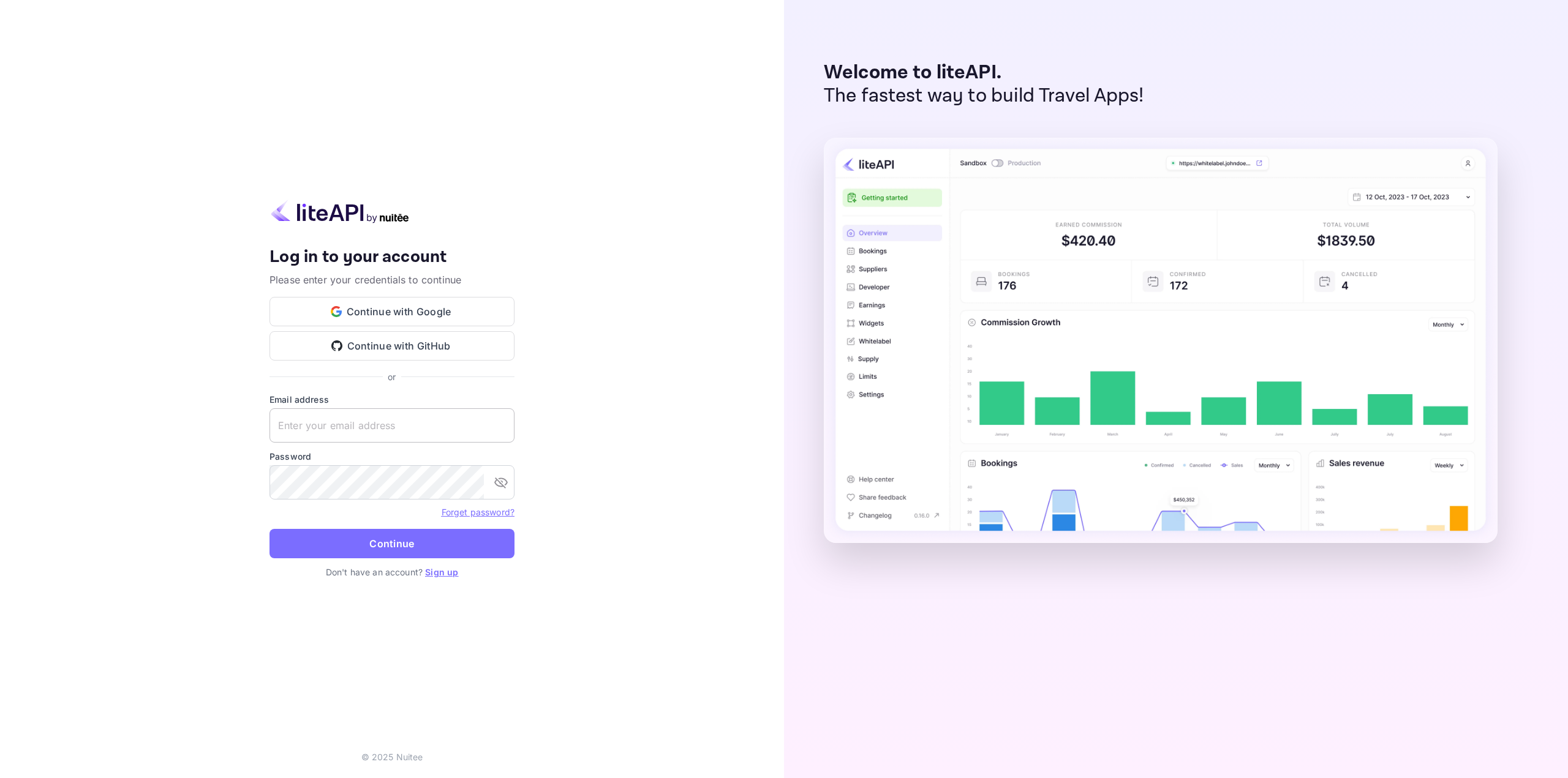
type input "nuiteedirectcug@hotelogical.com"
click at [379, 542] on button "Continue" at bounding box center [392, 544] width 245 height 29
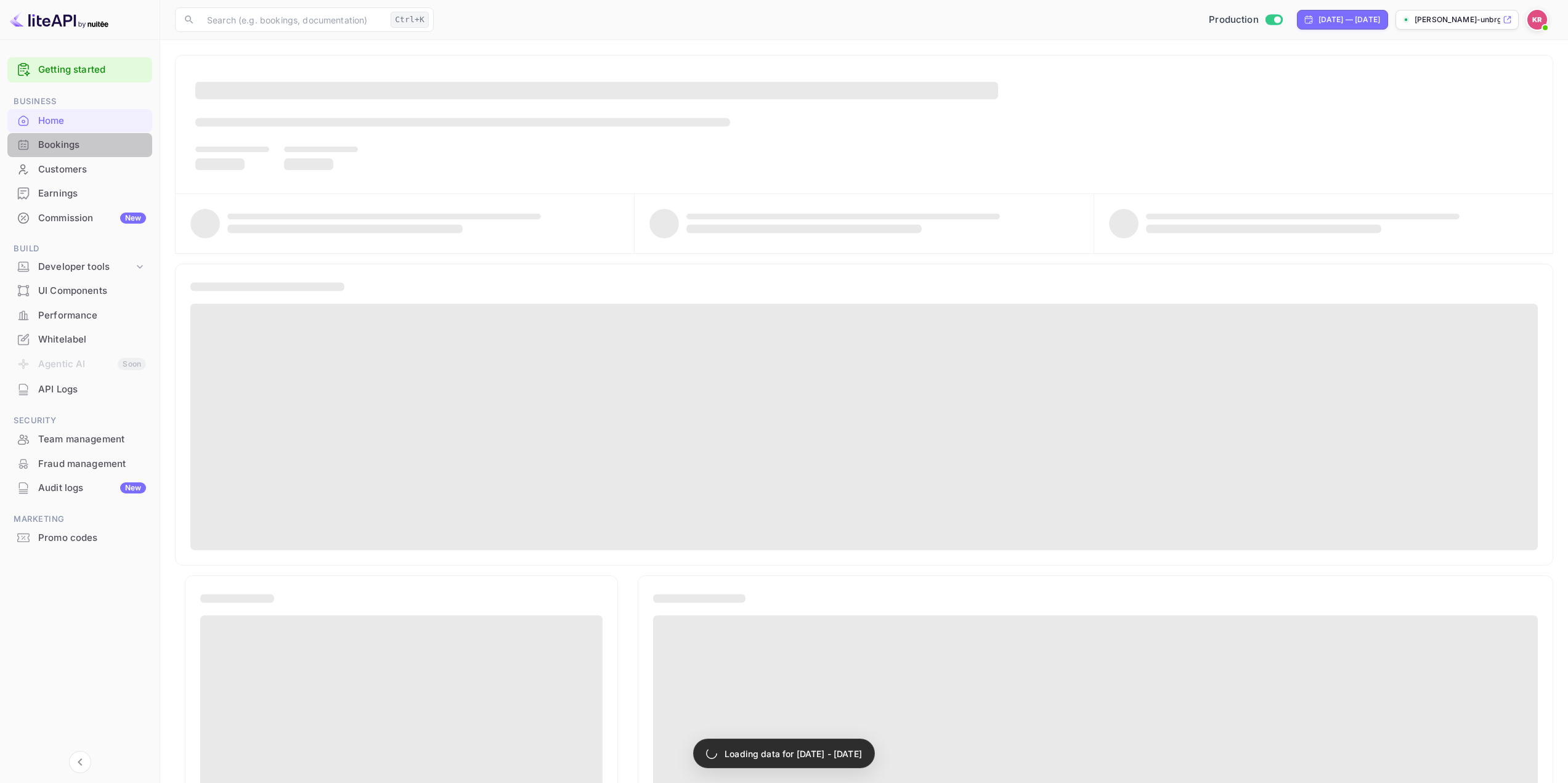
click at [95, 144] on div "Bookings" at bounding box center [92, 144] width 108 height 14
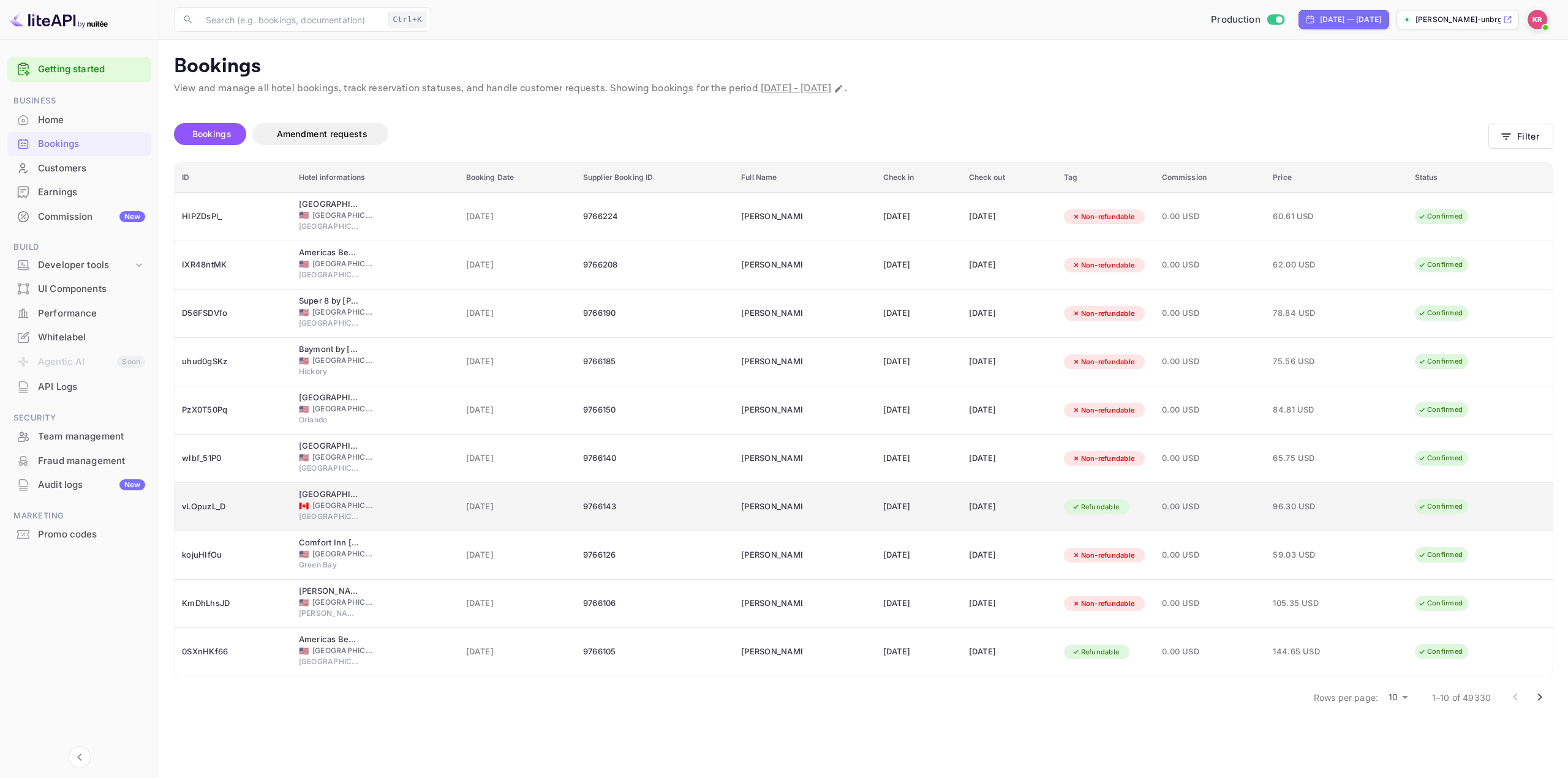
click at [1032, 499] on div "[DATE]" at bounding box center [1009, 507] width 80 height 20
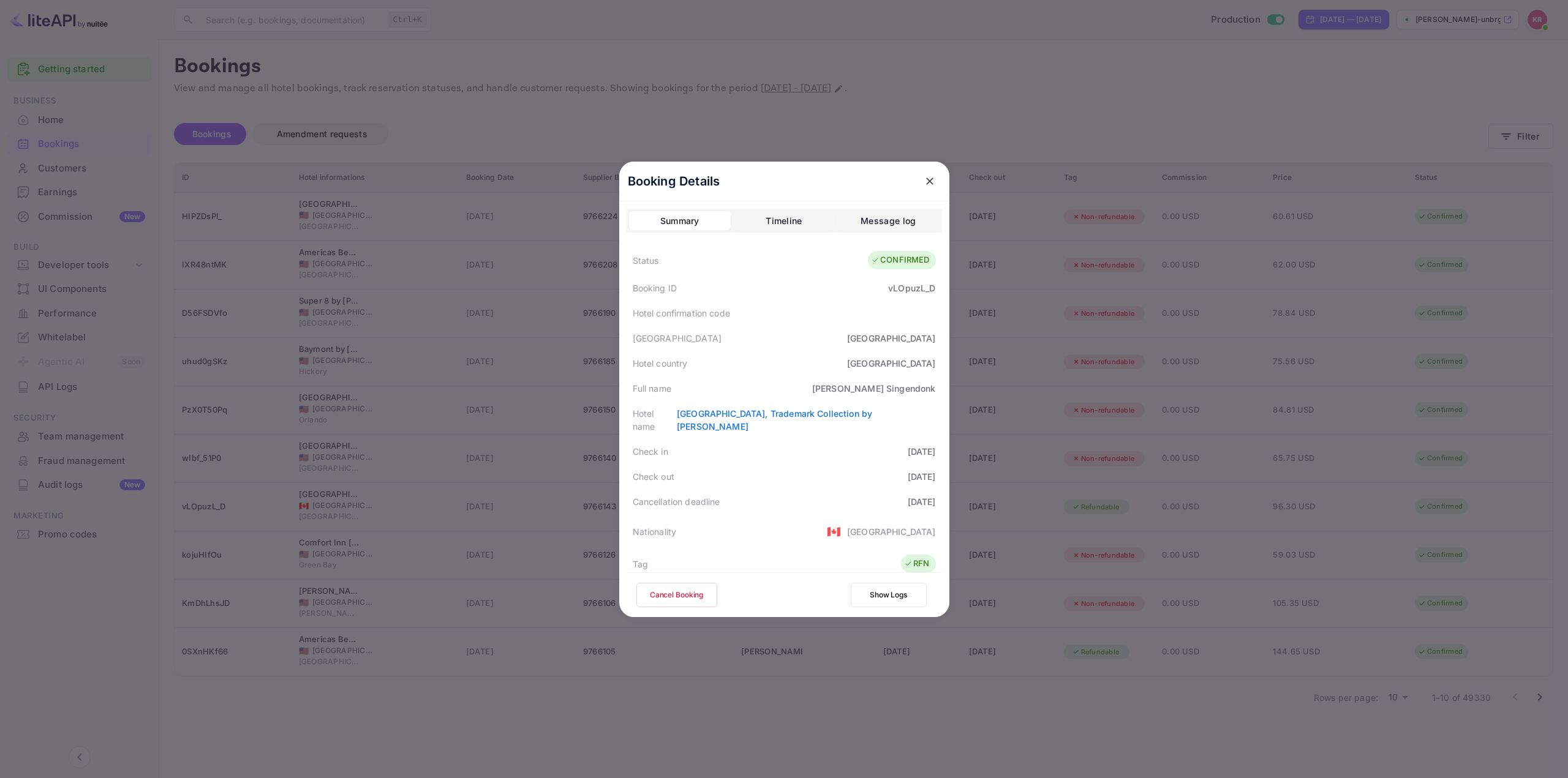
click at [888, 600] on button "Show Logs" at bounding box center [889, 595] width 76 height 25
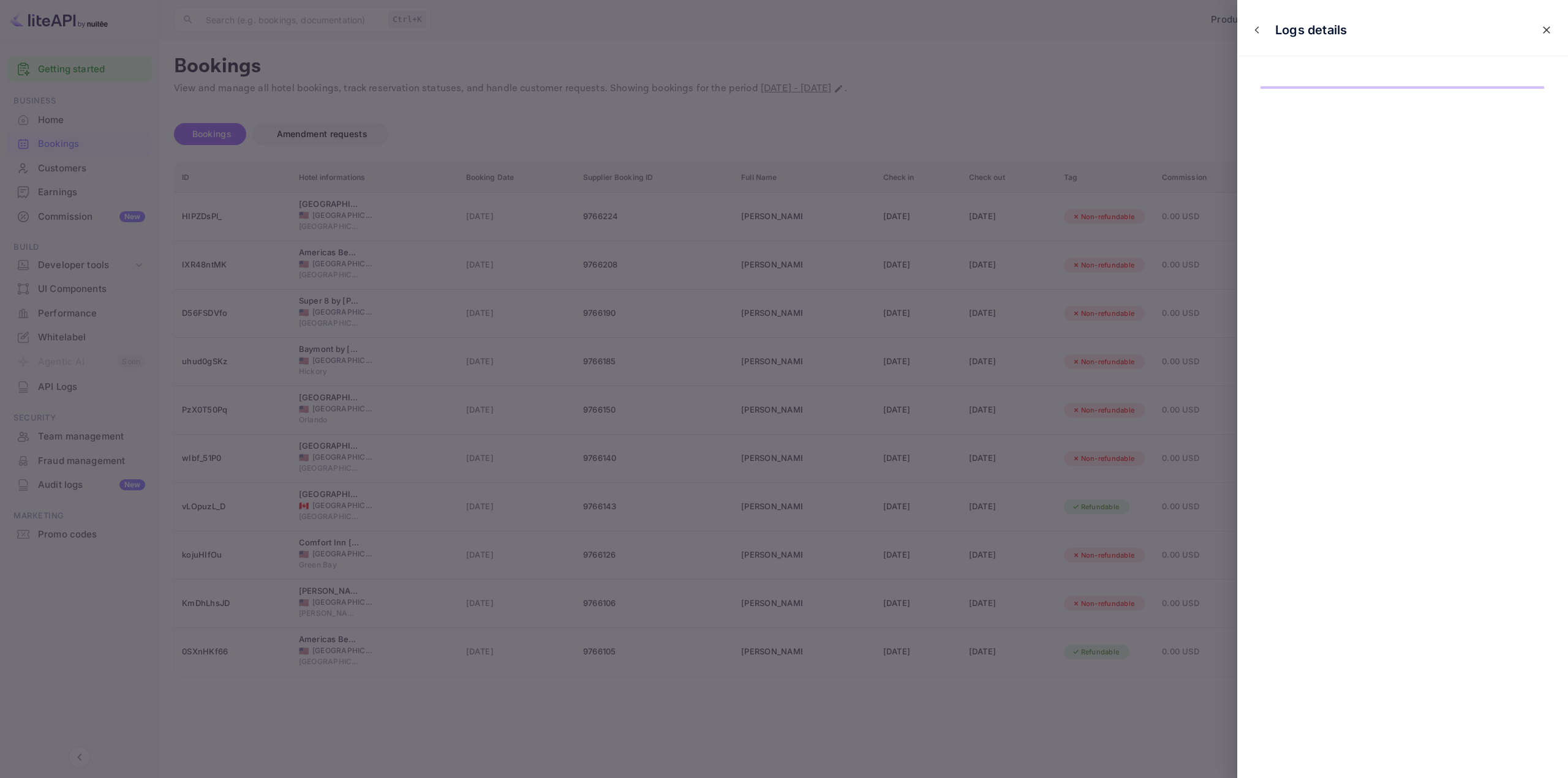
click at [1542, 31] on icon "close" at bounding box center [1546, 30] width 12 height 12
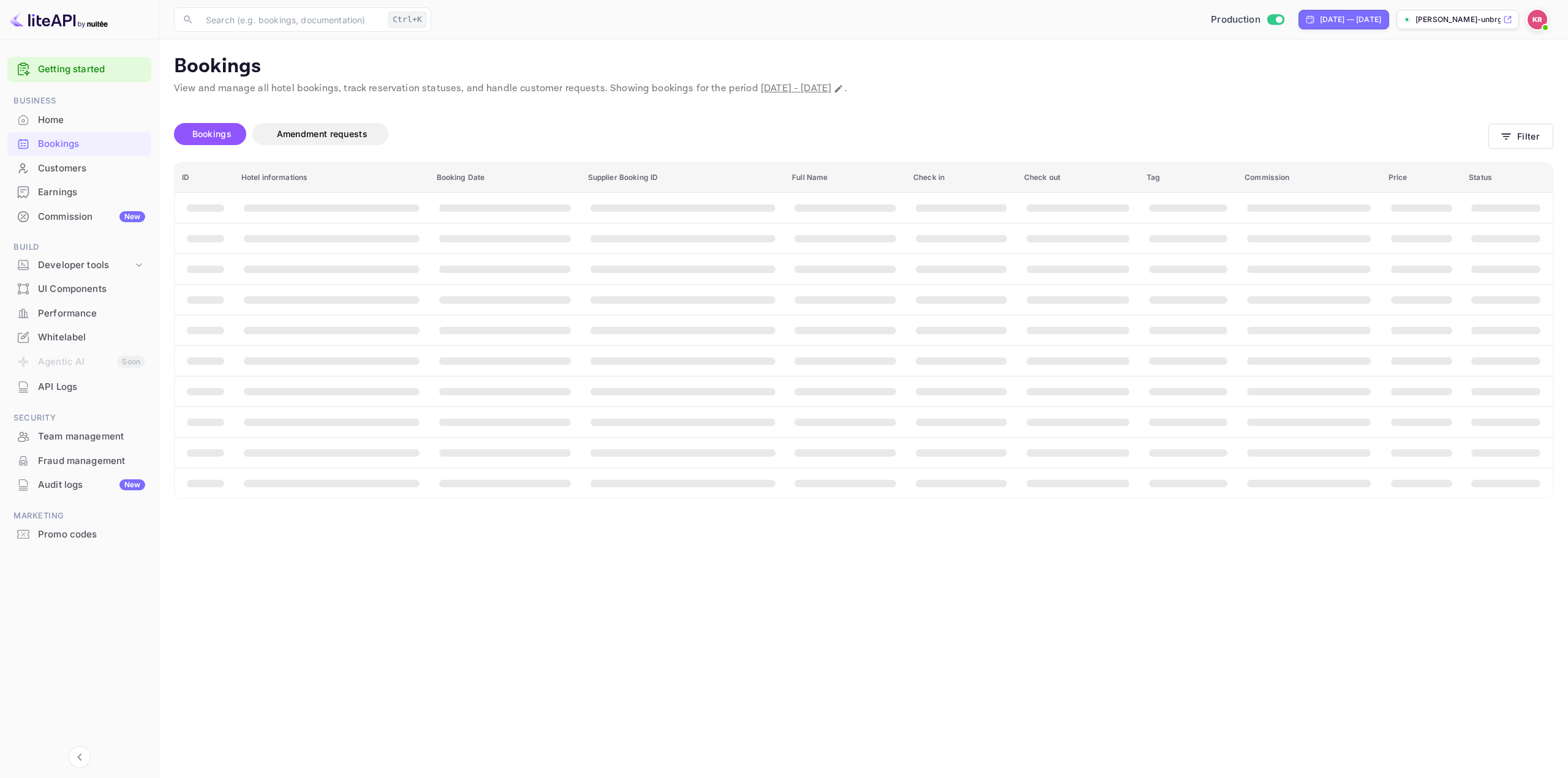
click at [1311, 90] on p "View and manage all hotel bookings, track reservation statuses, and handle cust…" at bounding box center [863, 89] width 1379 height 15
click at [1062, 93] on p "View and manage all hotel bookings, track reservation statuses, and handle cust…" at bounding box center [863, 89] width 1379 height 15
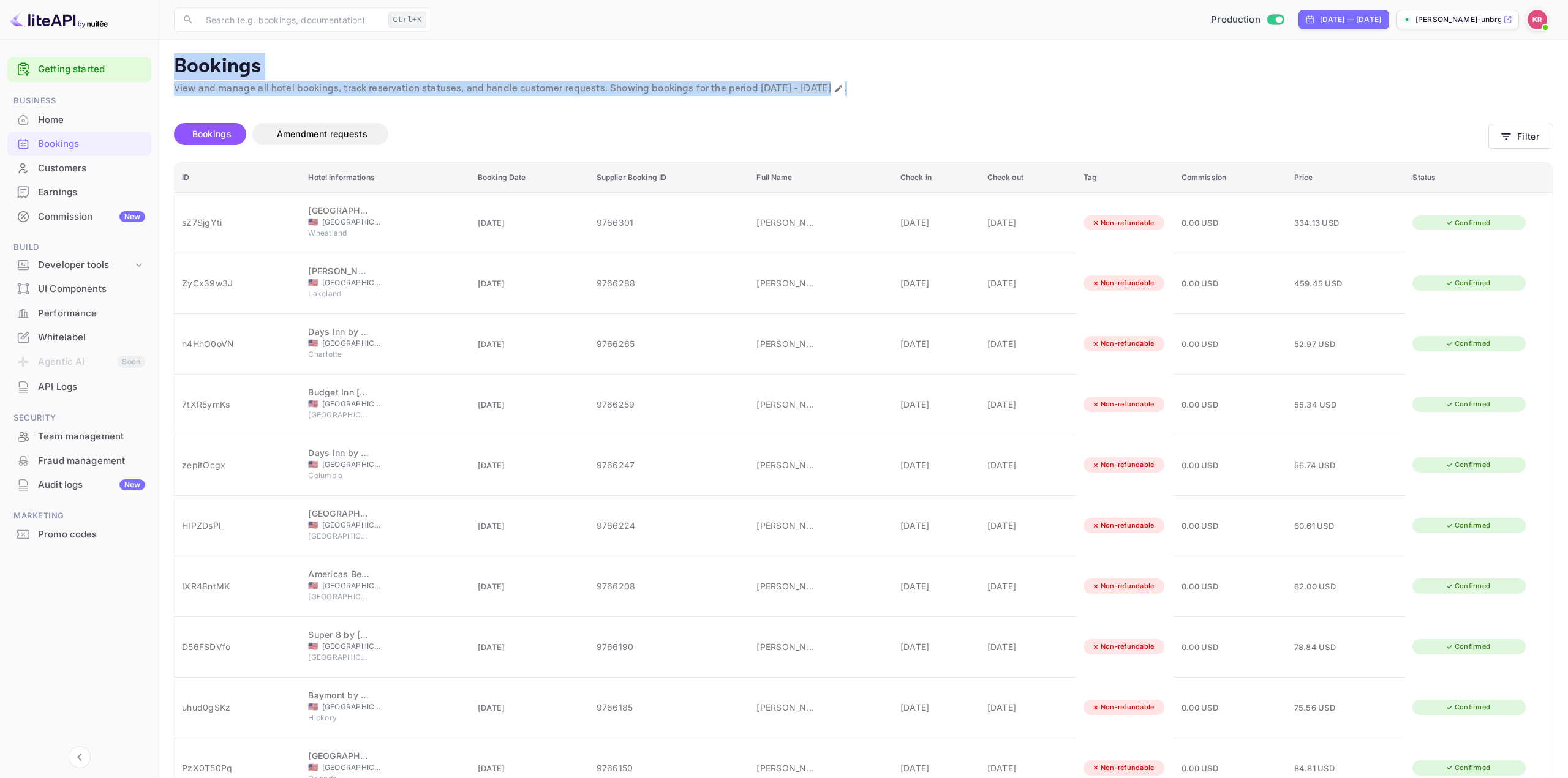
drag, startPoint x: 981, startPoint y: 92, endPoint x: 175, endPoint y: 76, distance: 806.2
click at [175, 76] on div "Bookings View and manage all hotel bookings, track reservation statuses, and ha…" at bounding box center [863, 78] width 1379 height 47
click at [825, 127] on div "Bookings Amendment requests" at bounding box center [831, 134] width 1315 height 22
click at [797, 111] on div "Bookings Amendment requests" at bounding box center [831, 136] width 1315 height 52
click at [793, 111] on div "Bookings Amendment requests" at bounding box center [831, 136] width 1315 height 52
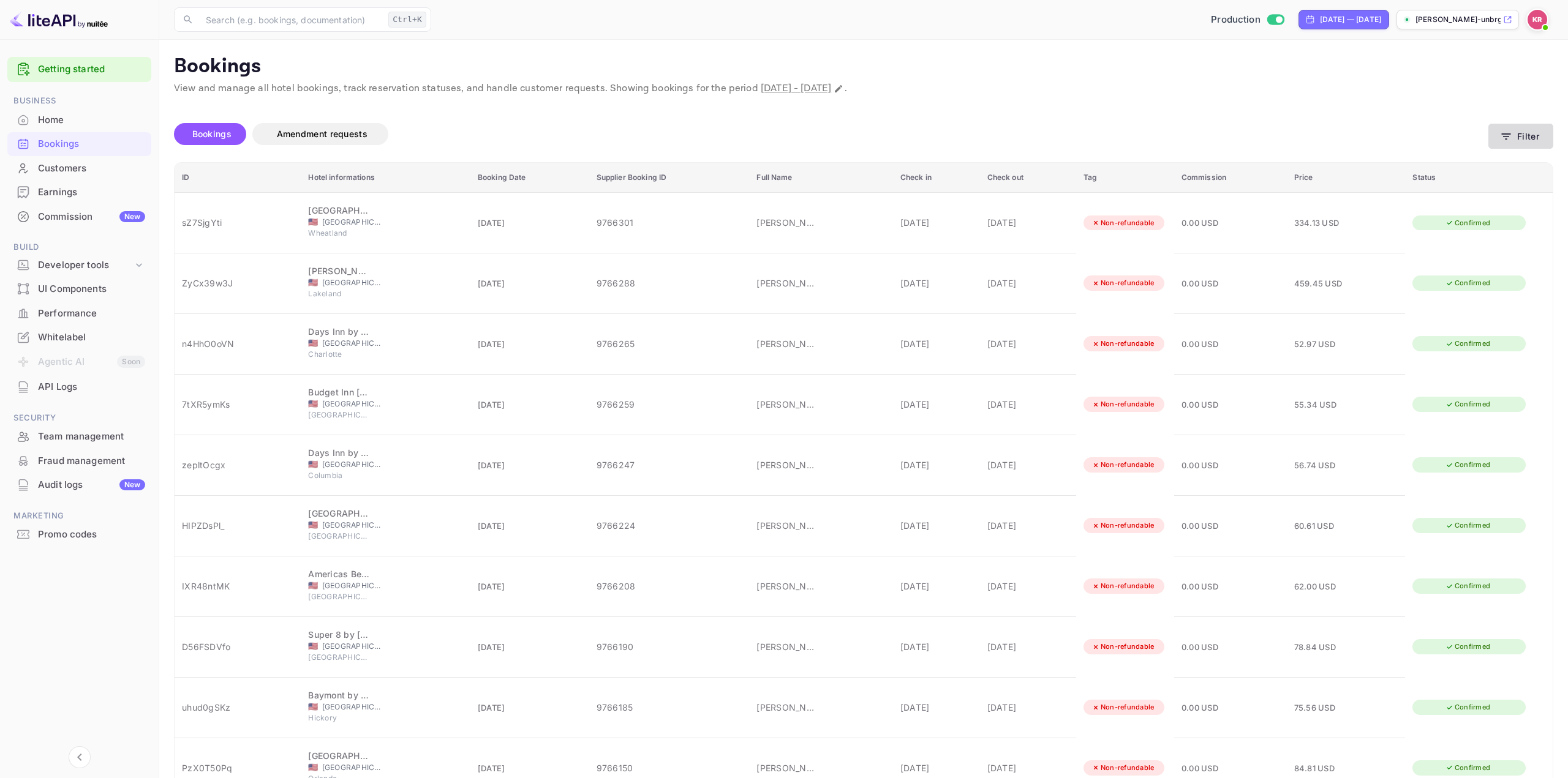
click at [1518, 141] on button "Filter" at bounding box center [1521, 136] width 65 height 25
paste input "jRNZiJe8E"
type input "jRNZiJe8E"
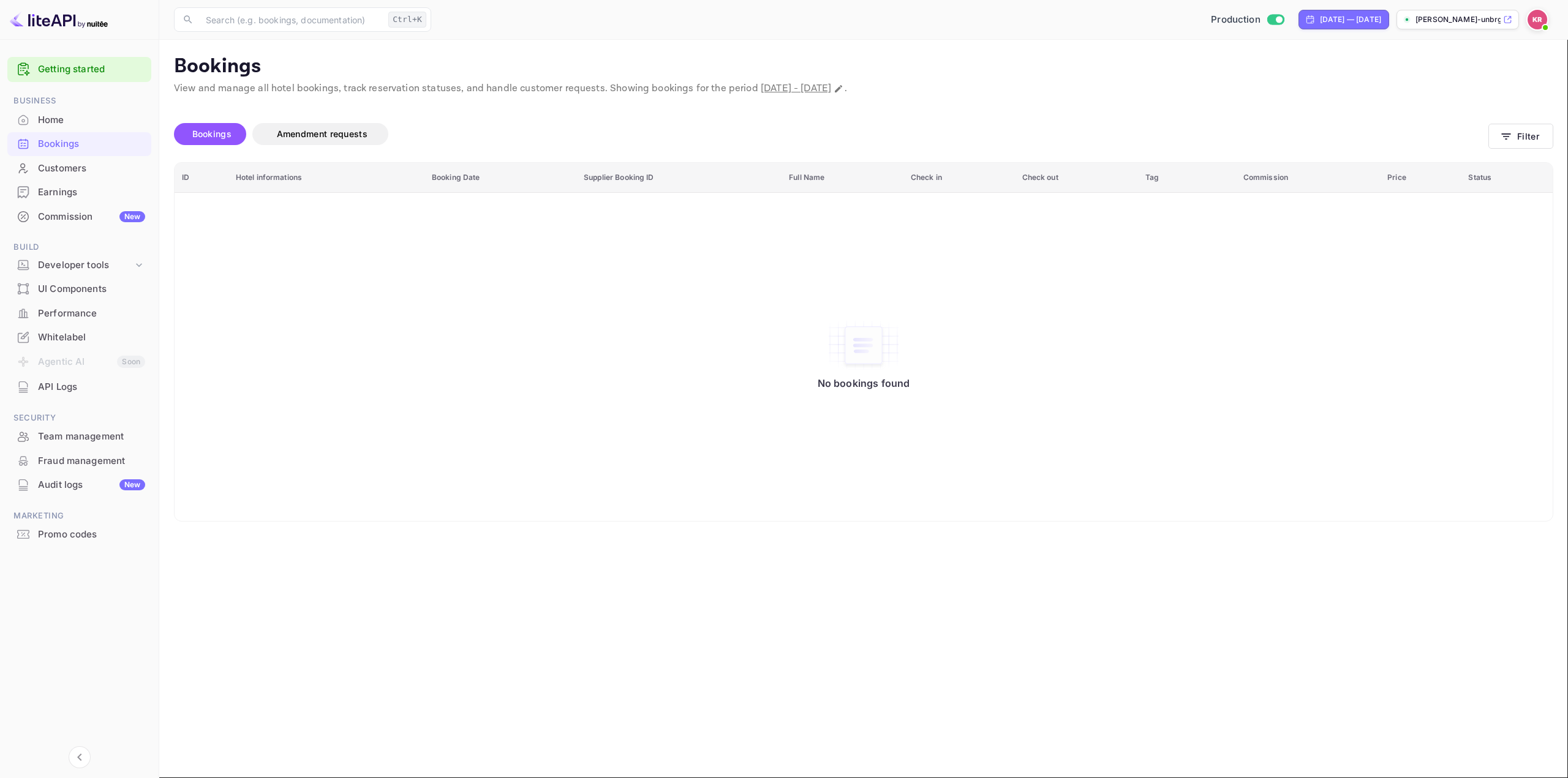
drag, startPoint x: 1320, startPoint y: 352, endPoint x: 1172, endPoint y: 175, distance: 230.7
click at [844, 87] on icon "Change date range" at bounding box center [838, 88] width 9 height 9
select select "8"
select select "2025"
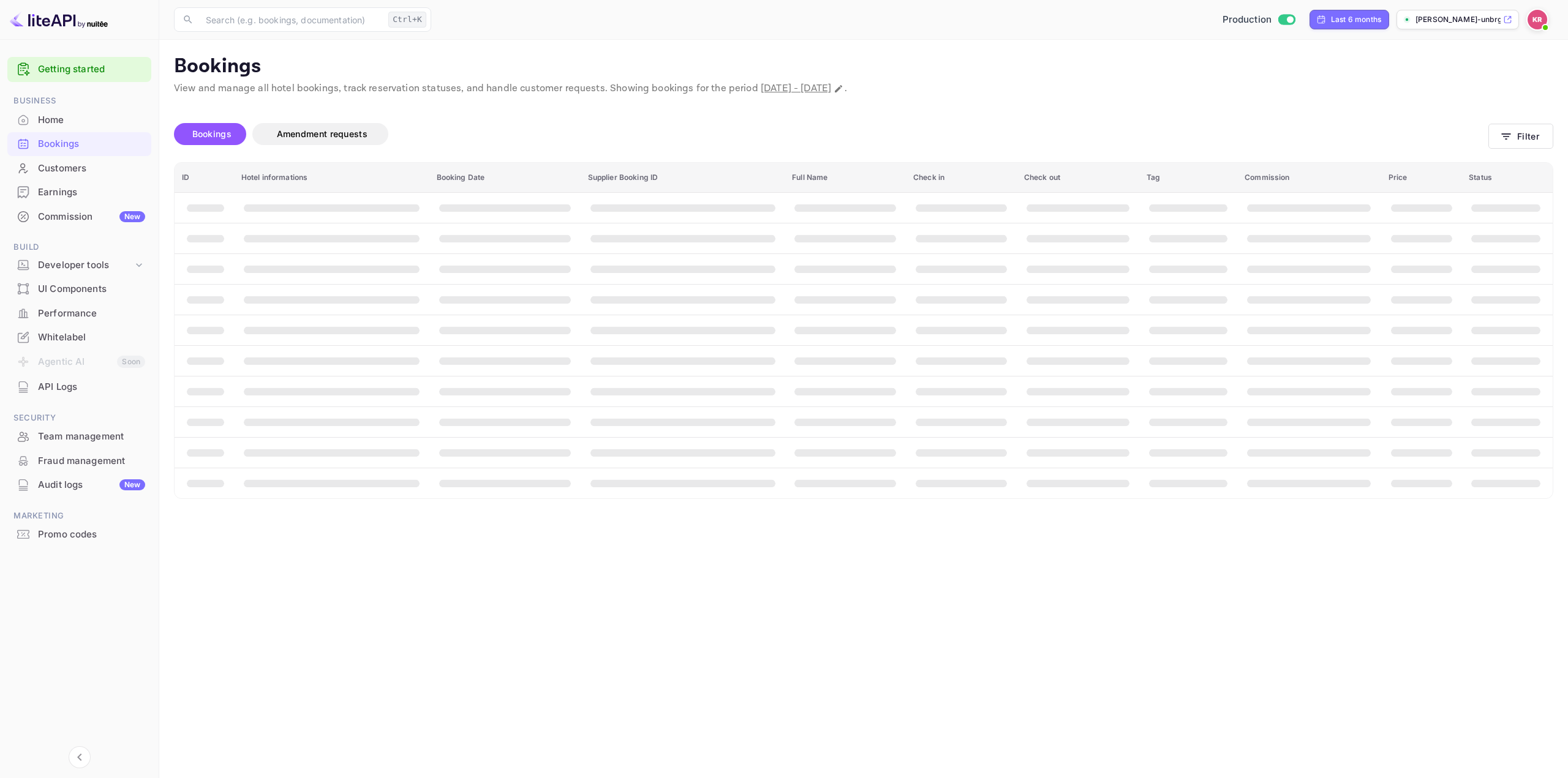
click at [1500, 258] on th "booking table" at bounding box center [1507, 269] width 91 height 31
click at [1521, 135] on button "Filter" at bounding box center [1521, 136] width 65 height 25
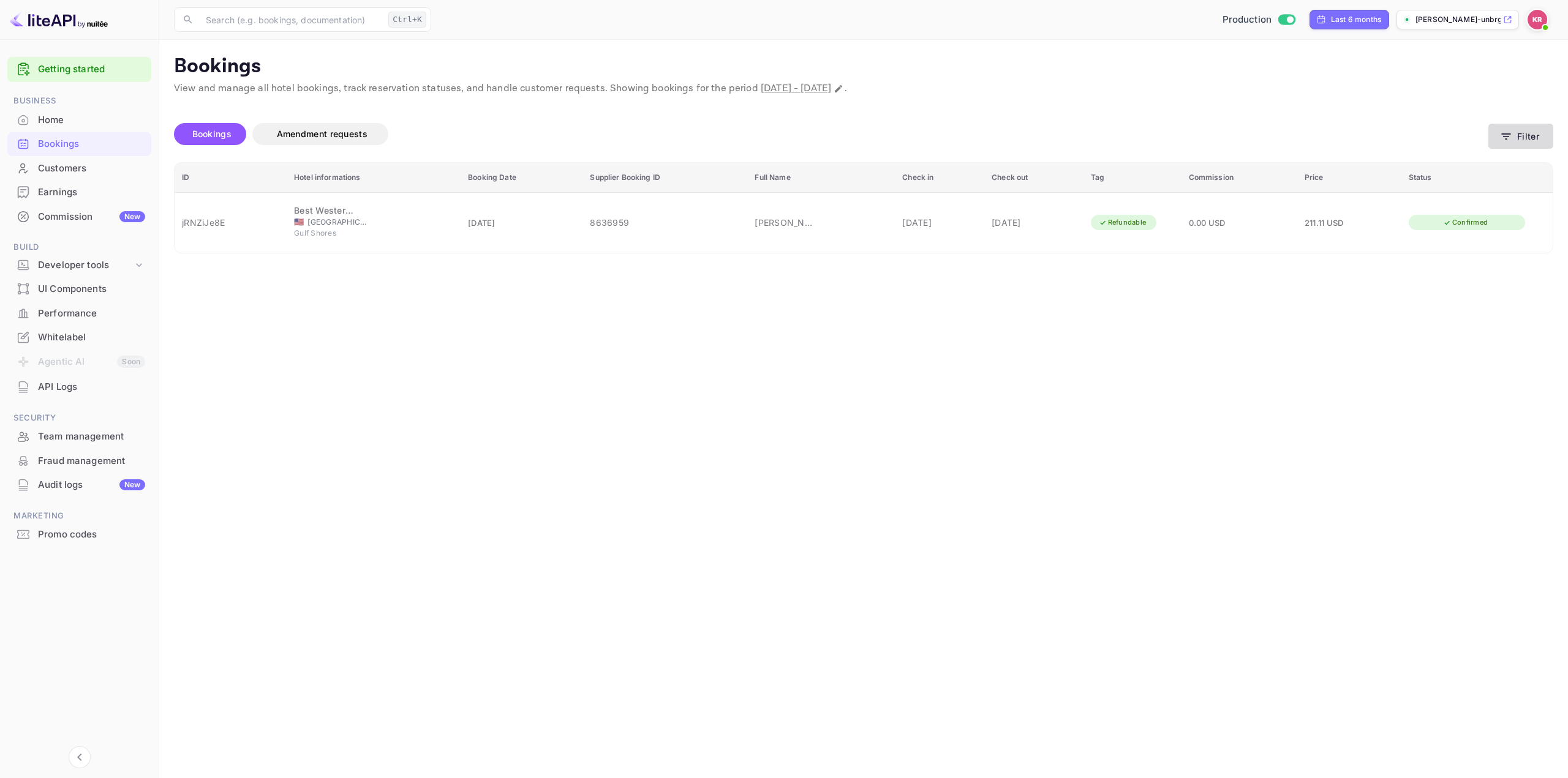
click at [1524, 130] on button "Filter" at bounding box center [1521, 136] width 65 height 25
drag, startPoint x: 440, startPoint y: 293, endPoint x: 199, endPoint y: 269, distance: 242.2
paste input "wIFRDoXO8"
type input "wIFRDoXO8"
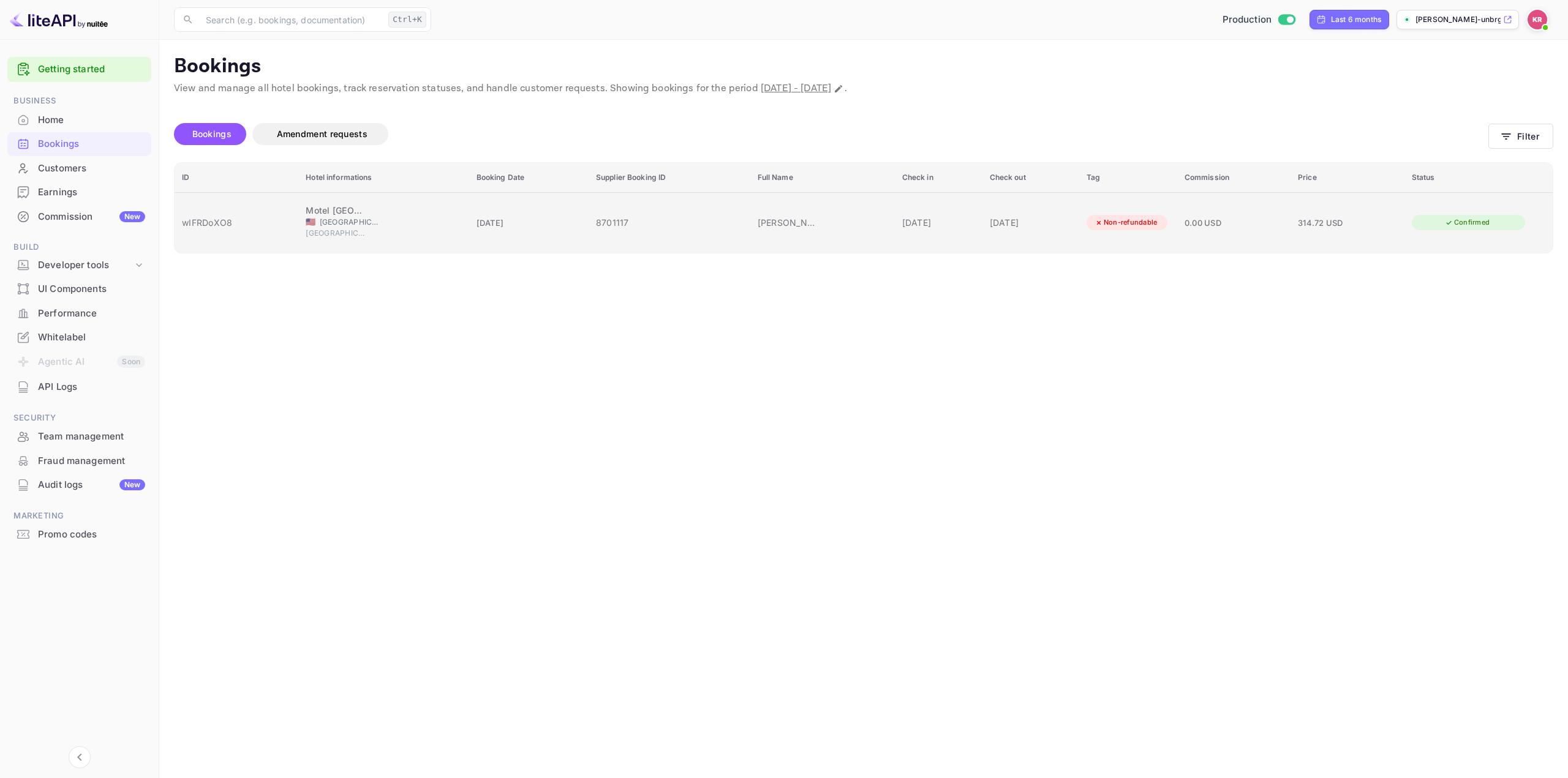
click at [1429, 228] on td "Confirmed" at bounding box center [1478, 222] width 149 height 60
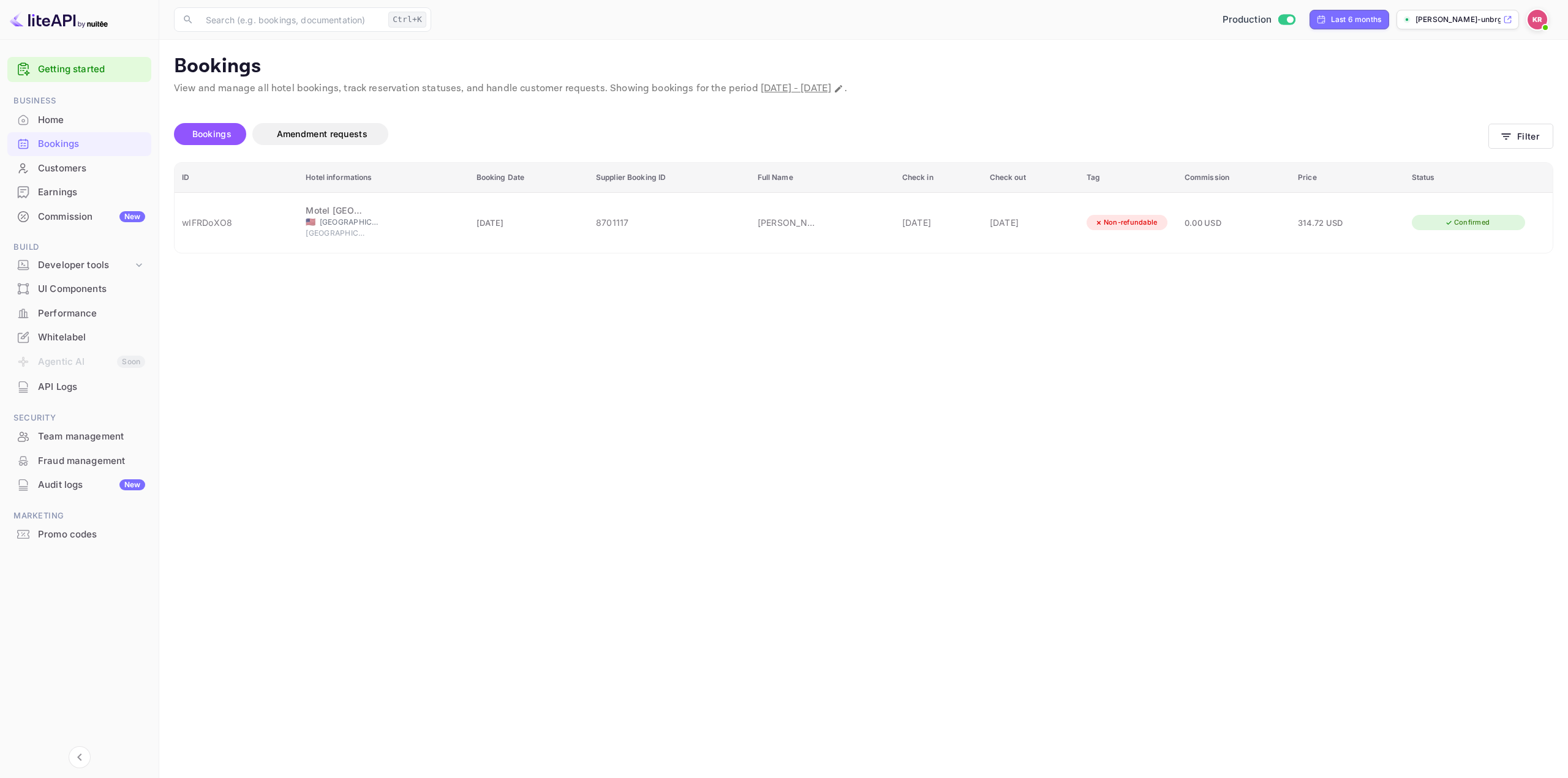
click at [1514, 127] on div at bounding box center [784, 389] width 1568 height 778
click at [1525, 134] on button "Filter" at bounding box center [1521, 136] width 65 height 25
drag, startPoint x: 440, startPoint y: 300, endPoint x: 125, endPoint y: 291, distance: 315.1
paste input "ewFLA-sfm"
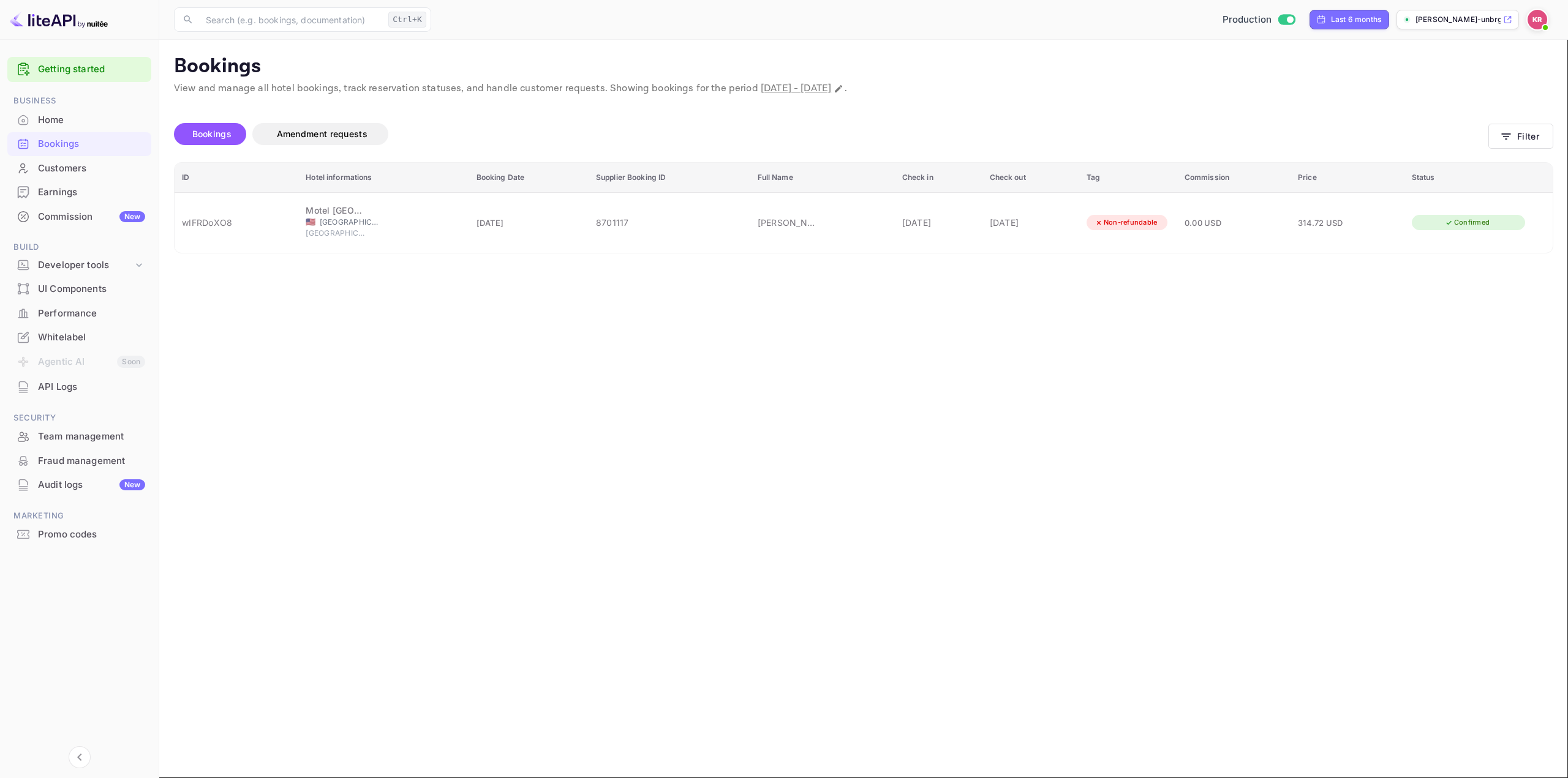
type input "ewFLA-sfm"
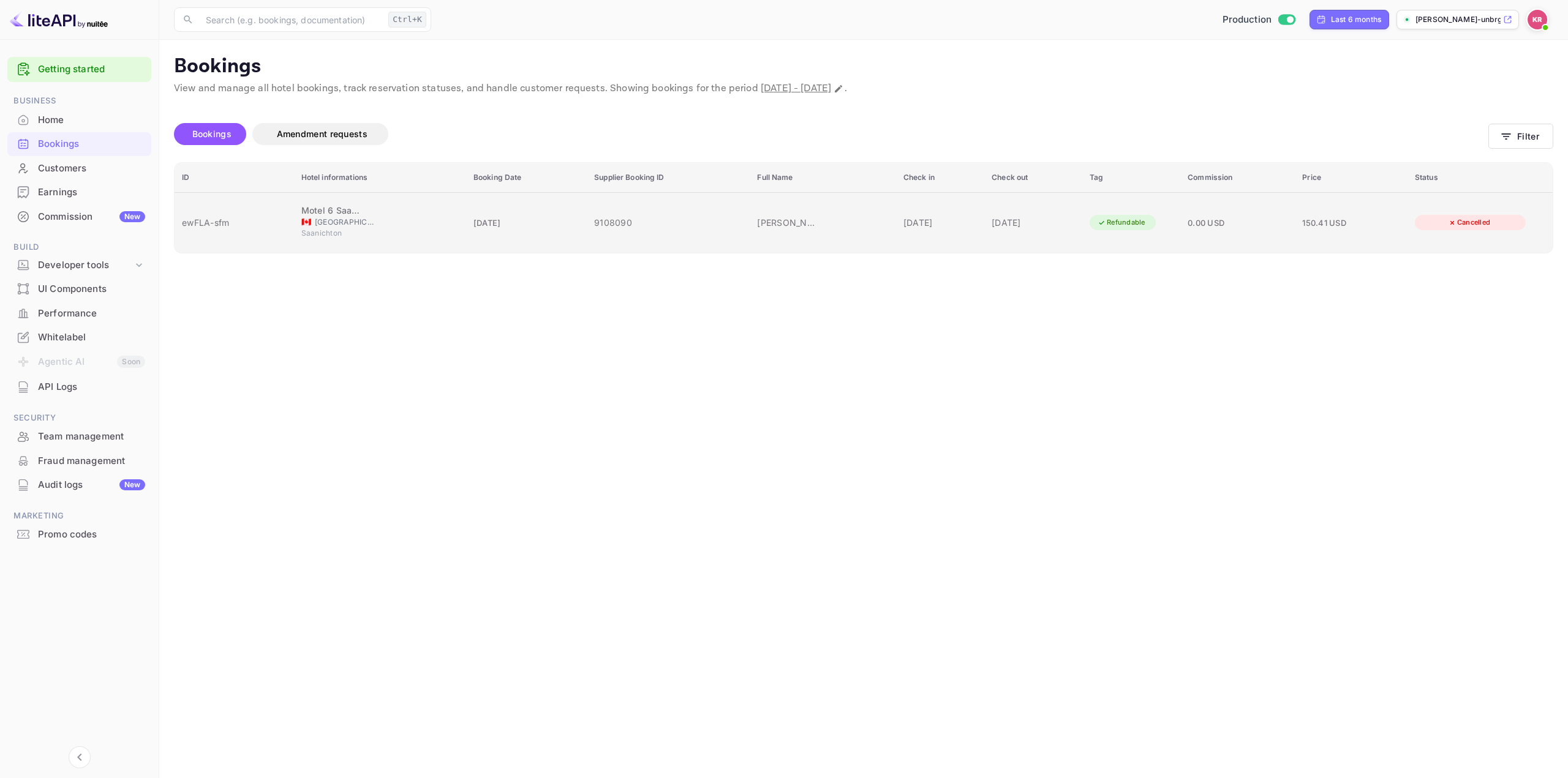
click at [1199, 218] on span "0.00 USD" at bounding box center [1205, 223] width 36 height 9
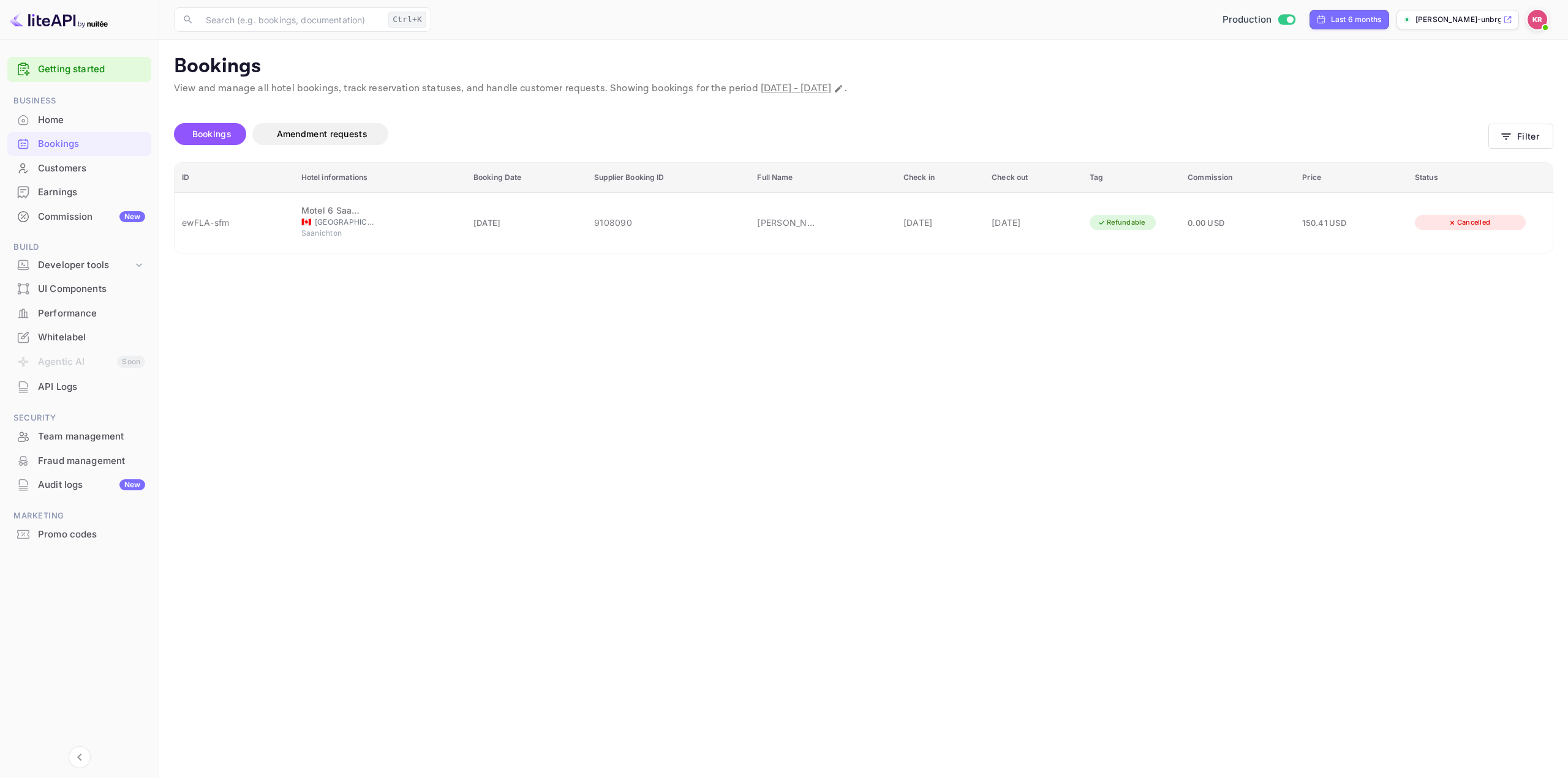
scroll to position [302, 0]
click at [1165, 442] on div at bounding box center [784, 389] width 1568 height 778
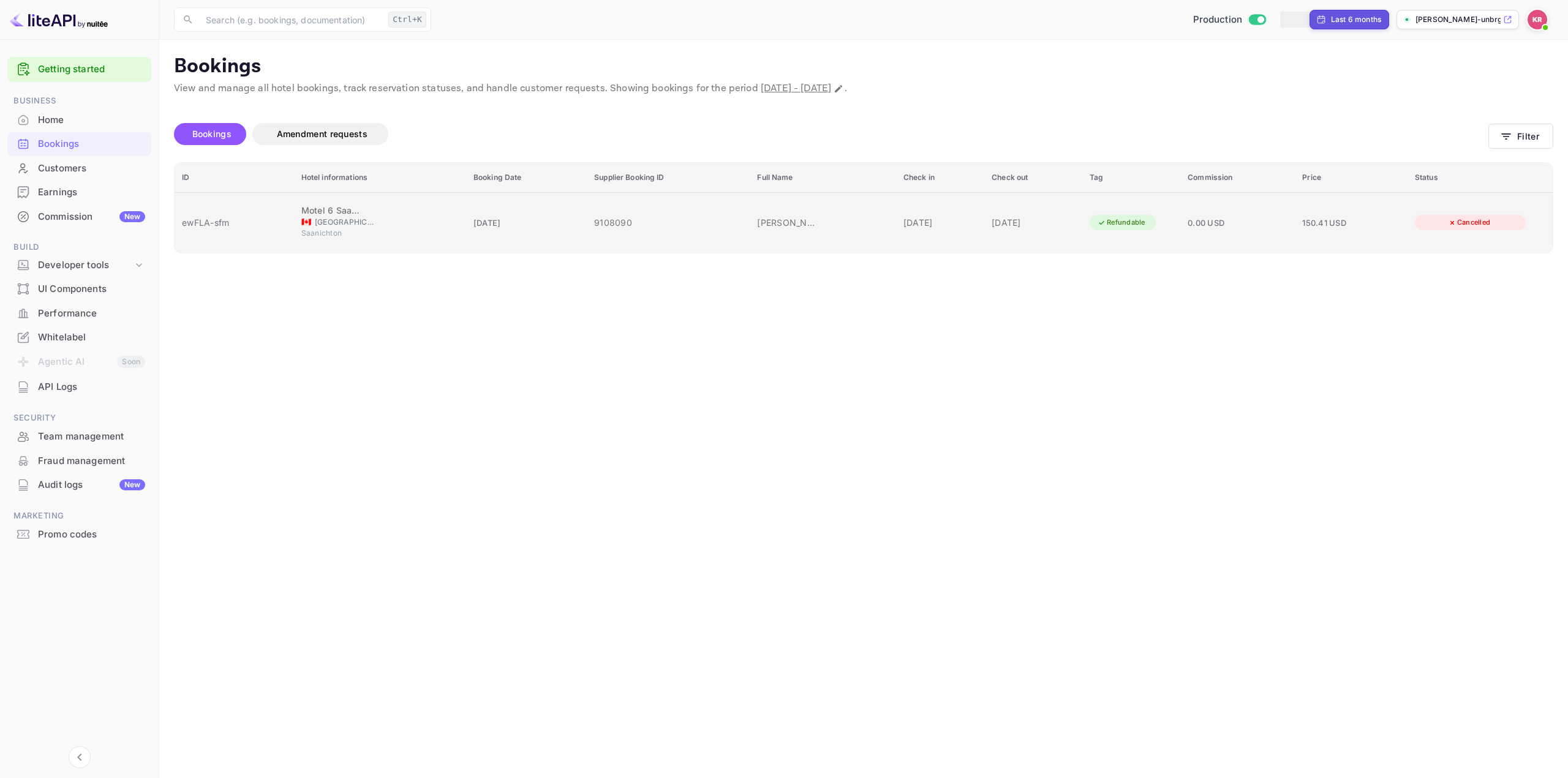
click at [1262, 224] on div "0.00 USD" at bounding box center [1237, 223] width 100 height 13
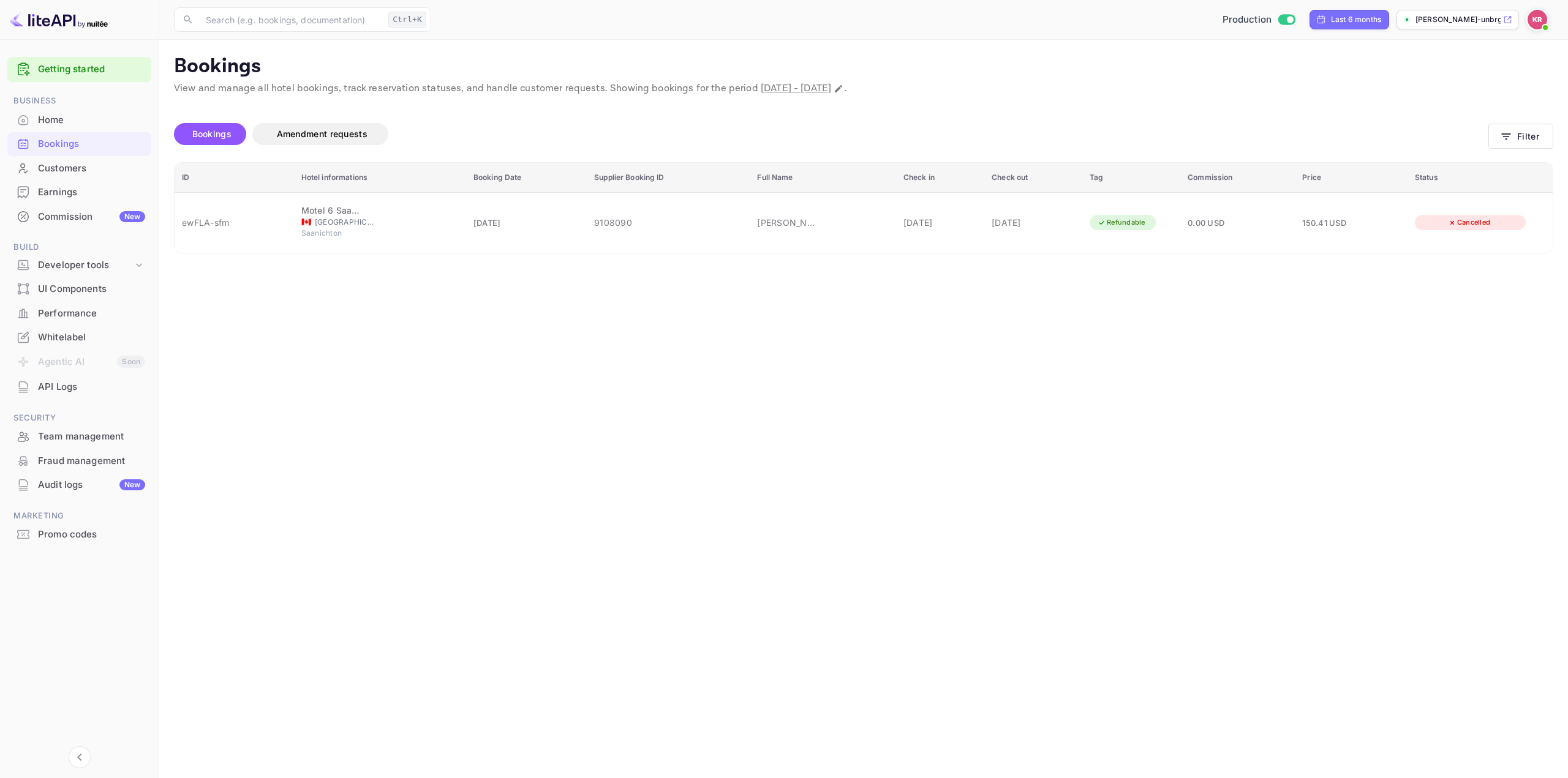
click at [991, 393] on div at bounding box center [784, 389] width 1568 height 778
click at [1516, 143] on button "Filter" at bounding box center [1521, 136] width 65 height 25
drag, startPoint x: 579, startPoint y: 292, endPoint x: 143, endPoint y: 264, distance: 436.9
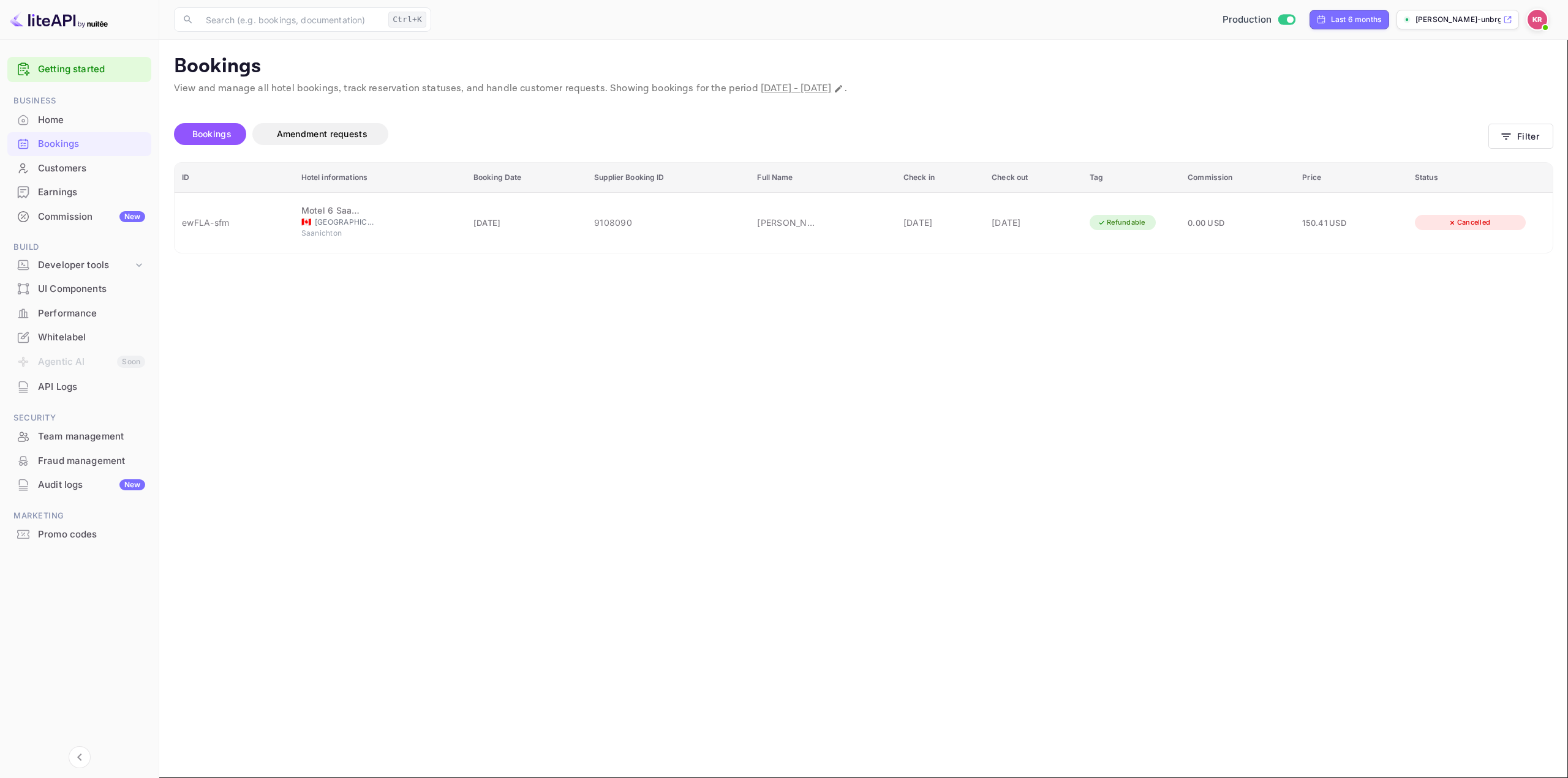
paste input "srrpHwVMr"
type input "srrpHwVMr"
drag, startPoint x: 1160, startPoint y: 558, endPoint x: 1167, endPoint y: 552, distance: 9.2
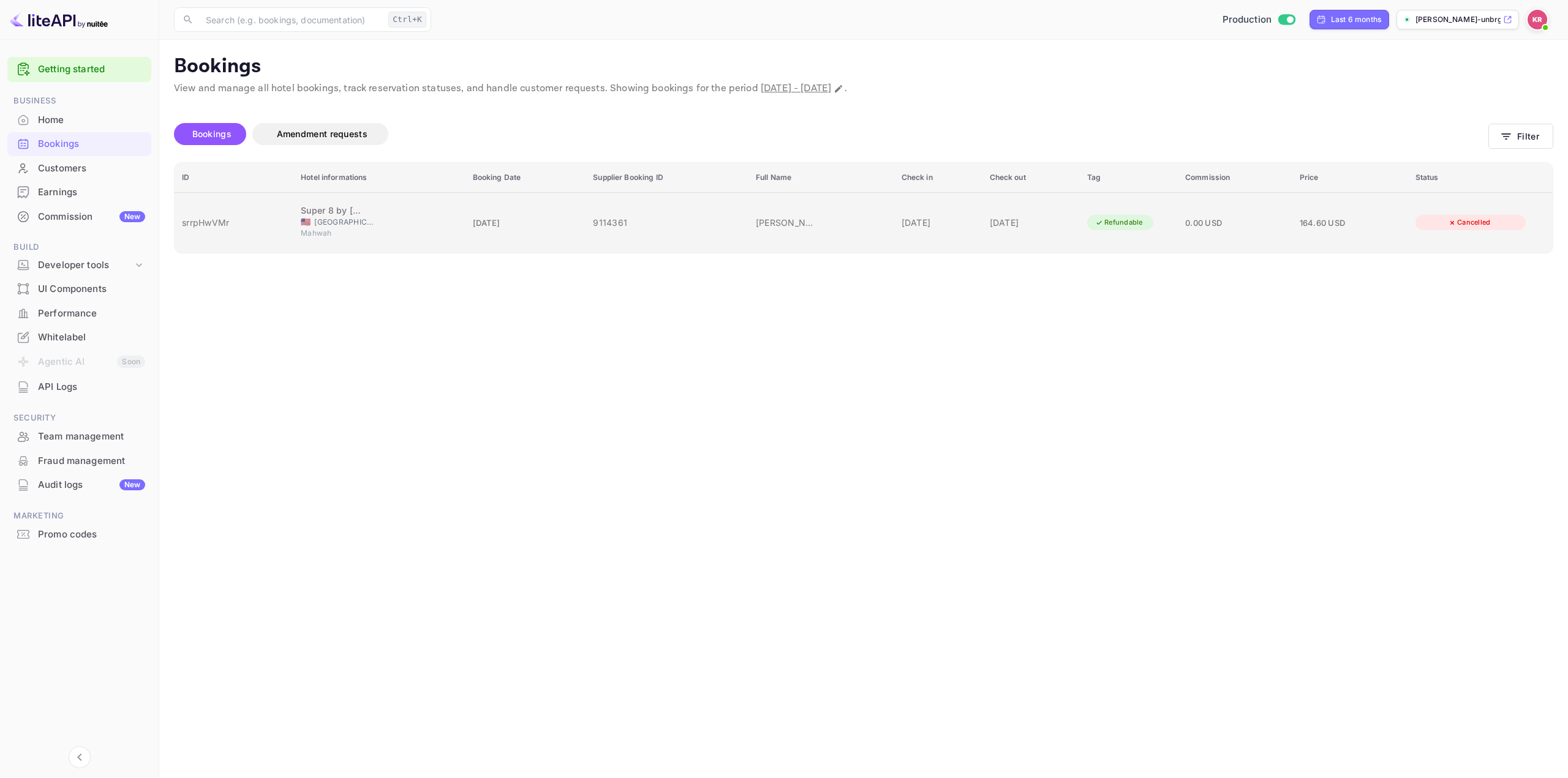
click at [1347, 226] on div "164.60 USD" at bounding box center [1350, 223] width 101 height 13
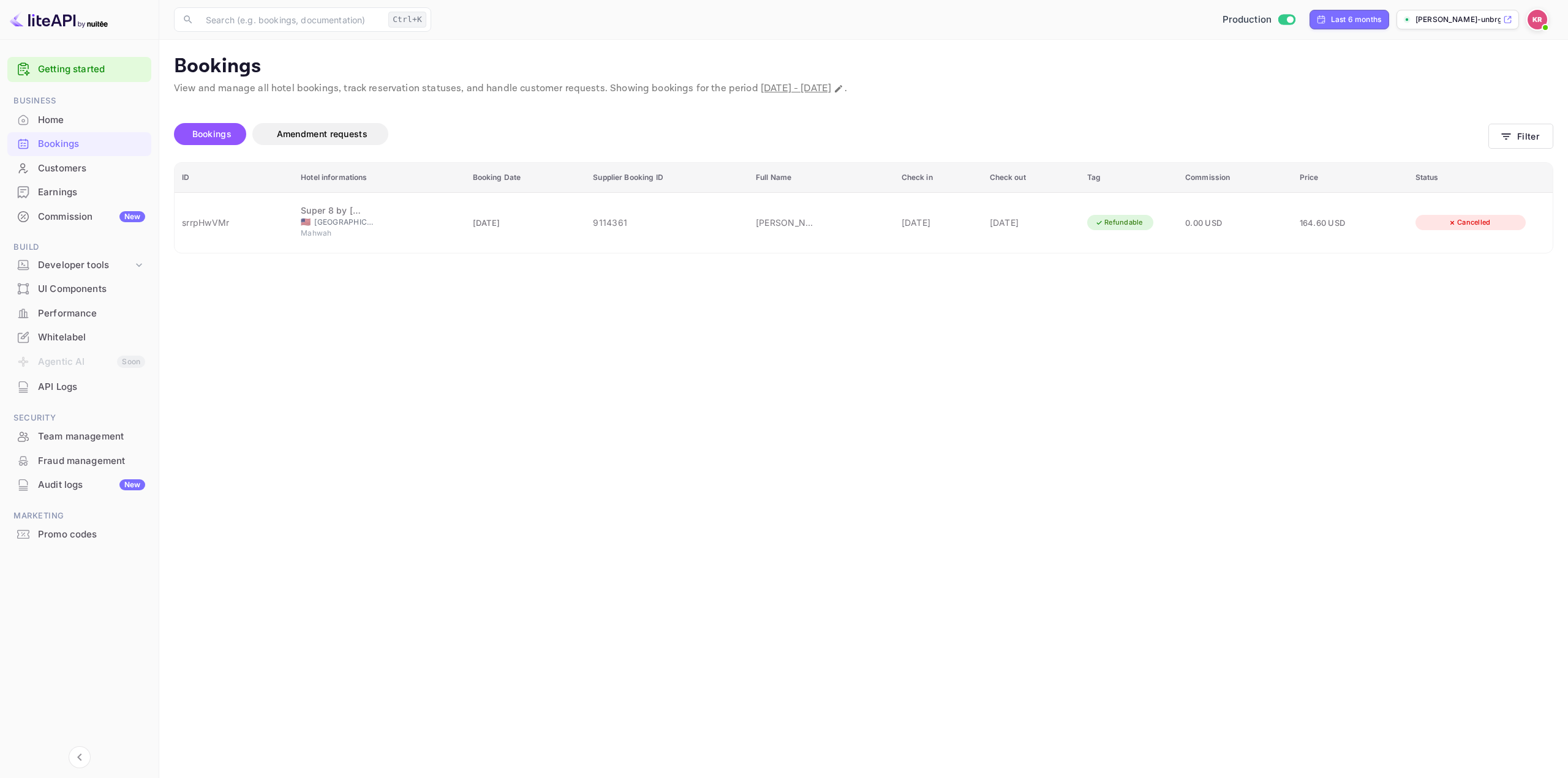
scroll to position [118, 0]
click at [1064, 417] on div at bounding box center [784, 389] width 1568 height 778
click at [1518, 138] on button "Filter" at bounding box center [1521, 136] width 65 height 25
paste input "-6v7_HXa"
drag, startPoint x: 361, startPoint y: 292, endPoint x: 234, endPoint y: 278, distance: 127.8
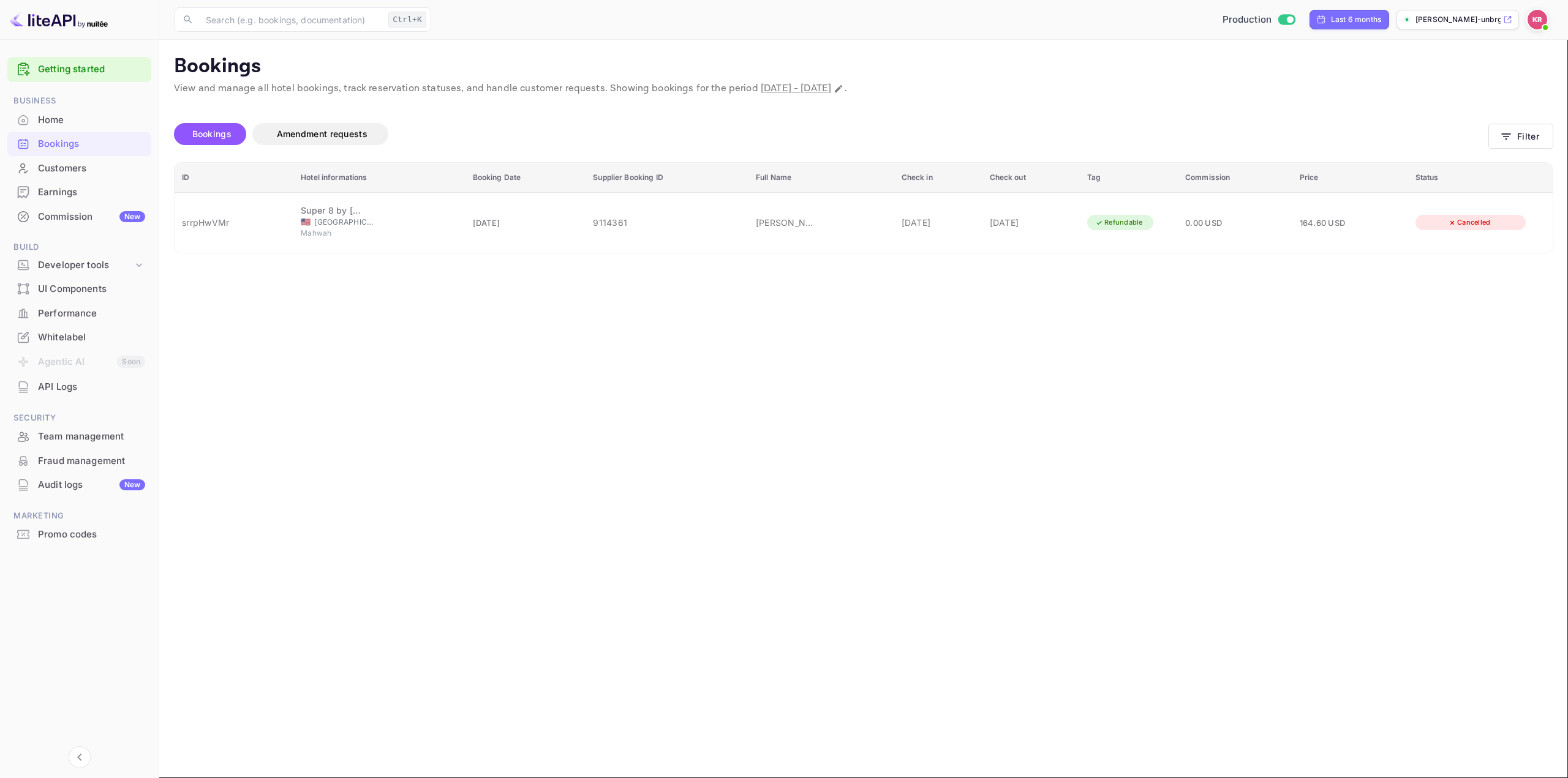
type input "-6v7_HXar"
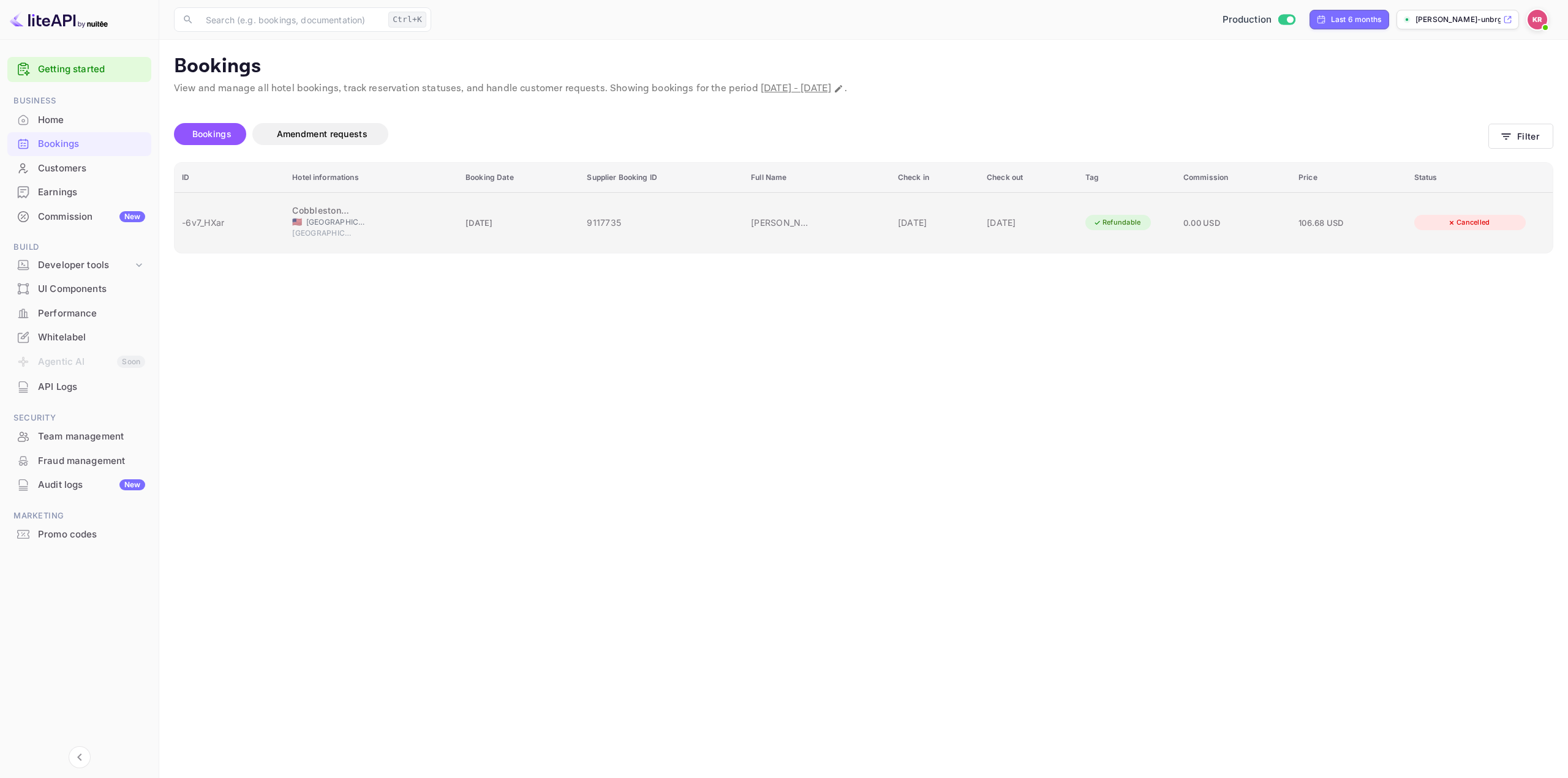
click at [1104, 224] on div "Refundable" at bounding box center [1127, 222] width 83 height 15
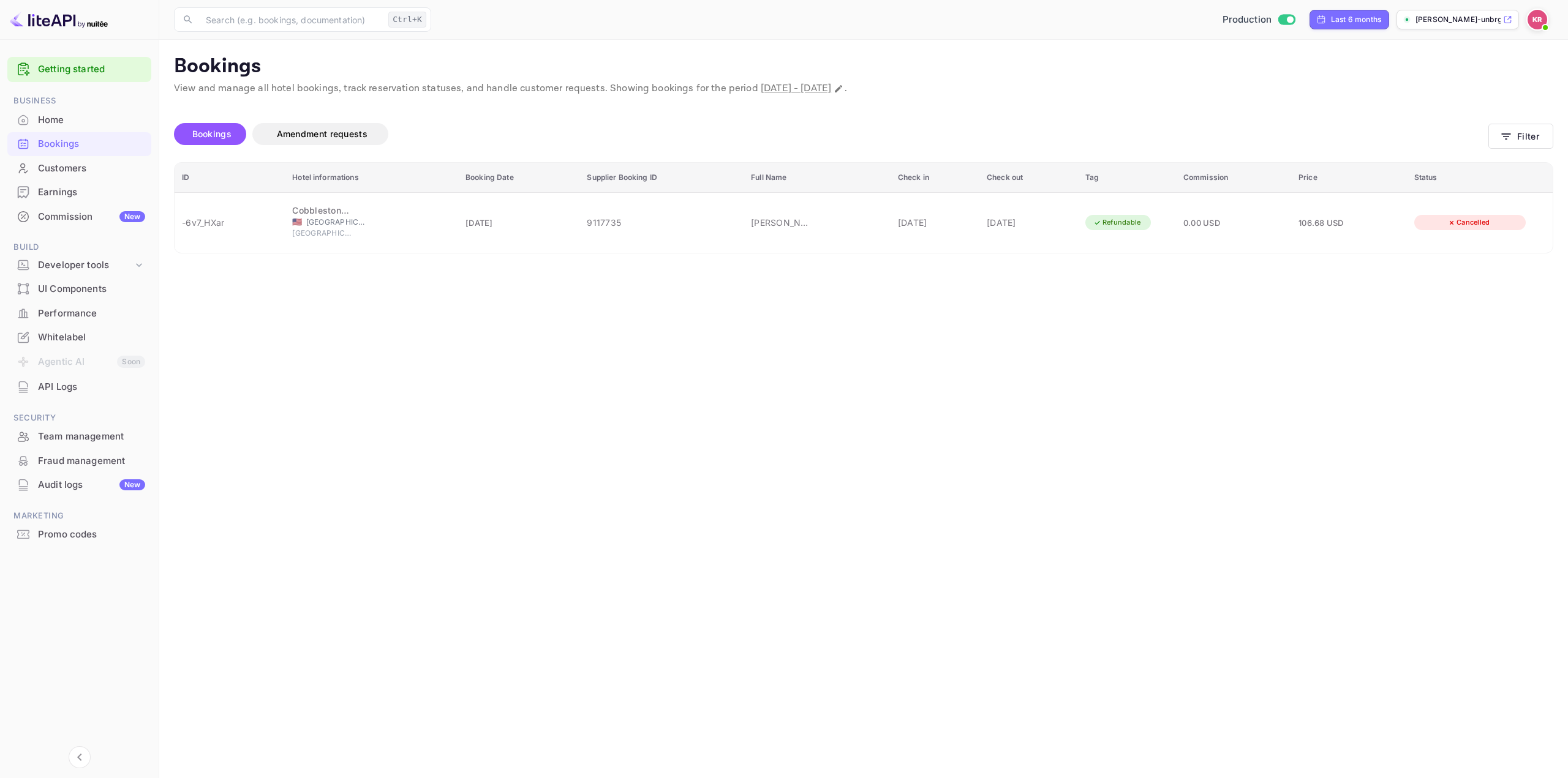
scroll to position [302, 0]
click at [1158, 434] on div at bounding box center [784, 389] width 1568 height 778
click at [1513, 131] on button "Filter" at bounding box center [1521, 136] width 65 height 25
paste input "bD5lhosiK"
drag, startPoint x: 619, startPoint y: 296, endPoint x: 205, endPoint y: 284, distance: 414.2
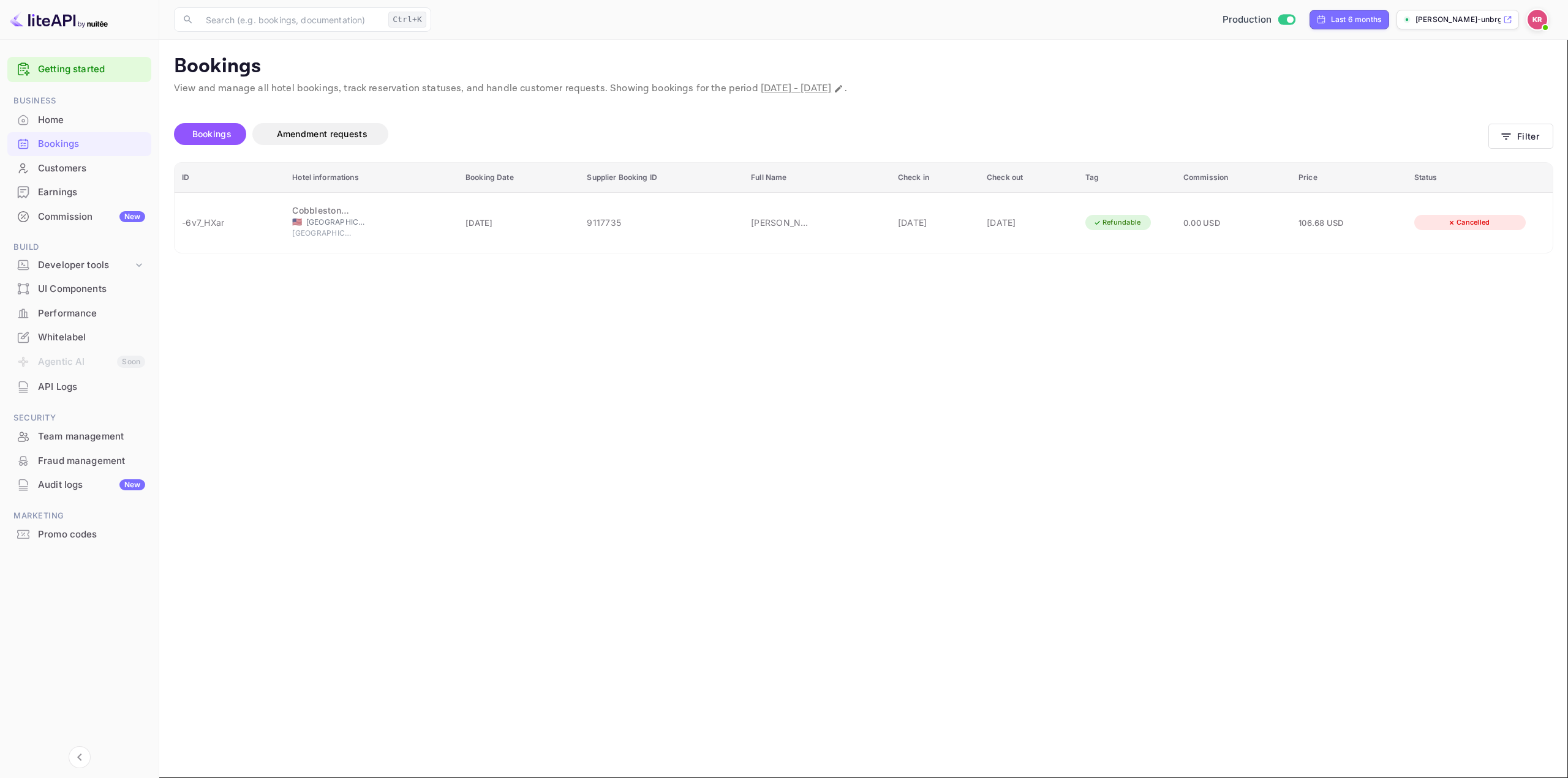
type input "bD5lhosiK"
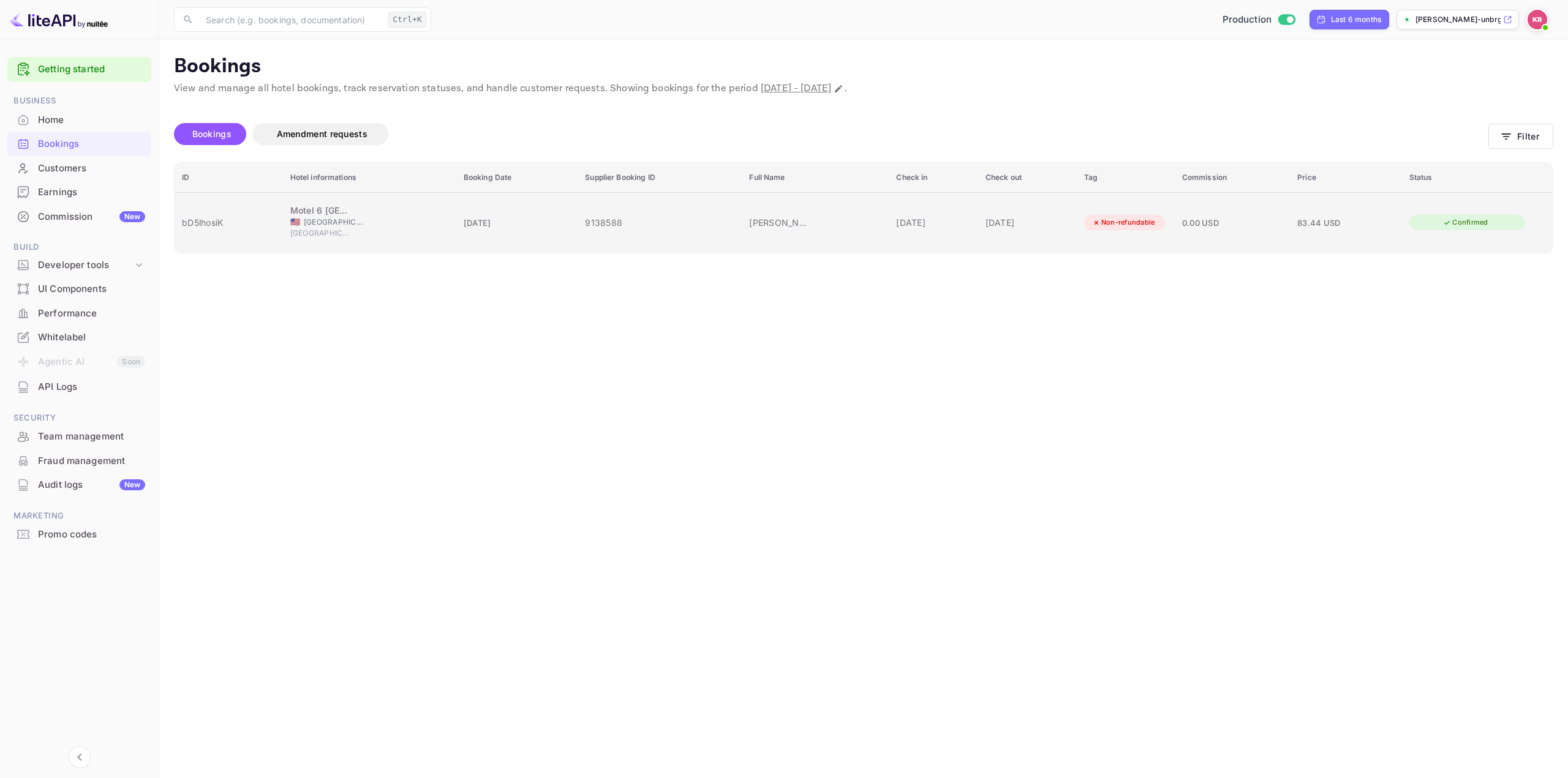
click at [896, 216] on div "28 Aug 2025" at bounding box center [933, 223] width 74 height 13
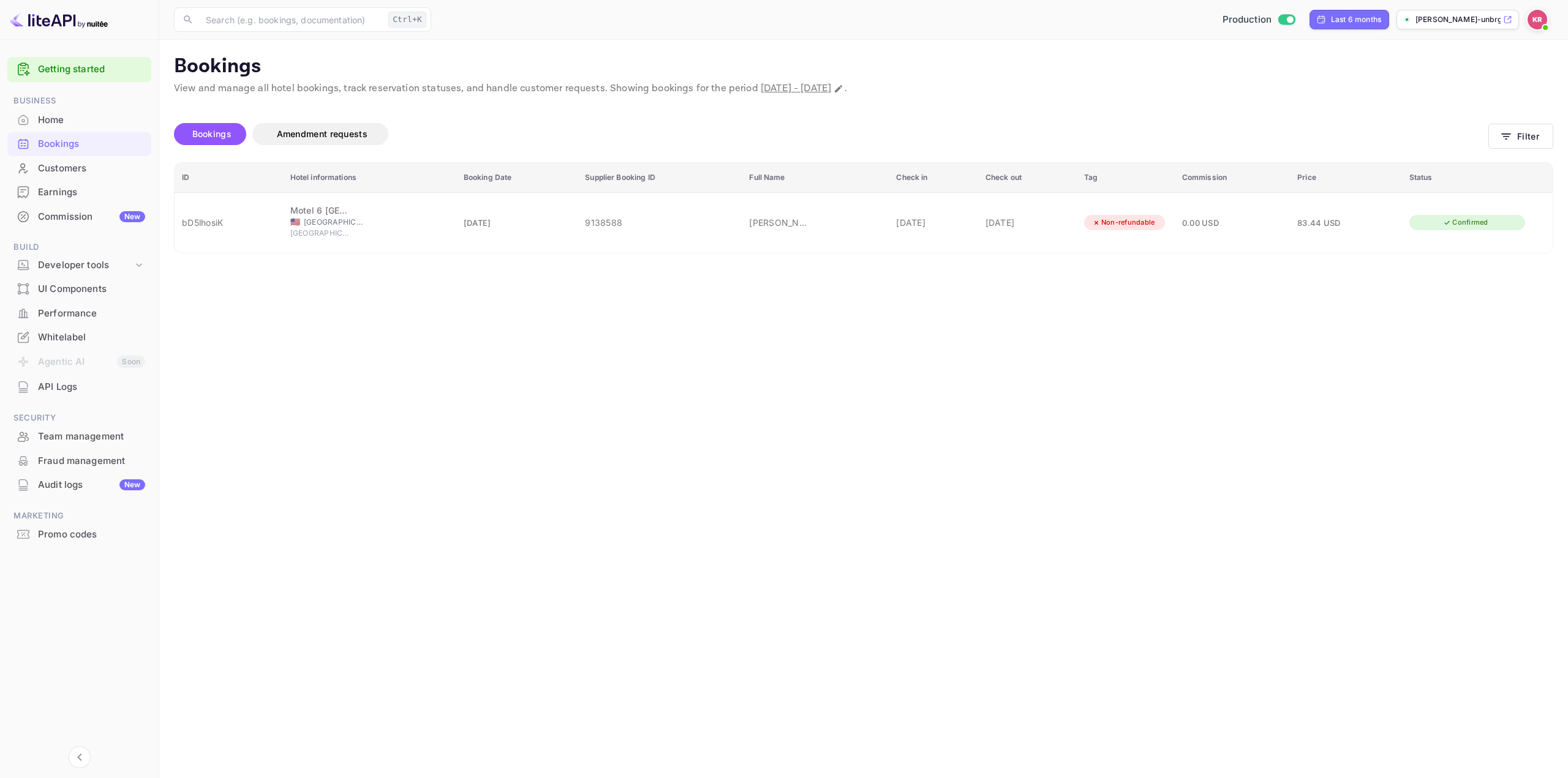
scroll to position [245, 0]
click at [1256, 412] on div at bounding box center [784, 389] width 1568 height 778
click at [1532, 138] on button "Filter" at bounding box center [1521, 136] width 65 height 25
drag, startPoint x: 413, startPoint y: 306, endPoint x: 218, endPoint y: 301, distance: 195.1
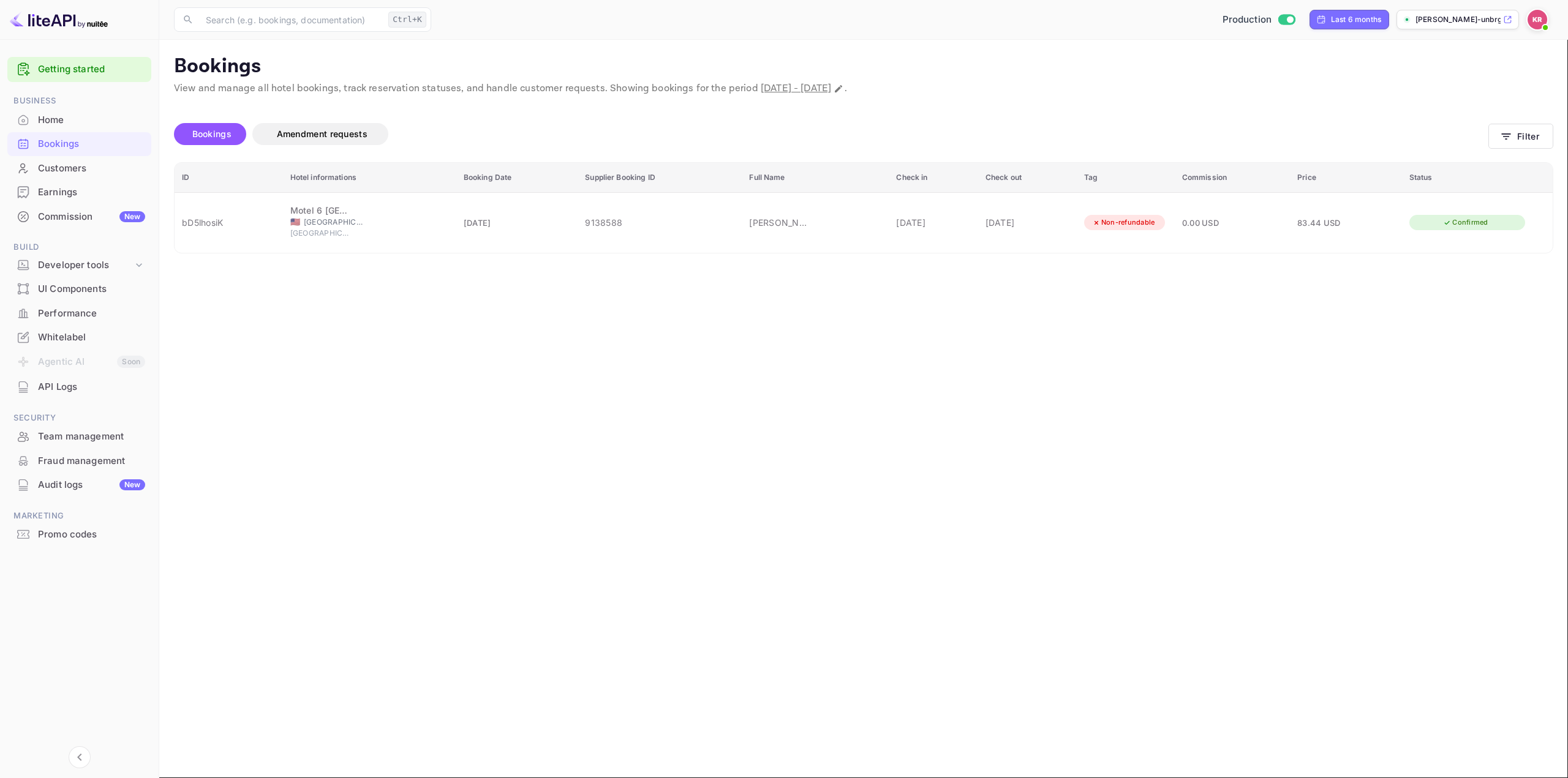
paste input "ly8CmZoWk"
type input "ly8CmZoWk"
click at [1511, 137] on icon "button" at bounding box center [1506, 136] width 12 height 12
drag, startPoint x: 454, startPoint y: 292, endPoint x: 187, endPoint y: 287, distance: 267.0
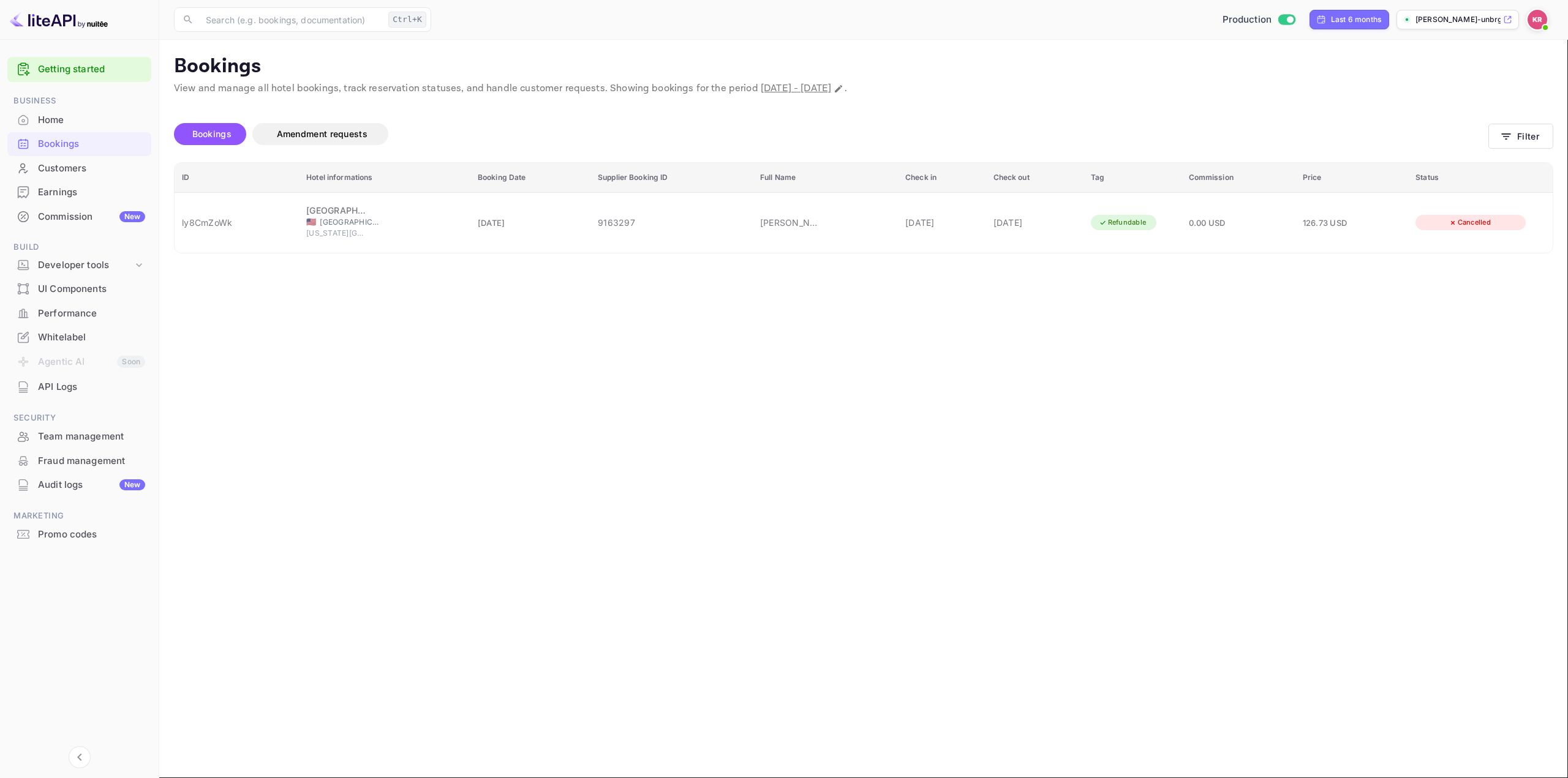
paste input "2lGPV9LFY"
type input "2lGPV9LFY"
click at [1522, 132] on button "Filter" at bounding box center [1521, 136] width 65 height 25
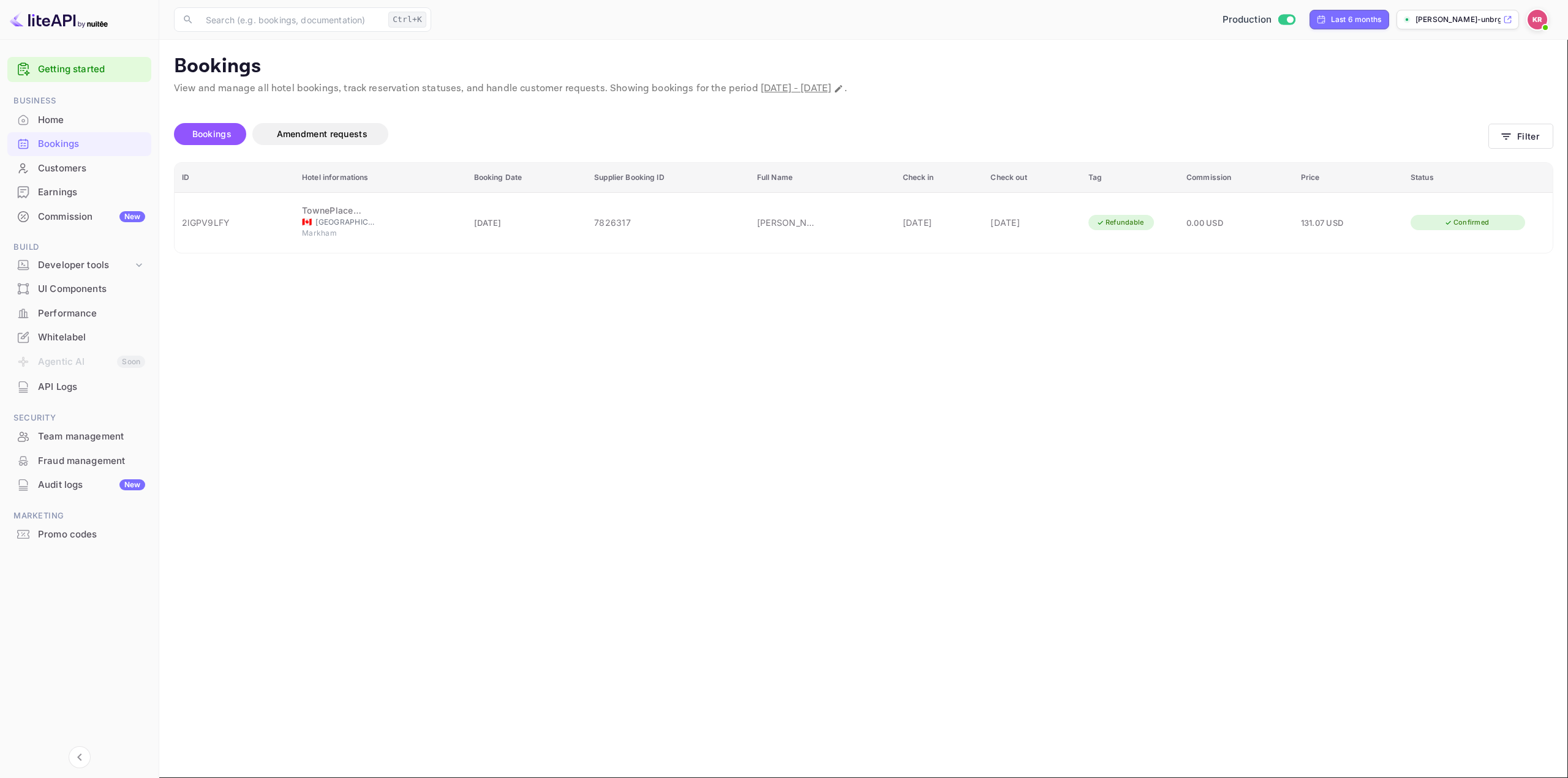
drag, startPoint x: 406, startPoint y: 297, endPoint x: 255, endPoint y: 292, distance: 151.1
paste input "pTkWBOx6v"
type input "pTkWBOx6v"
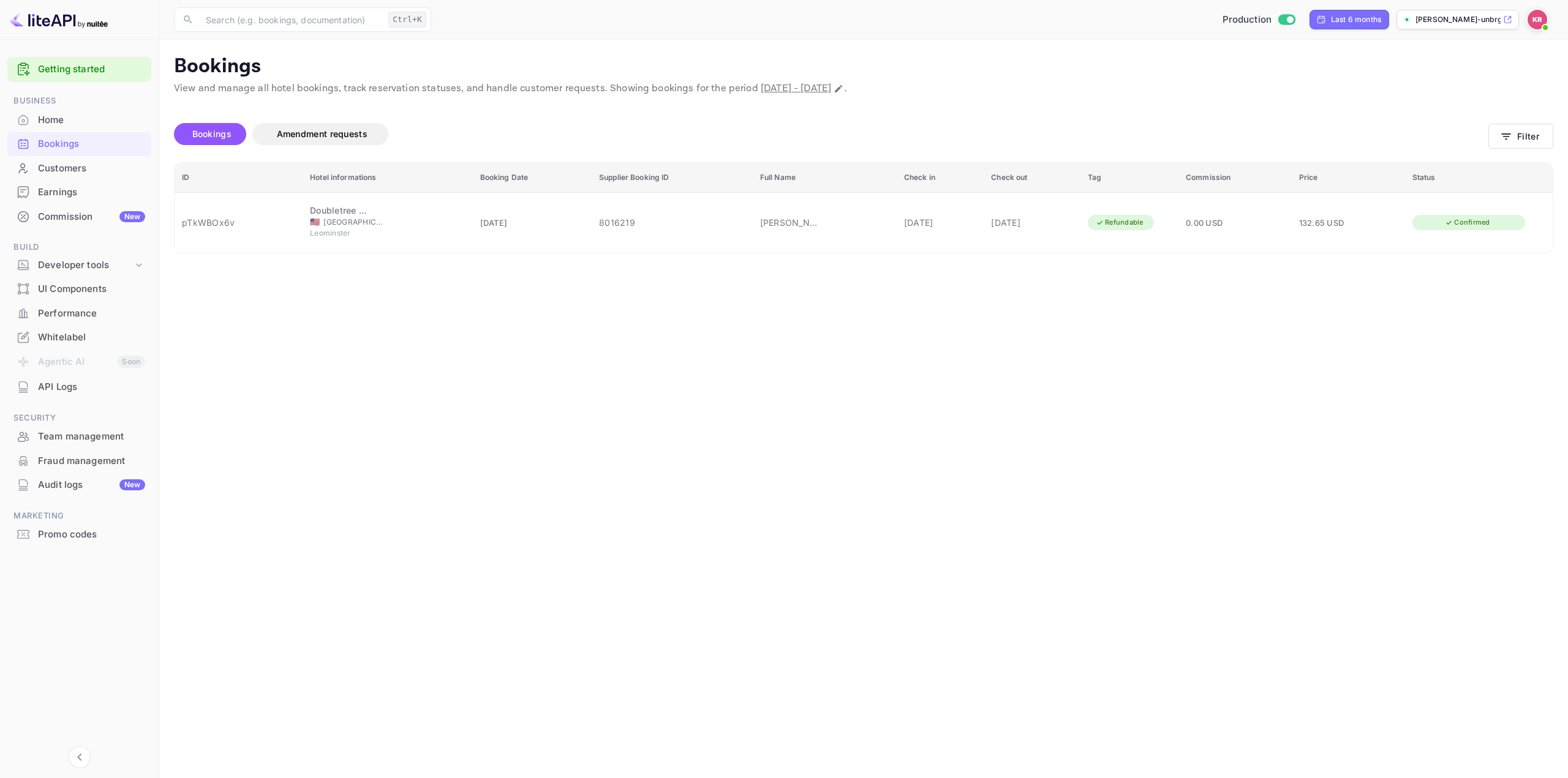
click at [1501, 121] on div "Bookings Amendment requests Filter" at bounding box center [863, 136] width 1379 height 52
click at [1510, 130] on icon "button" at bounding box center [1506, 136] width 12 height 12
drag, startPoint x: 445, startPoint y: 292, endPoint x: 210, endPoint y: 286, distance: 235.1
paste input "GbP-YDzmT"
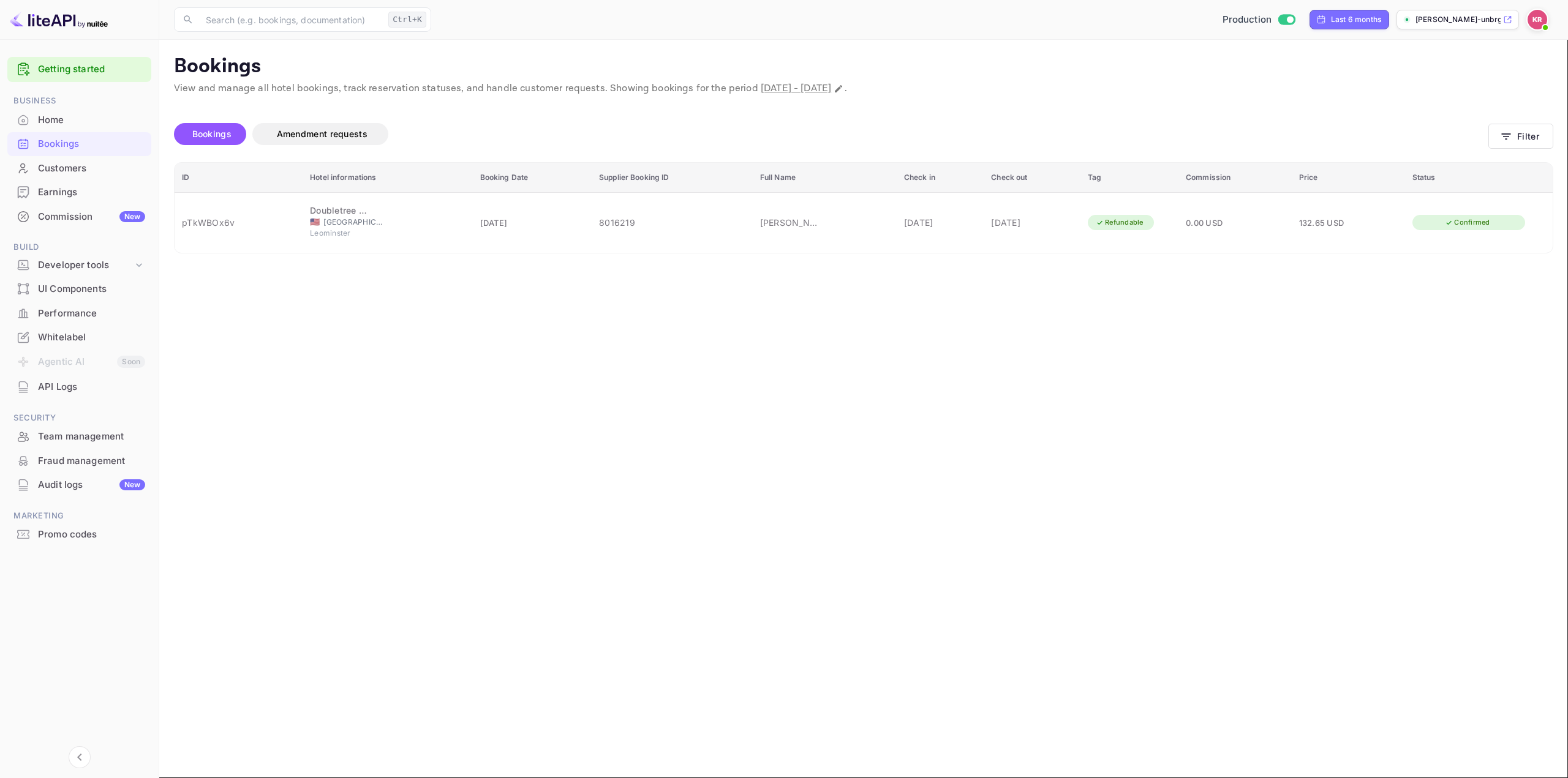
type input "GbP-YDzmT"
click at [1535, 136] on button "Filter" at bounding box center [1521, 136] width 65 height 25
drag, startPoint x: 515, startPoint y: 290, endPoint x: 60, endPoint y: 279, distance: 455.1
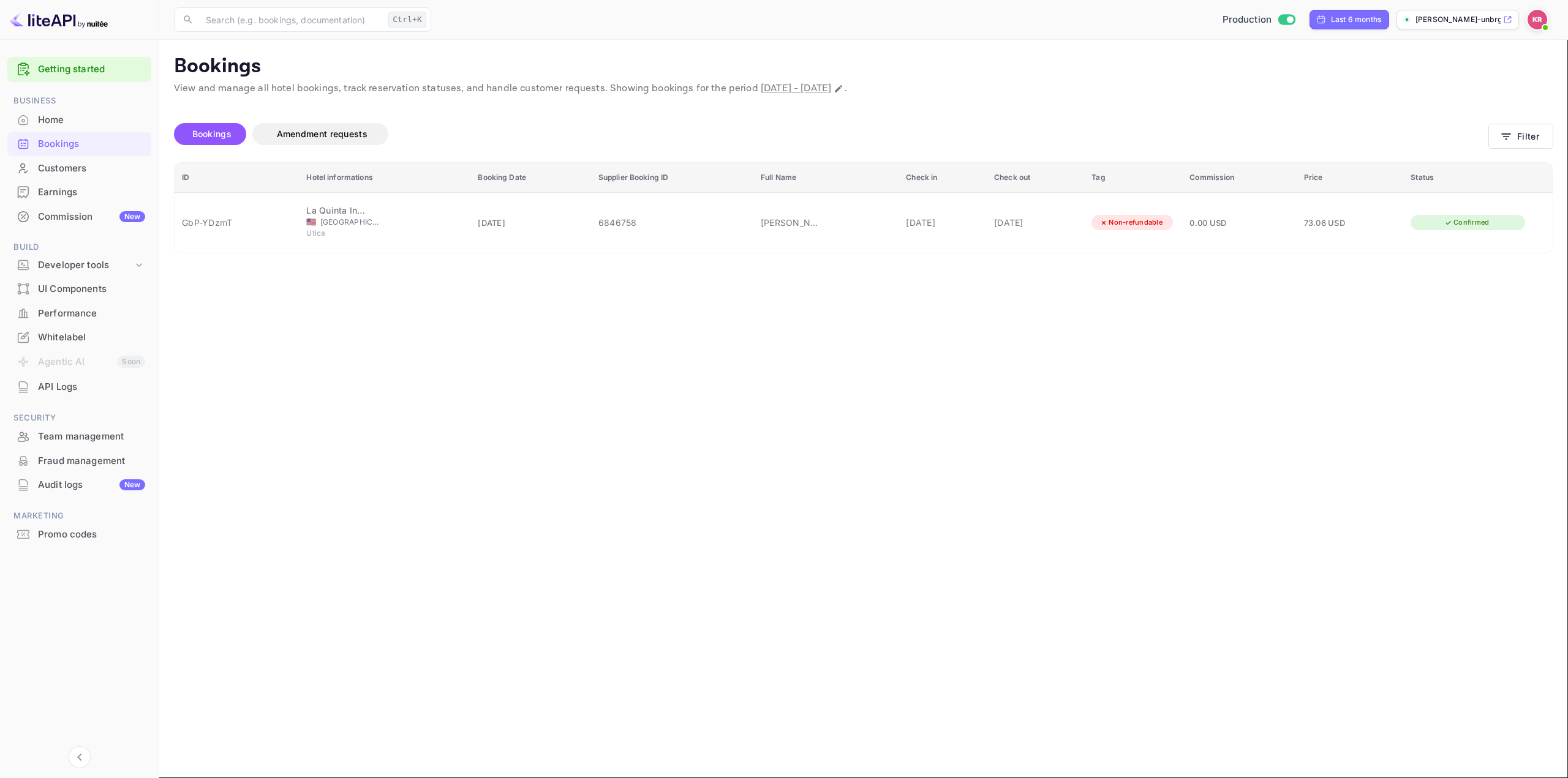
paste input "jRNZiJe8E"
type input "jRNZiJe8E"
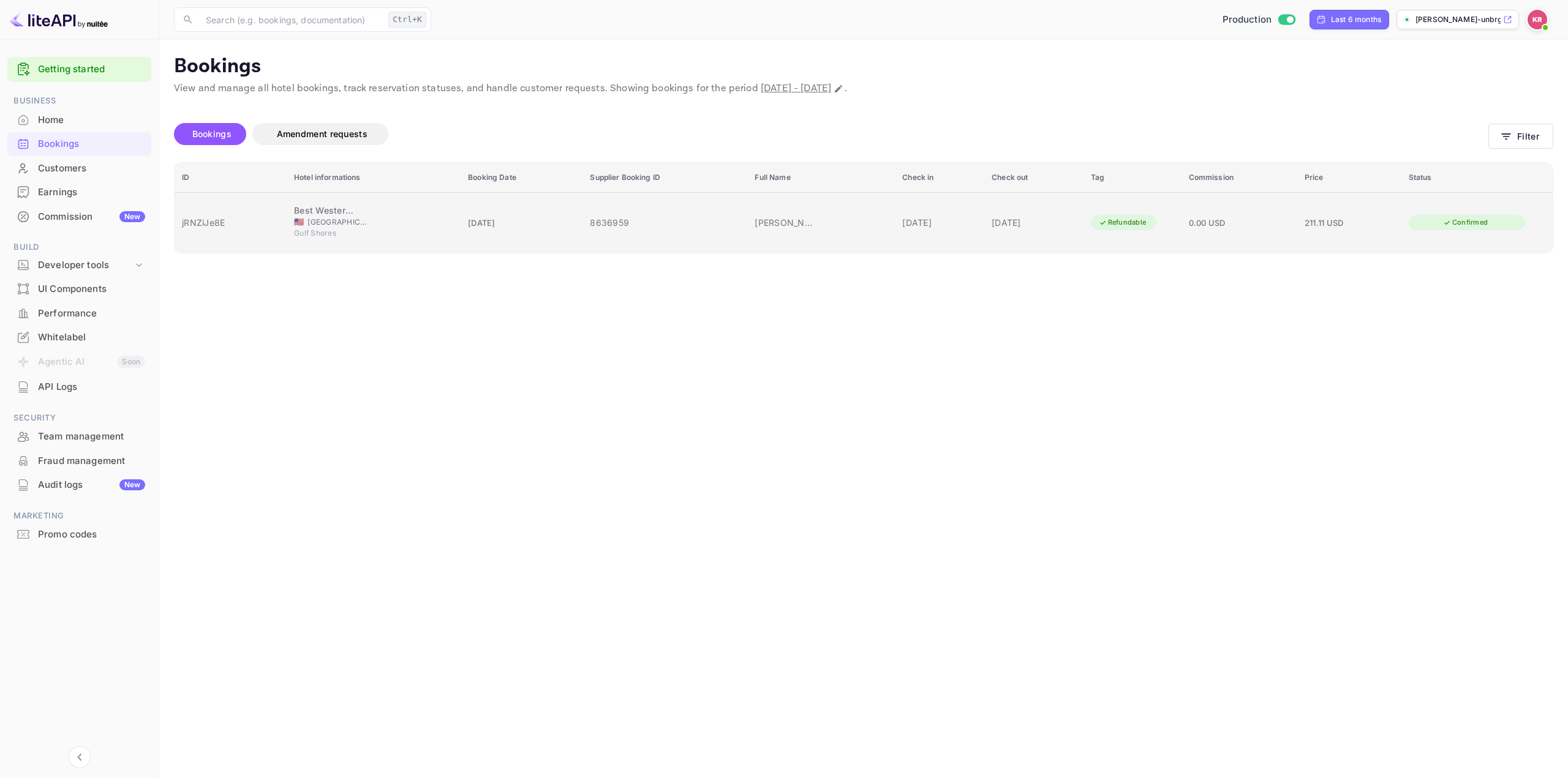
click at [902, 216] on div "04 Aug 2025" at bounding box center [939, 223] width 75 height 13
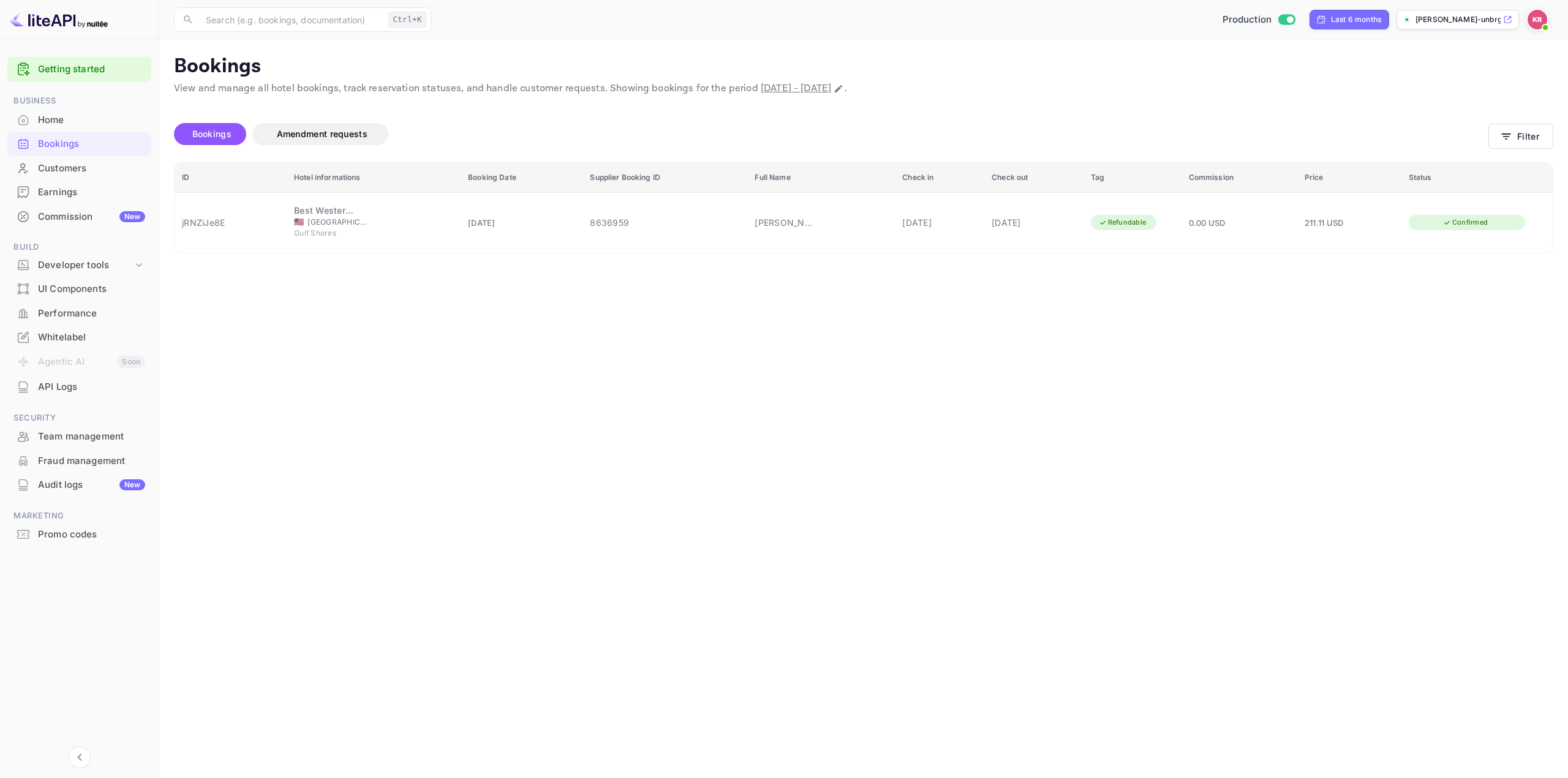
click at [956, 485] on div at bounding box center [784, 389] width 1568 height 778
click at [979, 469] on div at bounding box center [784, 389] width 1568 height 778
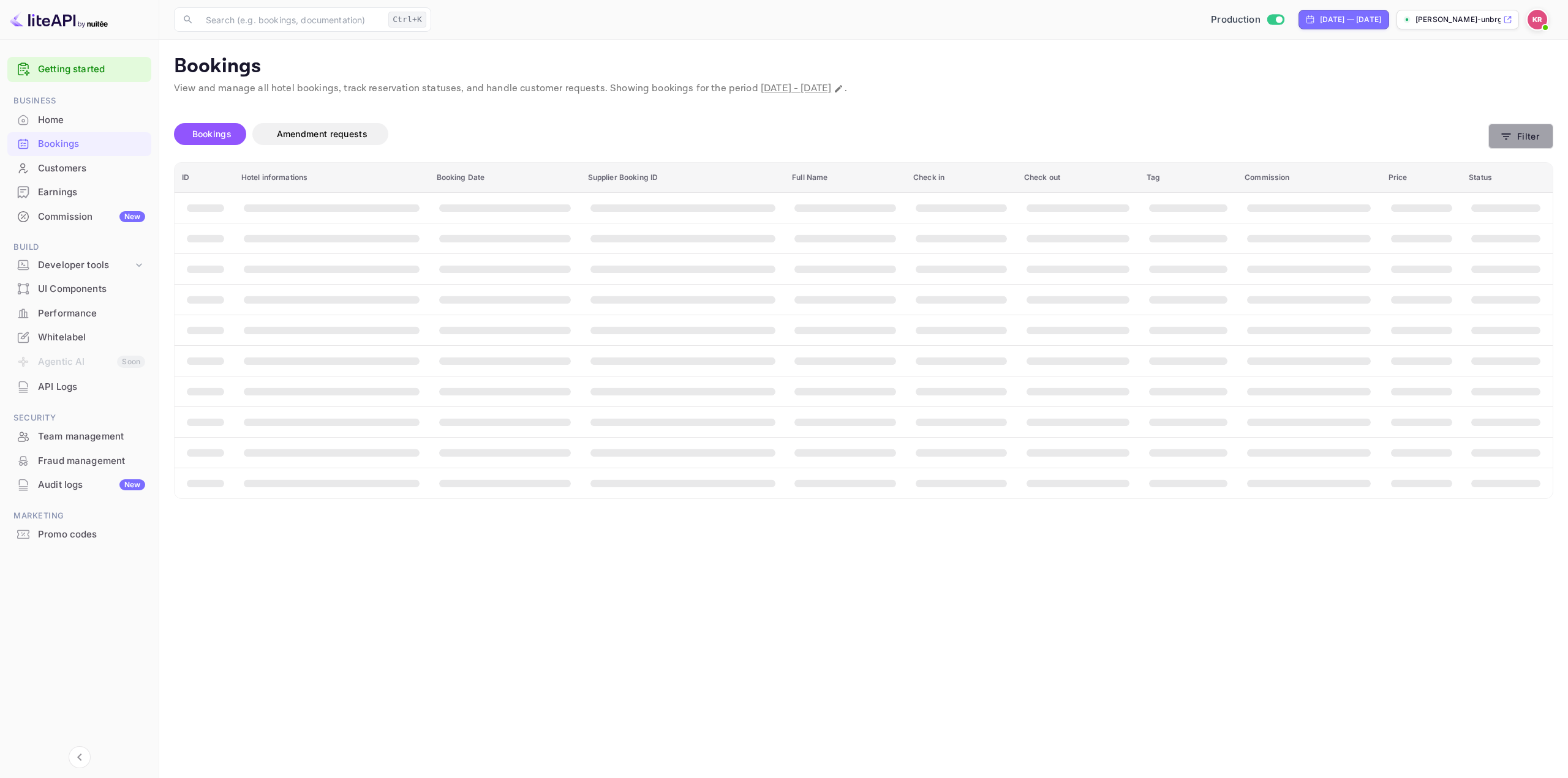
click at [1535, 137] on button "Filter" at bounding box center [1521, 136] width 65 height 25
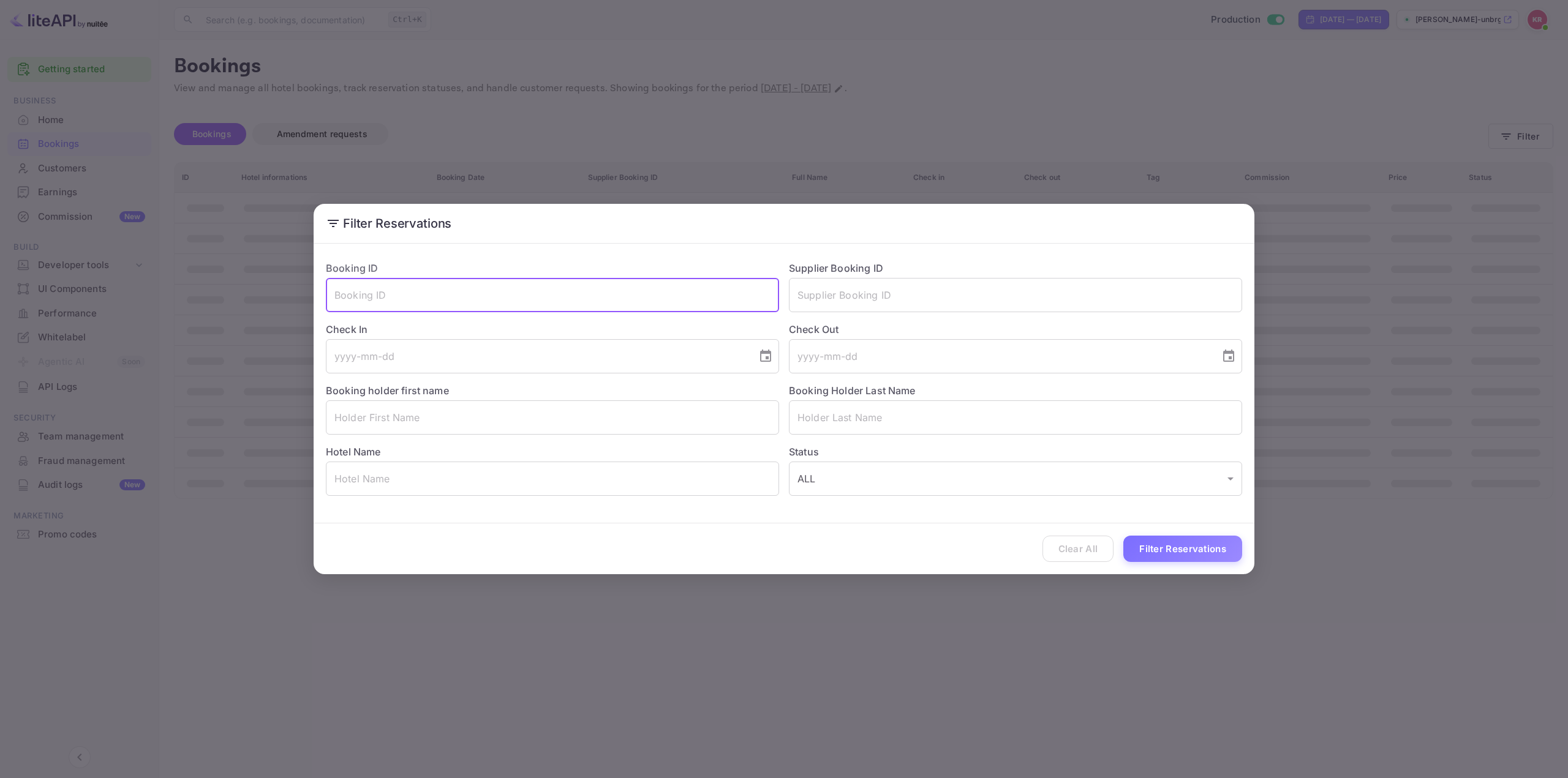
click at [515, 299] on input "text" at bounding box center [553, 295] width 454 height 34
paste input "ZFu4yiXbz"
type input "ZFu4yiXbz"
click at [1160, 544] on button "Filter Reservations" at bounding box center [1182, 549] width 119 height 26
click at [1170, 111] on div "Filter Reservations Booking ID ZFu4yiXbz ​ Supplier Booking ID ​ Check In ​ Che…" at bounding box center [784, 389] width 1568 height 778
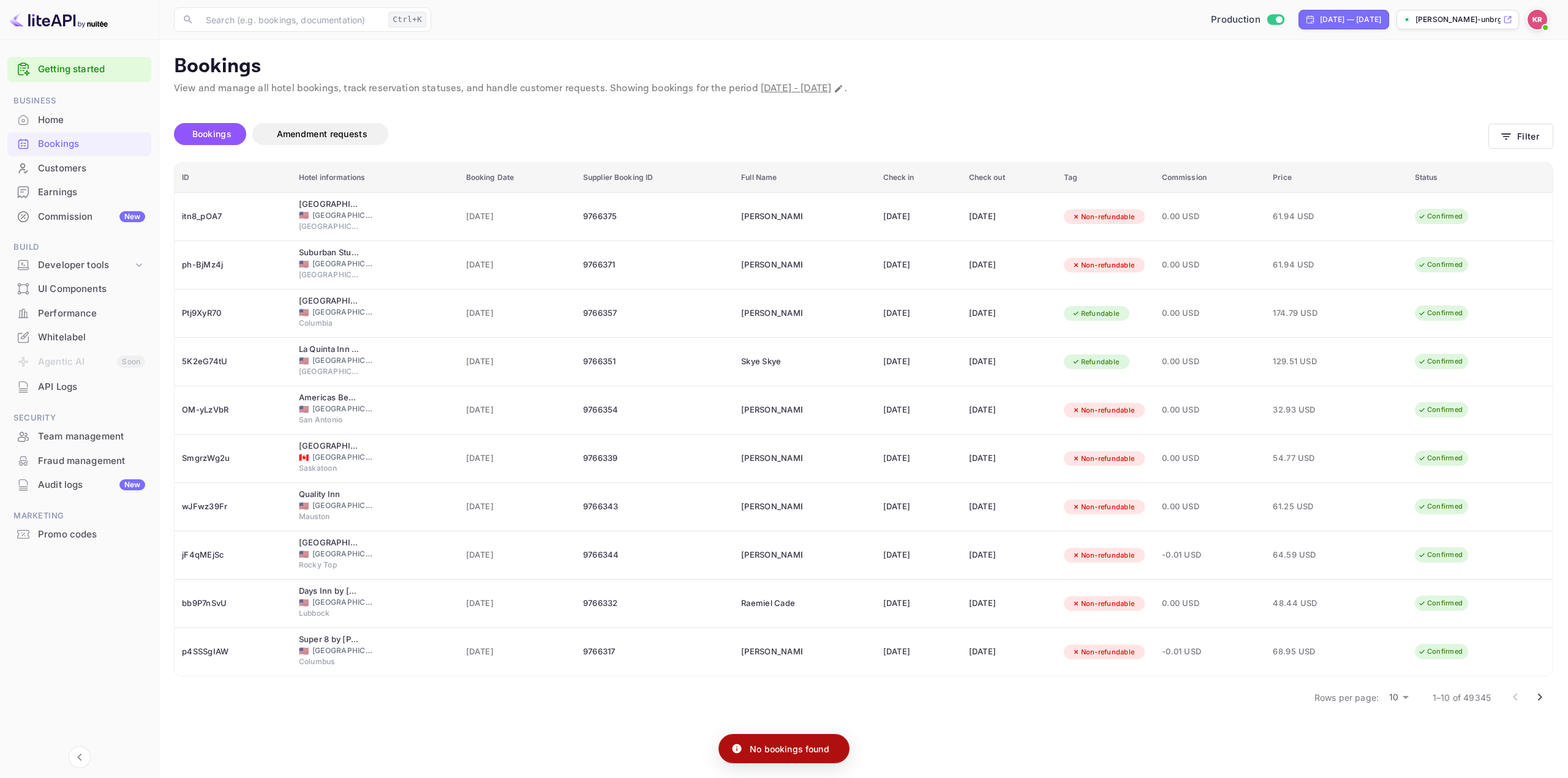
click at [831, 88] on span "[DATE] - [DATE]" at bounding box center [796, 89] width 71 height 13
click at [844, 89] on icon "Change date range" at bounding box center [838, 88] width 9 height 9
select select "8"
select select "2025"
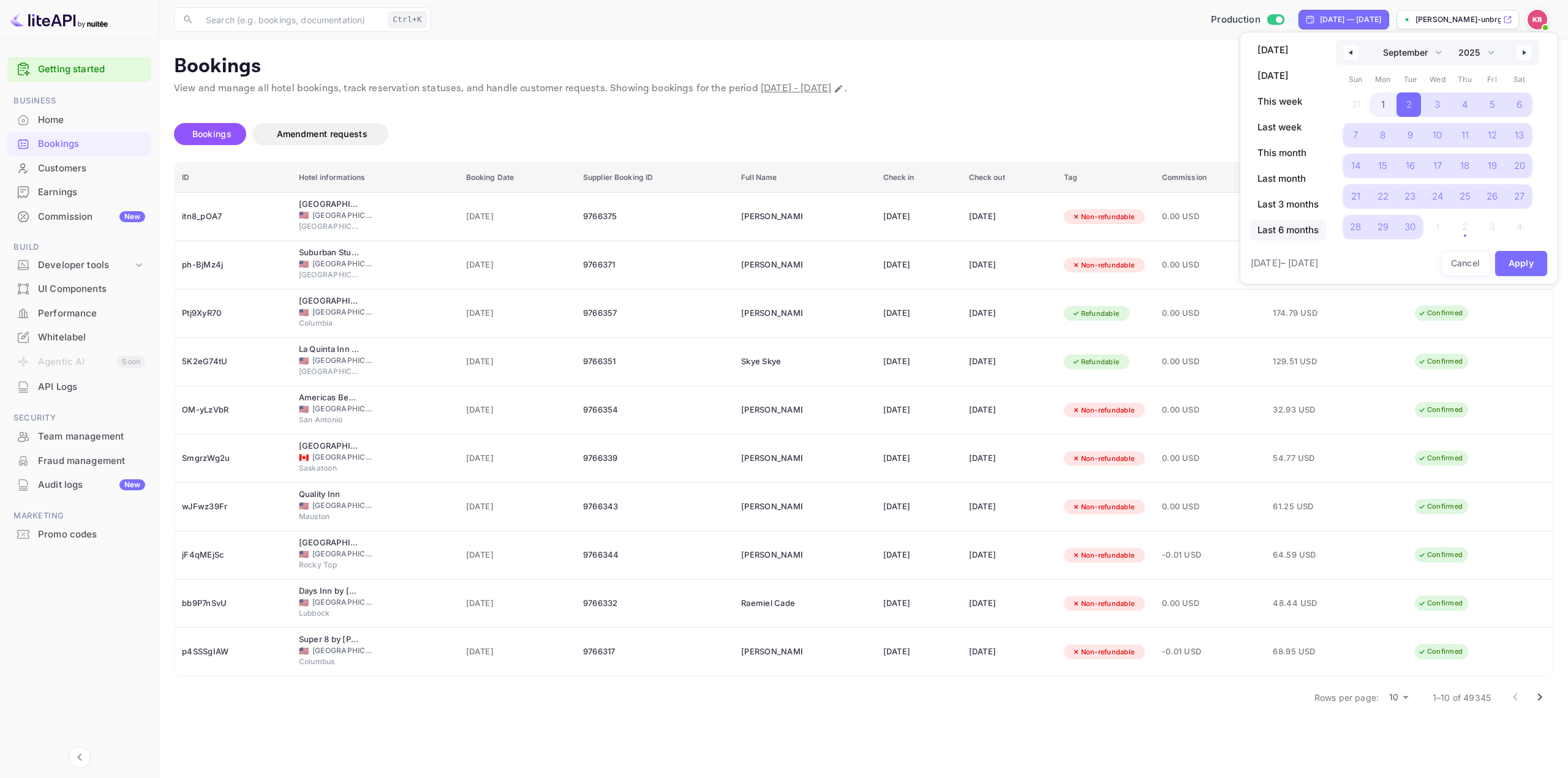
click at [1292, 229] on span "Last 6 months" at bounding box center [1288, 230] width 76 height 21
select select "3"
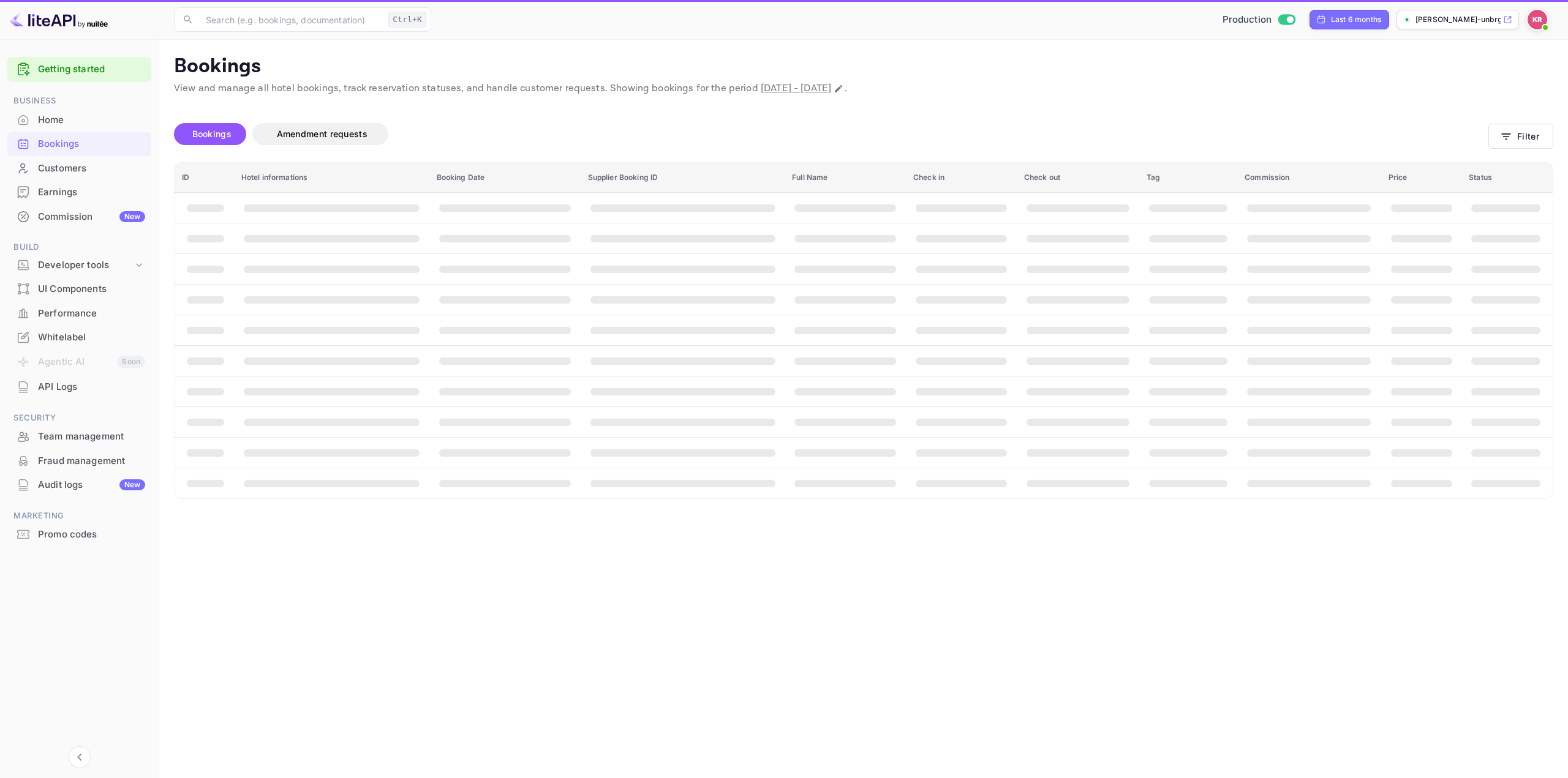
click at [1500, 263] on th "booking table" at bounding box center [1507, 269] width 91 height 31
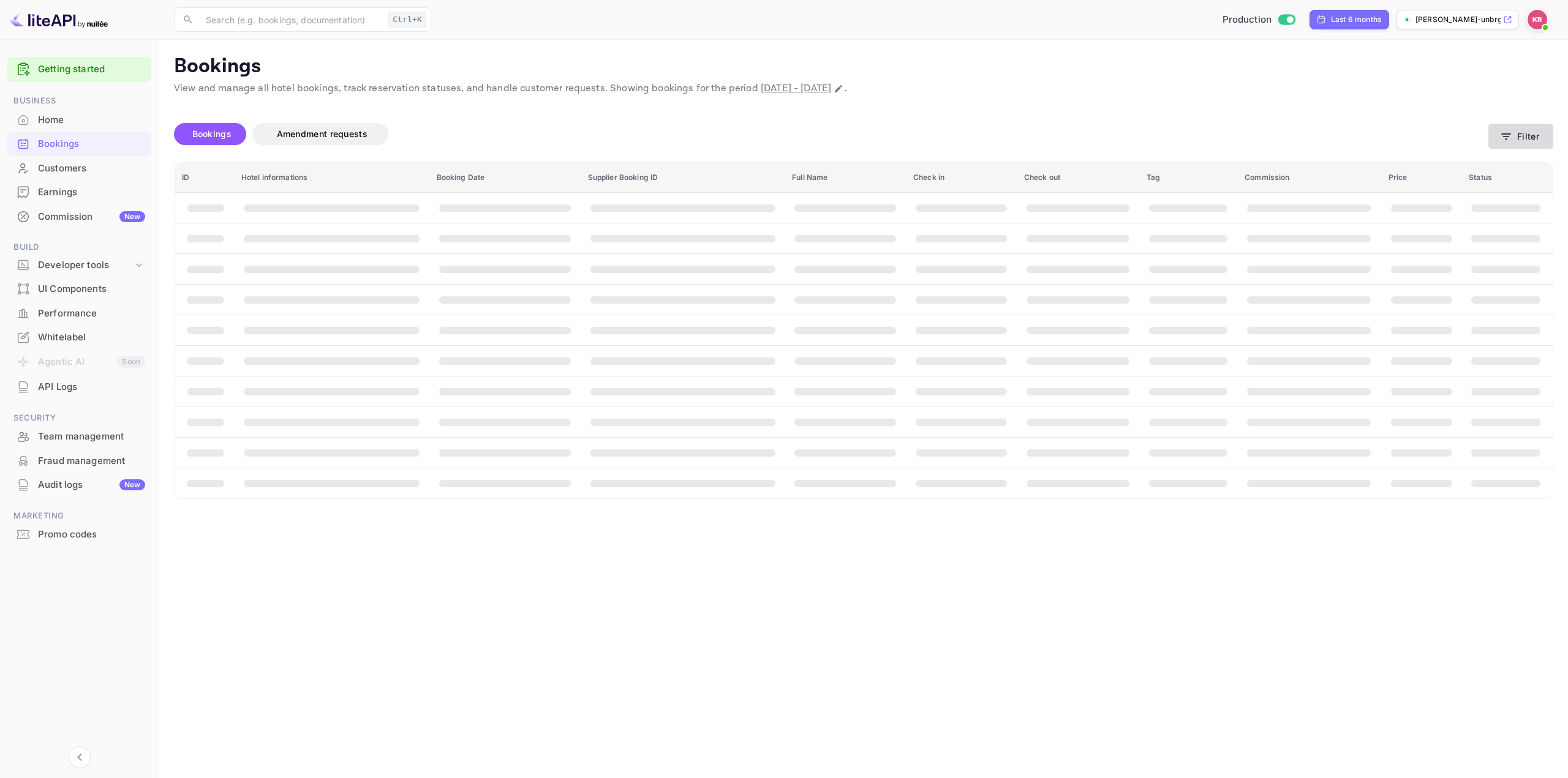
click at [1502, 140] on icon "button" at bounding box center [1506, 136] width 12 height 12
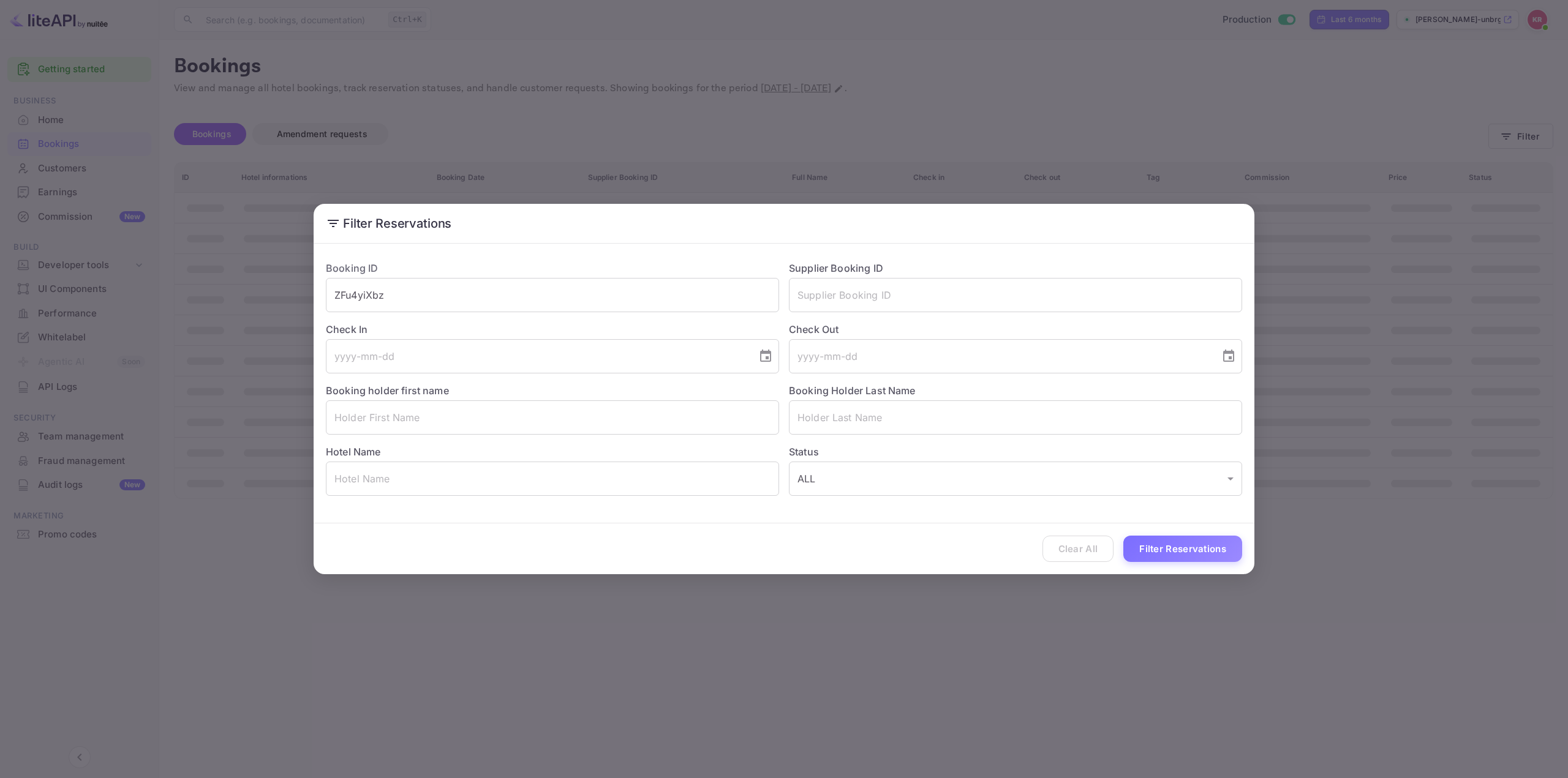
click at [1153, 554] on button "Filter Reservations" at bounding box center [1182, 549] width 119 height 26
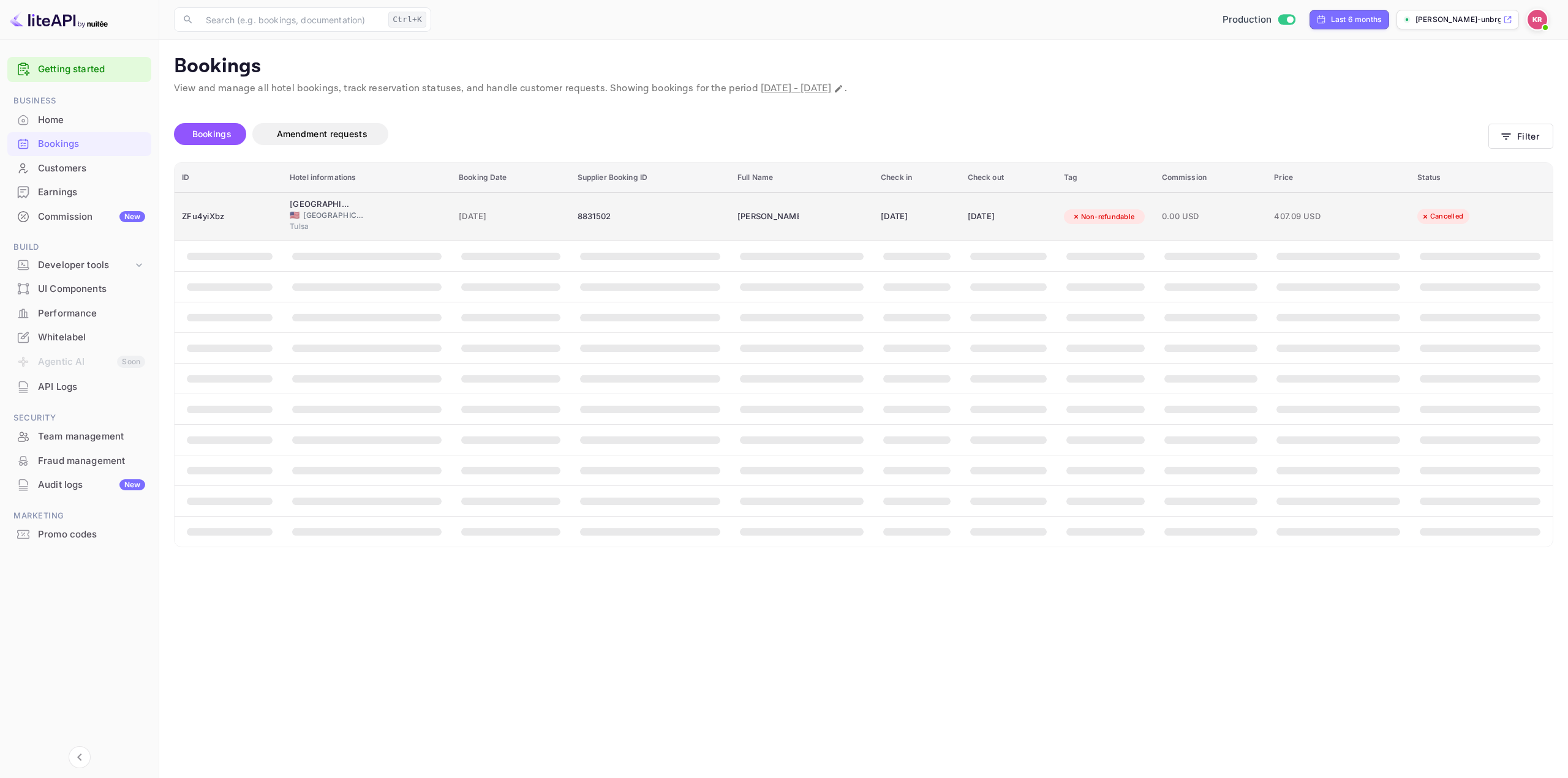
click at [832, 212] on td "[PERSON_NAME]" at bounding box center [801, 216] width 143 height 49
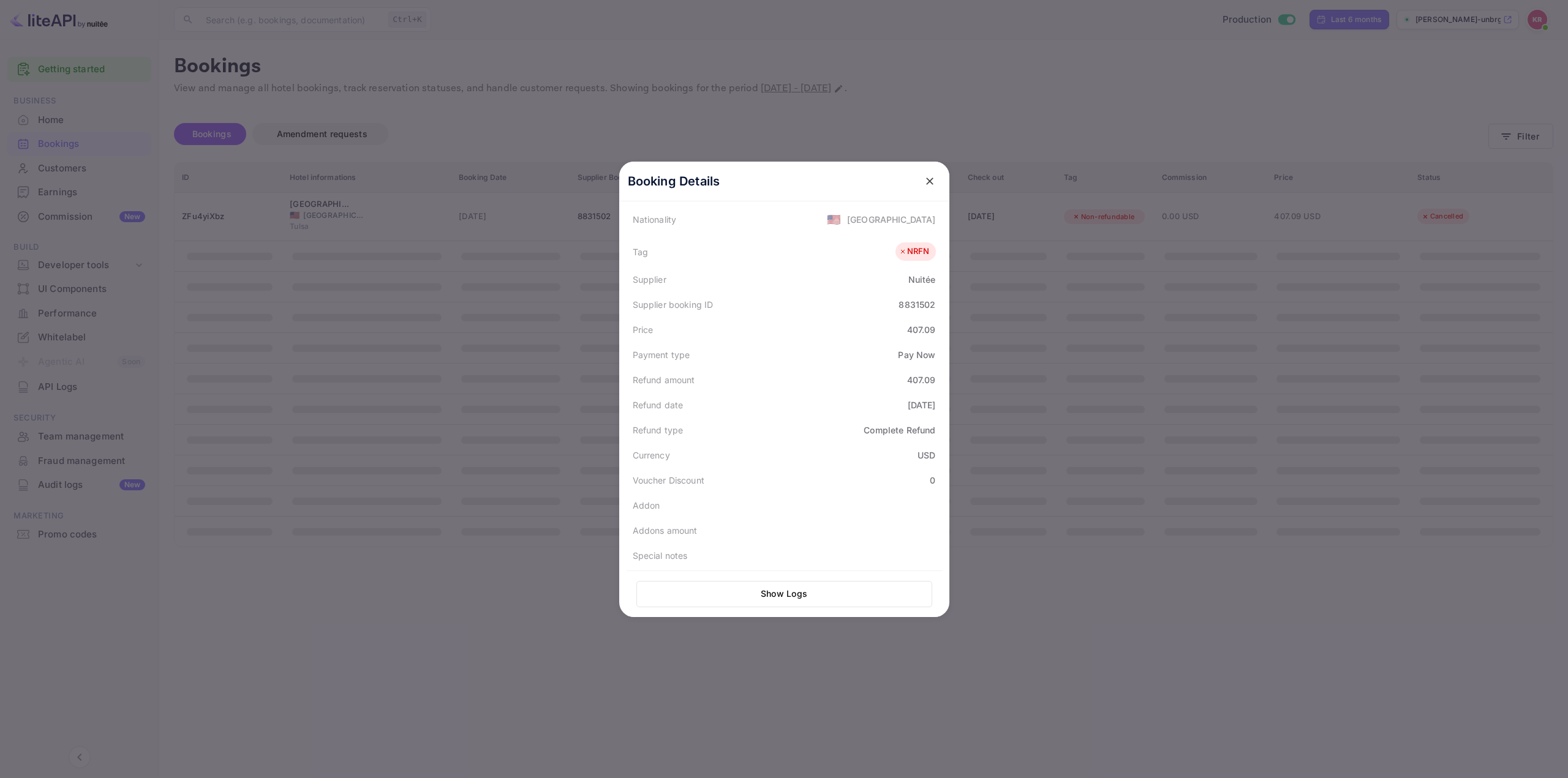
scroll to position [302, 0]
click at [831, 260] on div "Tag NRFN" at bounding box center [784, 249] width 315 height 31
click at [1006, 406] on div at bounding box center [784, 389] width 1568 height 778
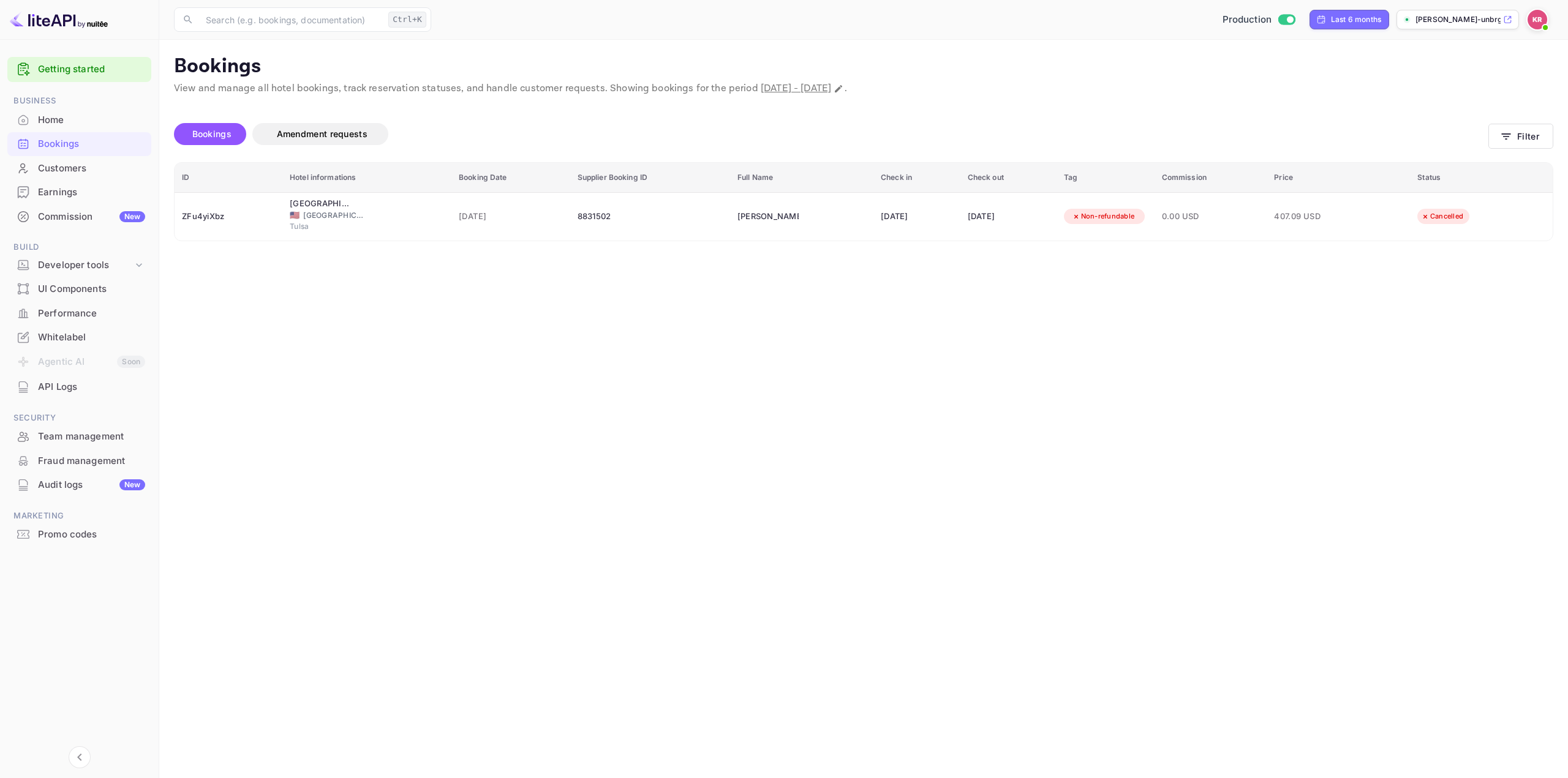
click at [817, 427] on main "Bookings View and manage all hotel bookings, track reservation statuses, and ha…" at bounding box center [863, 409] width 1409 height 739
click at [947, 315] on main "Bookings View and manage all hotel bookings, track reservation statuses, and ha…" at bounding box center [863, 409] width 1409 height 739
click at [797, 330] on main "Bookings View and manage all hotel bookings, track reservation statuses, and ha…" at bounding box center [863, 409] width 1409 height 739
